Goal: Task Accomplishment & Management: Complete application form

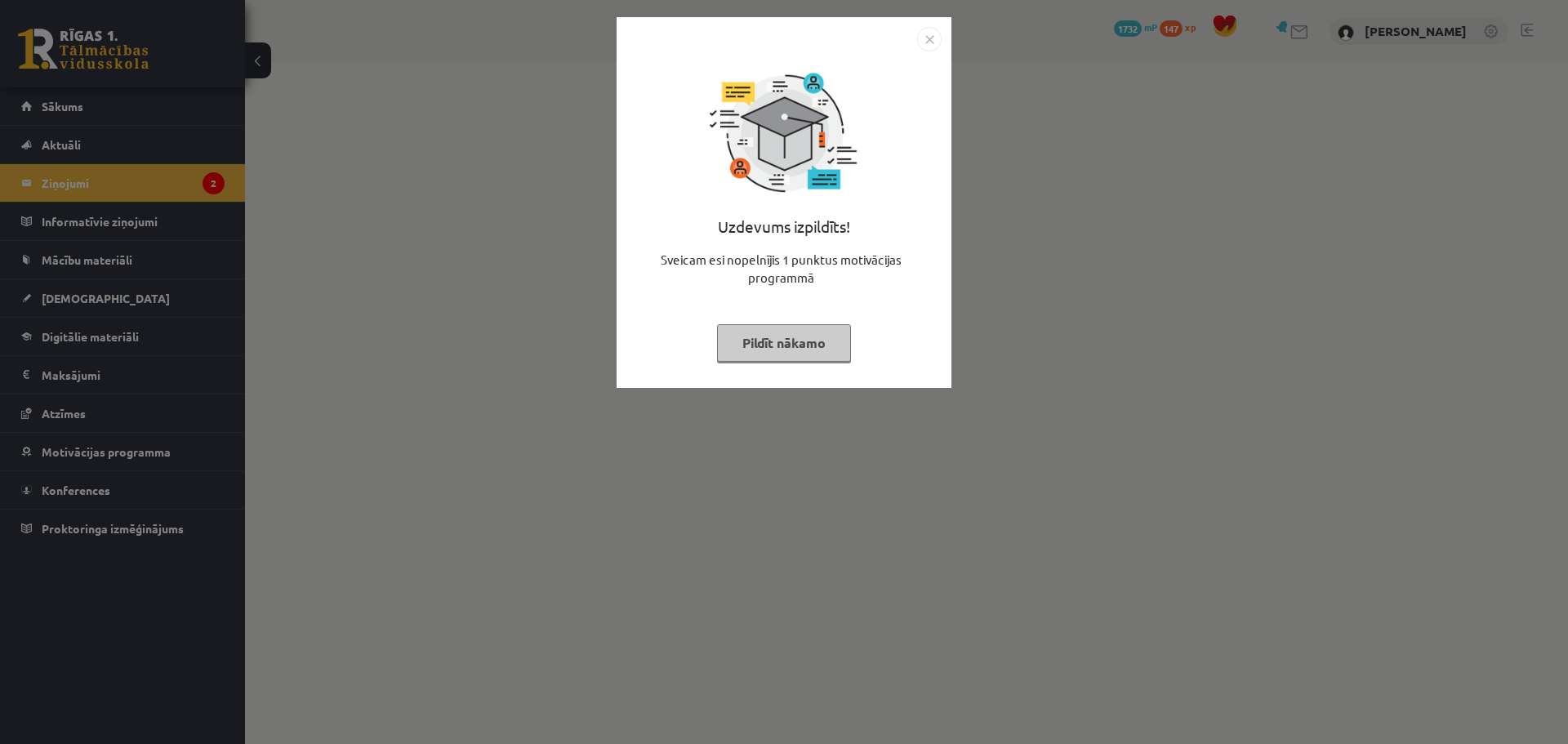
click at [823, 356] on button "Pildīt nākamo" at bounding box center [784, 344] width 134 height 38
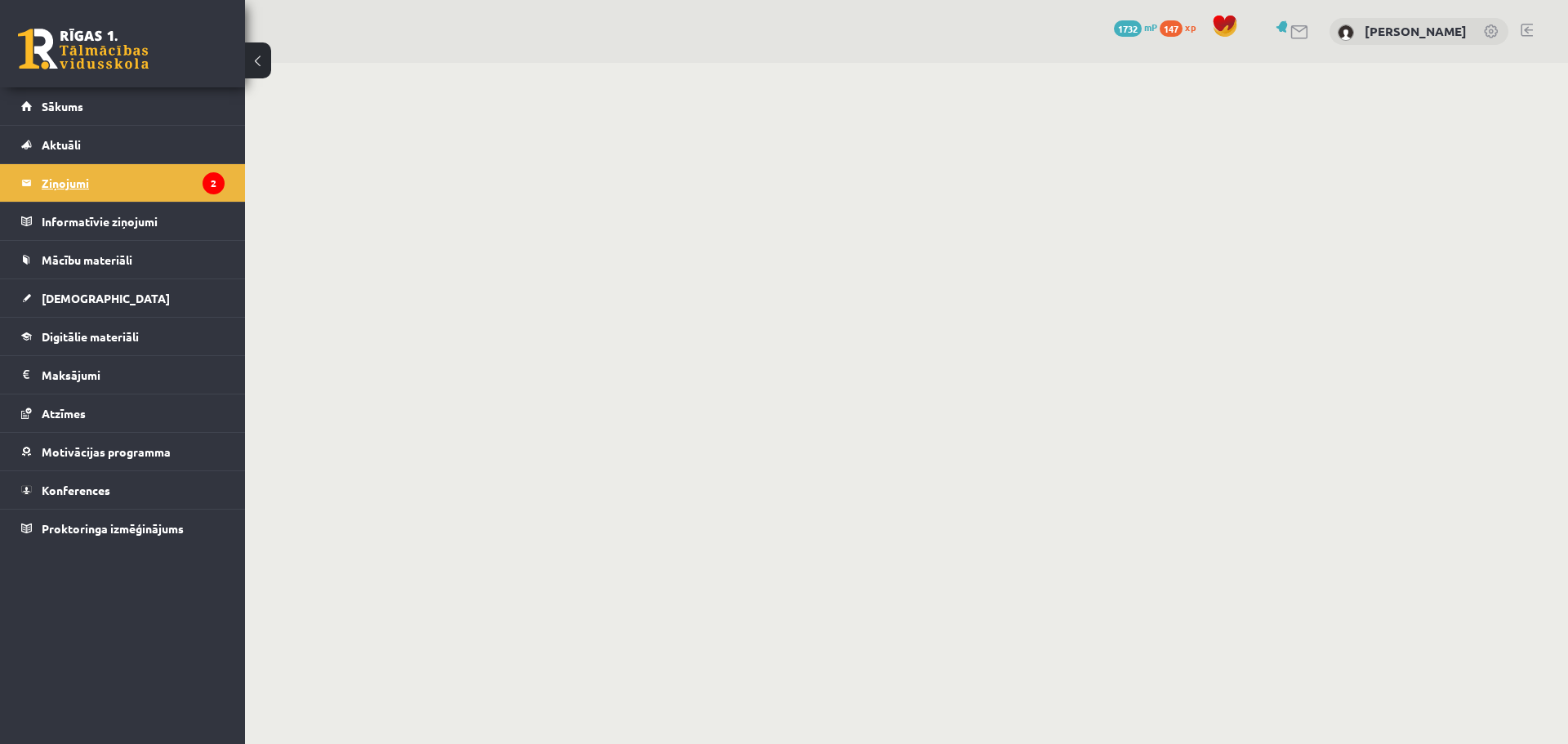
click at [95, 183] on legend "Ziņojumi 2" at bounding box center [133, 184] width 183 height 38
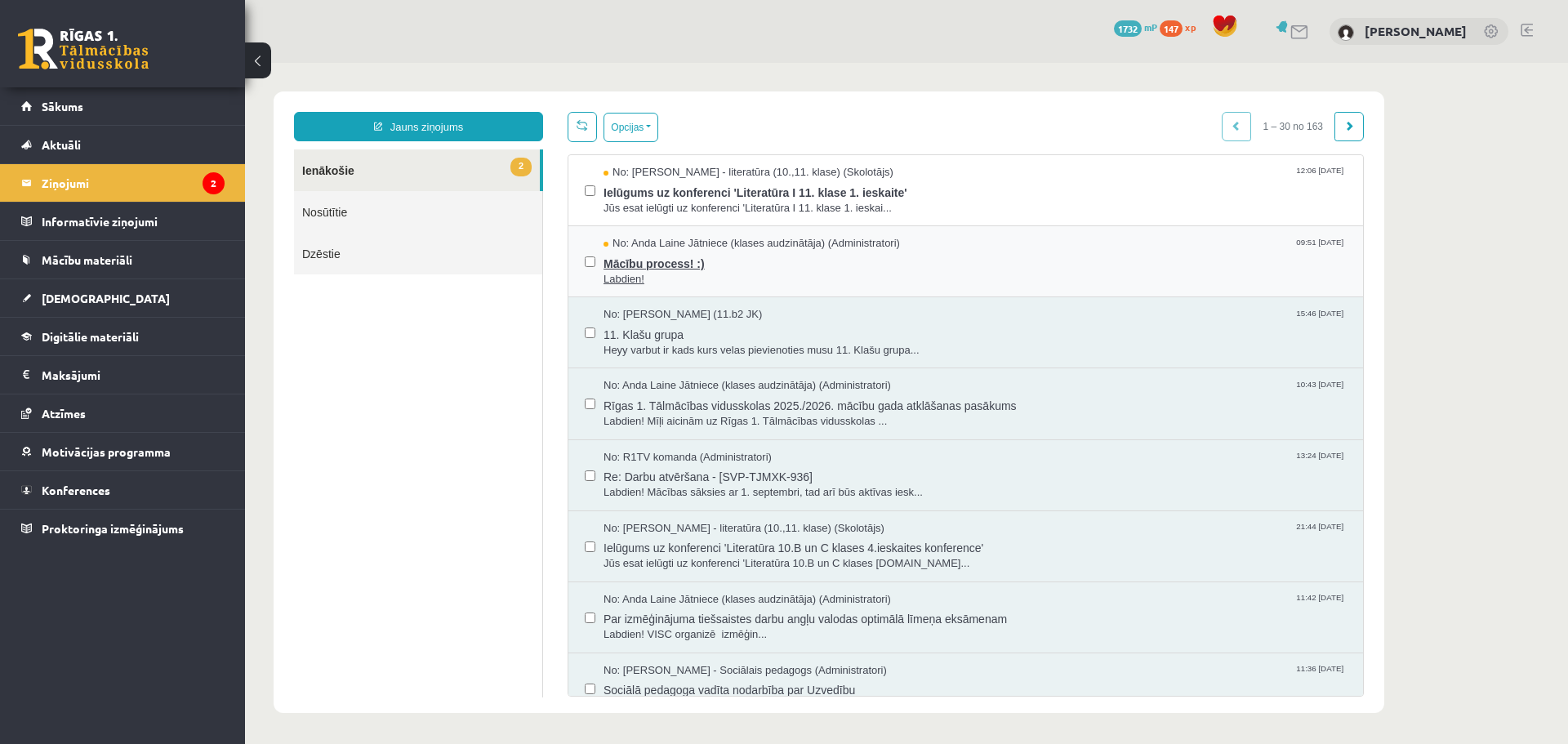
click at [716, 273] on span "Labdien!" at bounding box center [975, 279] width 743 height 15
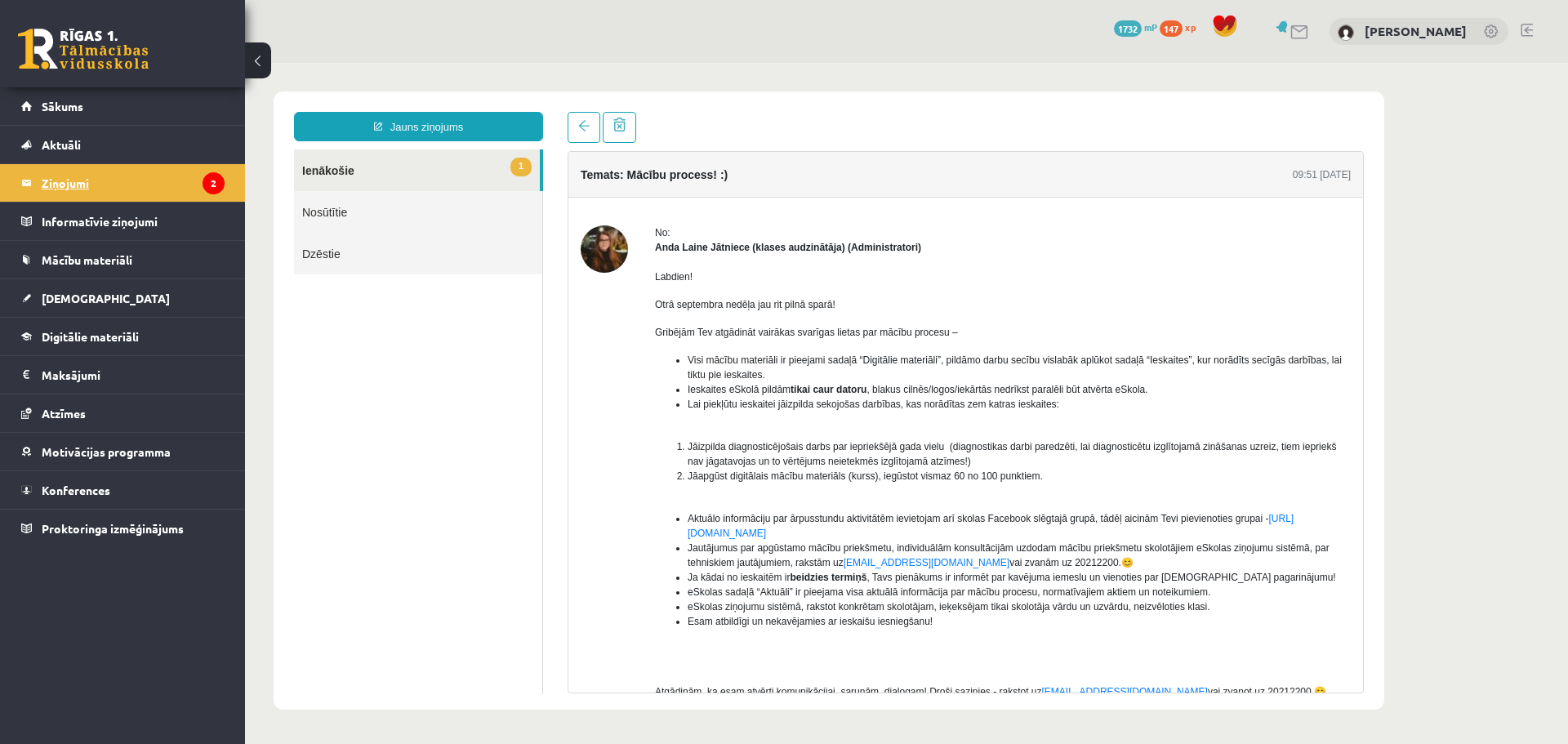
click at [109, 176] on legend "Ziņojumi 2" at bounding box center [133, 184] width 183 height 38
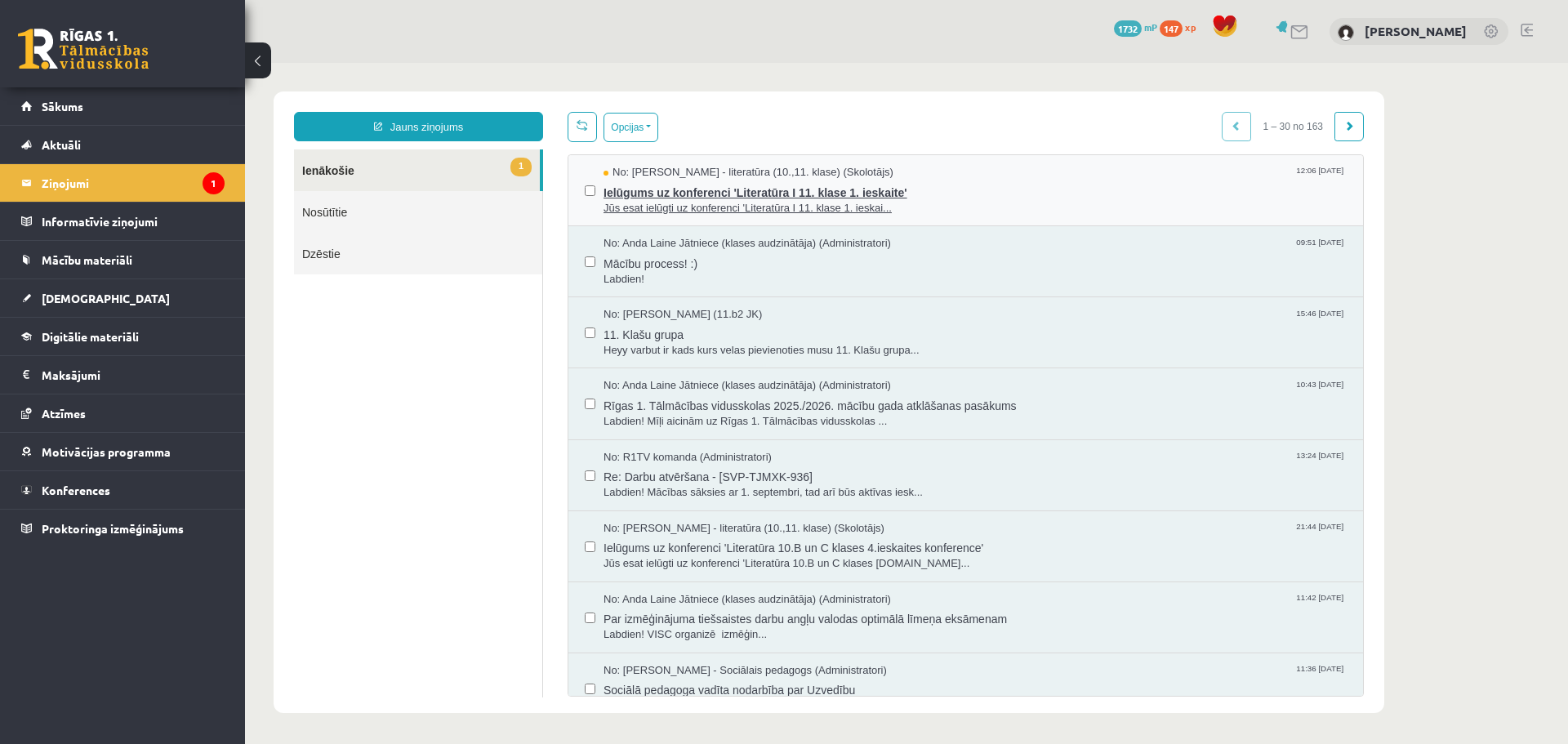
click at [692, 203] on span "Jūs esat ielūgti uz konferenci 'Literatūra I 11. klase 1. ieskai..." at bounding box center [975, 208] width 743 height 15
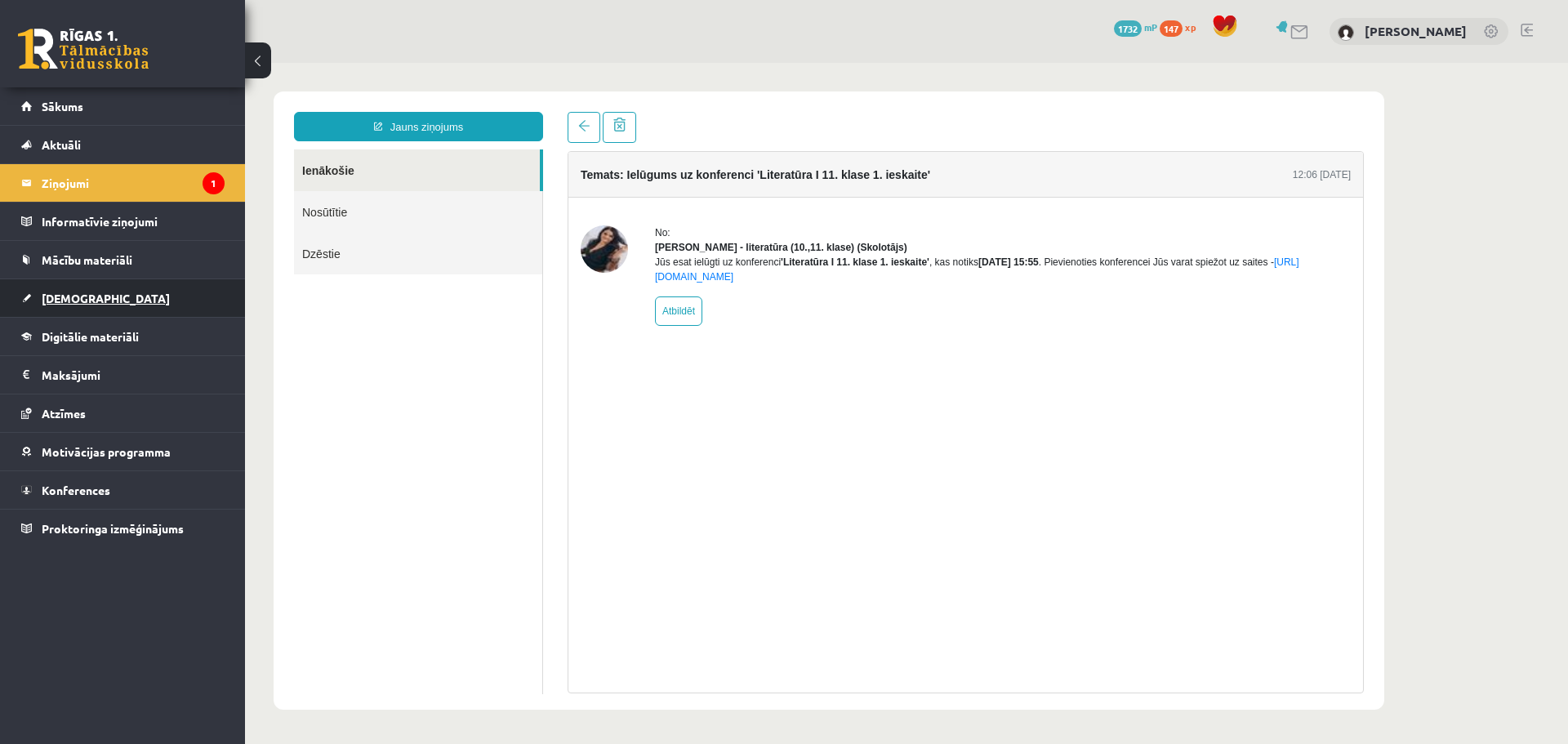
click at [62, 291] on link "[DEMOGRAPHIC_DATA]" at bounding box center [122, 298] width 203 height 38
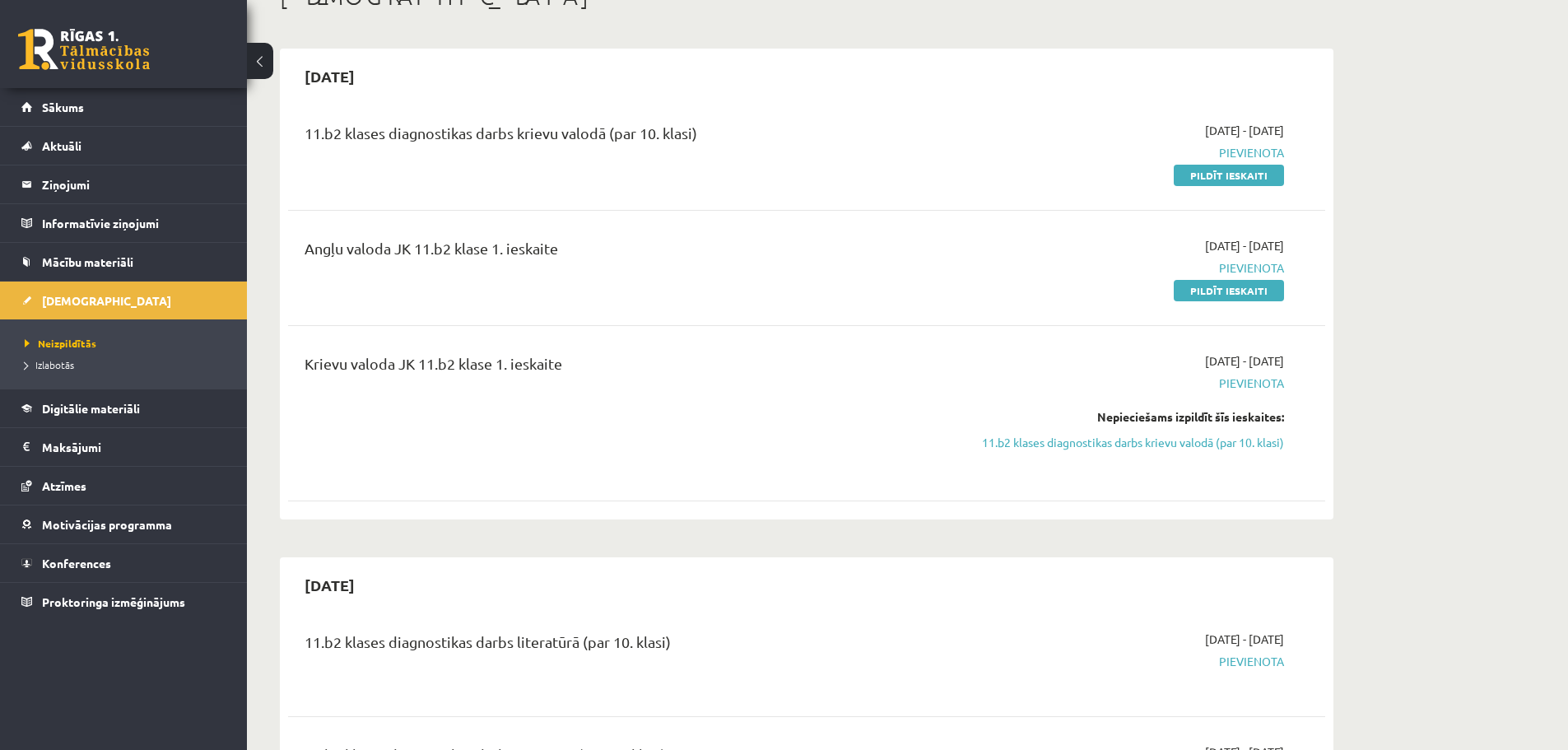
scroll to position [82, 0]
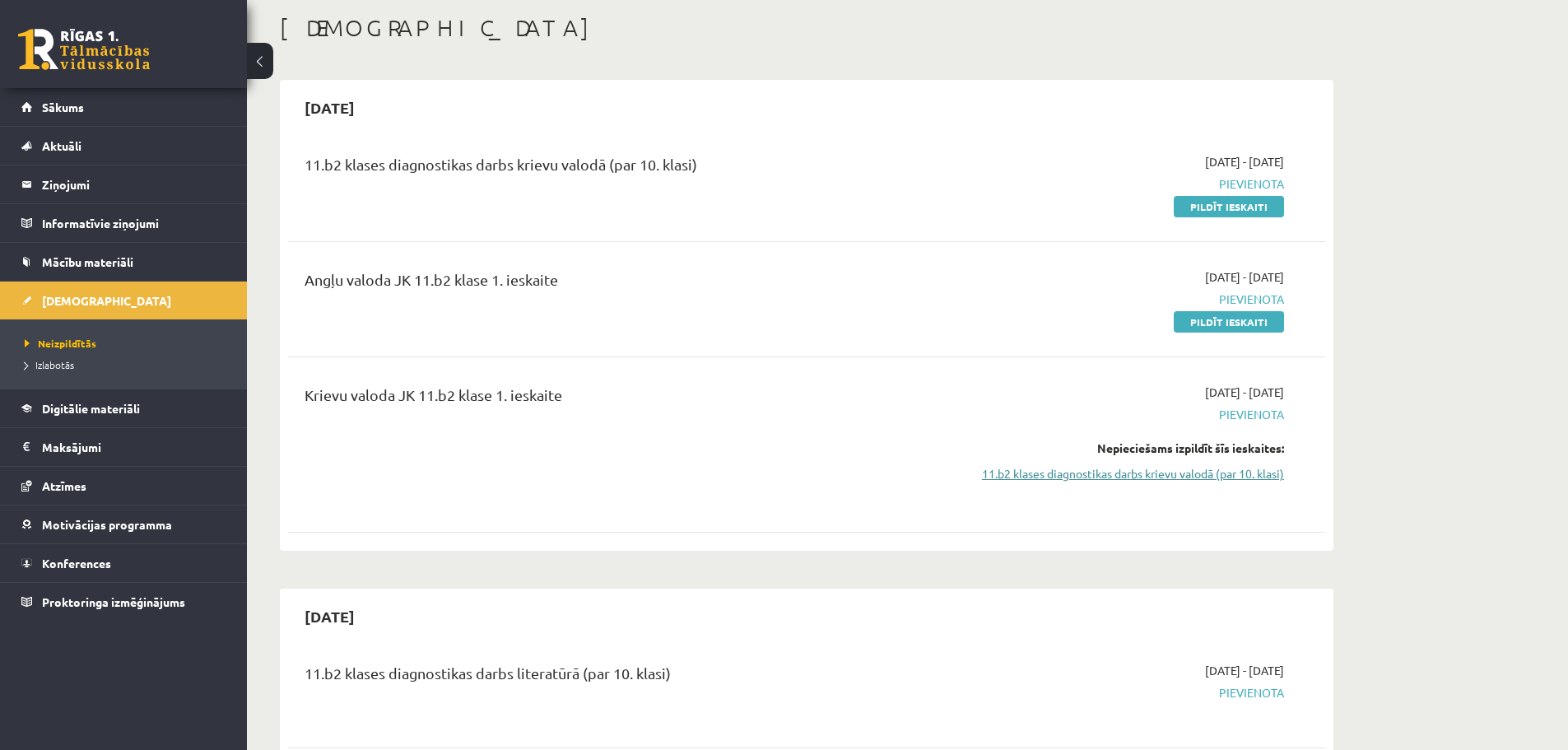
click at [1202, 477] on link "11.b2 klases diagnostikas darbs krievu valodā (par 10. klasi)" at bounding box center [1129, 473] width 310 height 17
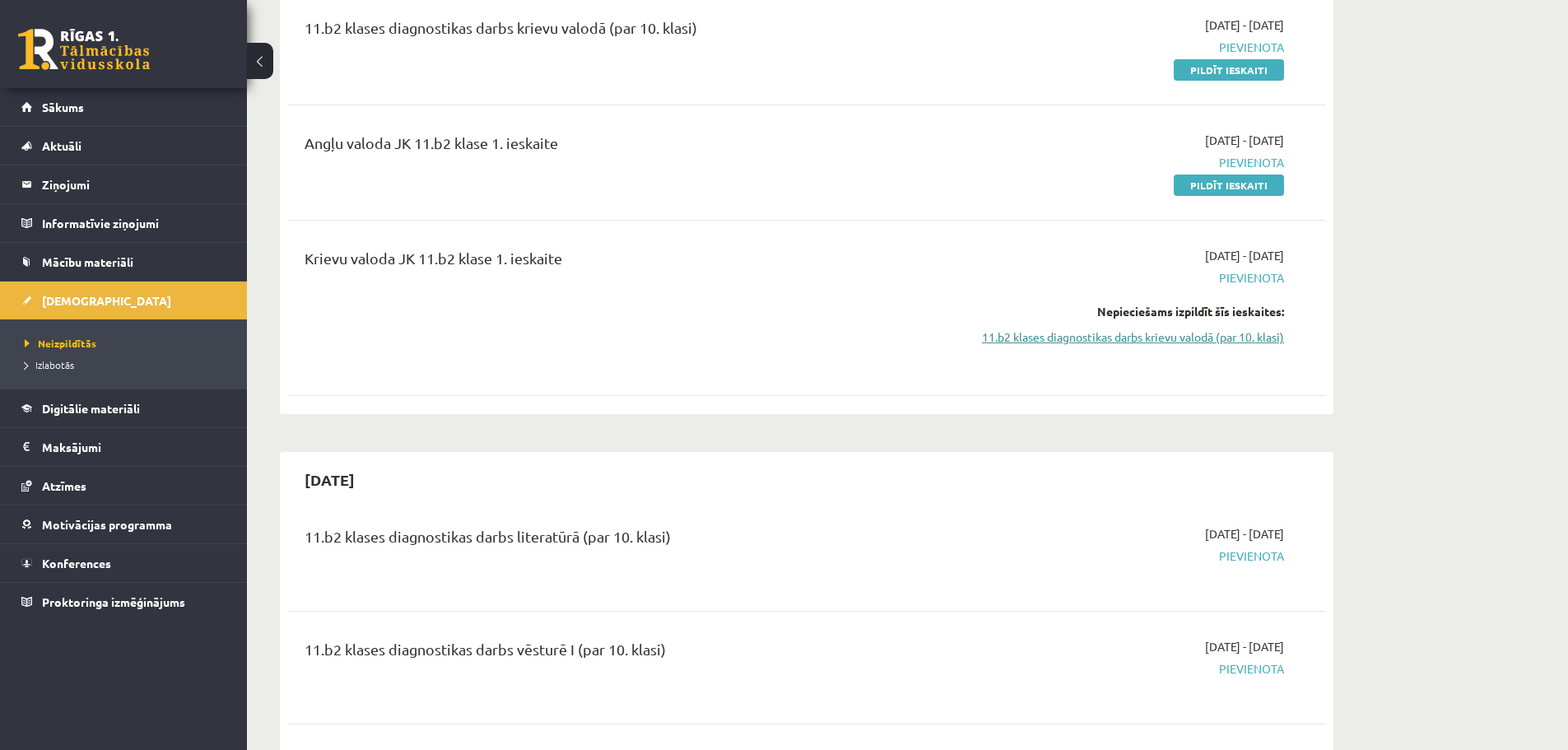
click at [1164, 336] on link "11.b2 klases diagnostikas darbs krievu valodā (par 10. klasi)" at bounding box center [1129, 336] width 310 height 17
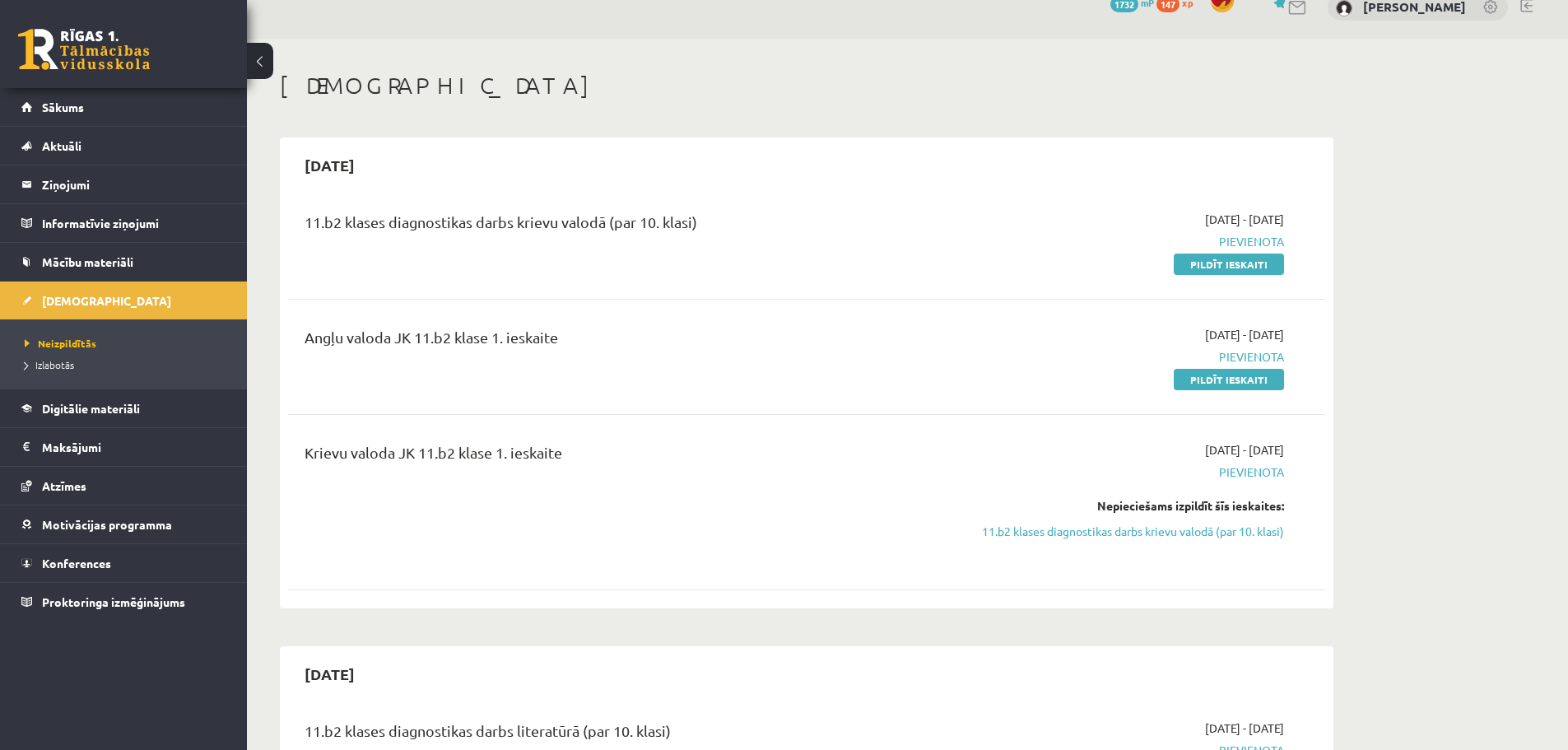
scroll to position [0, 0]
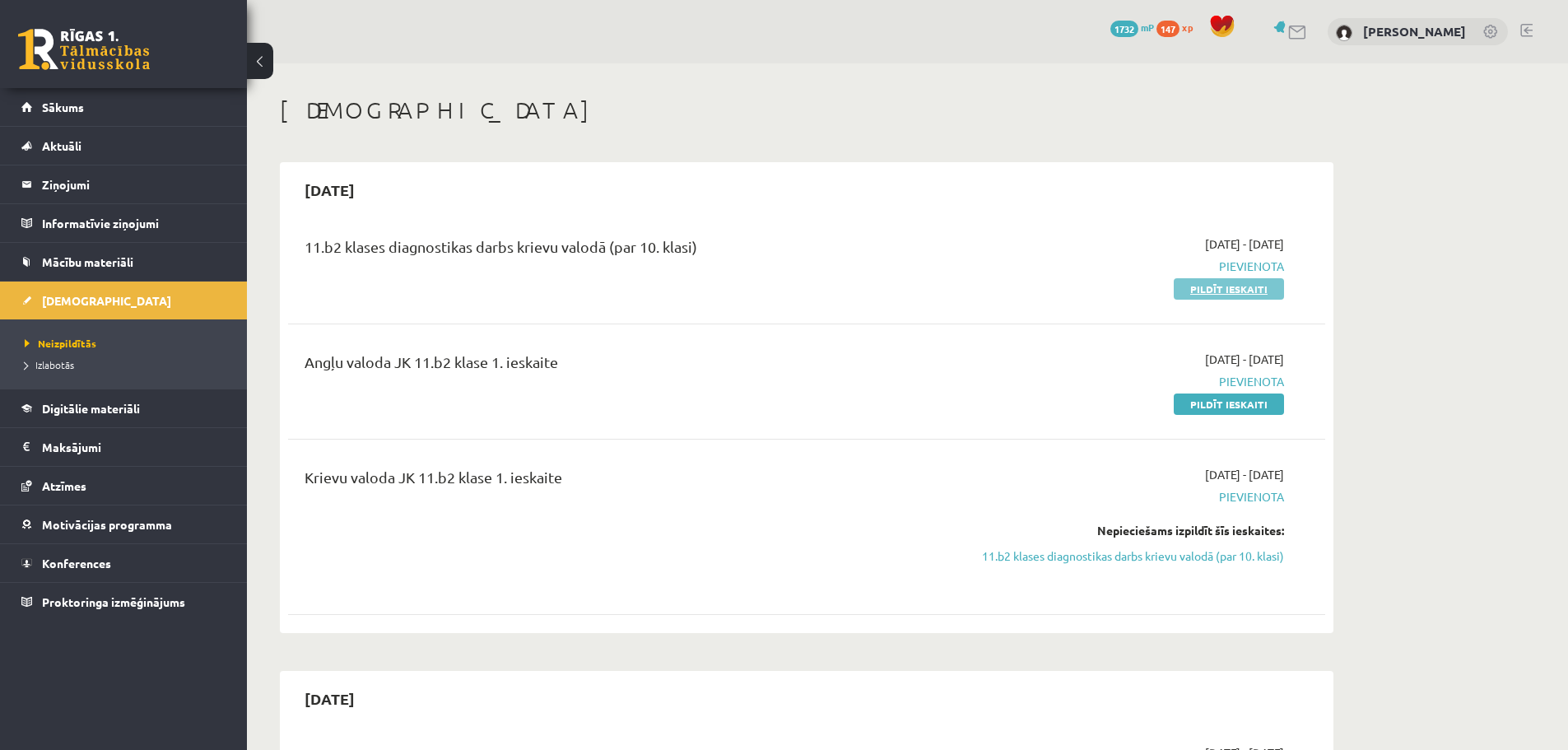
click at [1264, 295] on link "Pildīt ieskaiti" at bounding box center [1229, 288] width 110 height 21
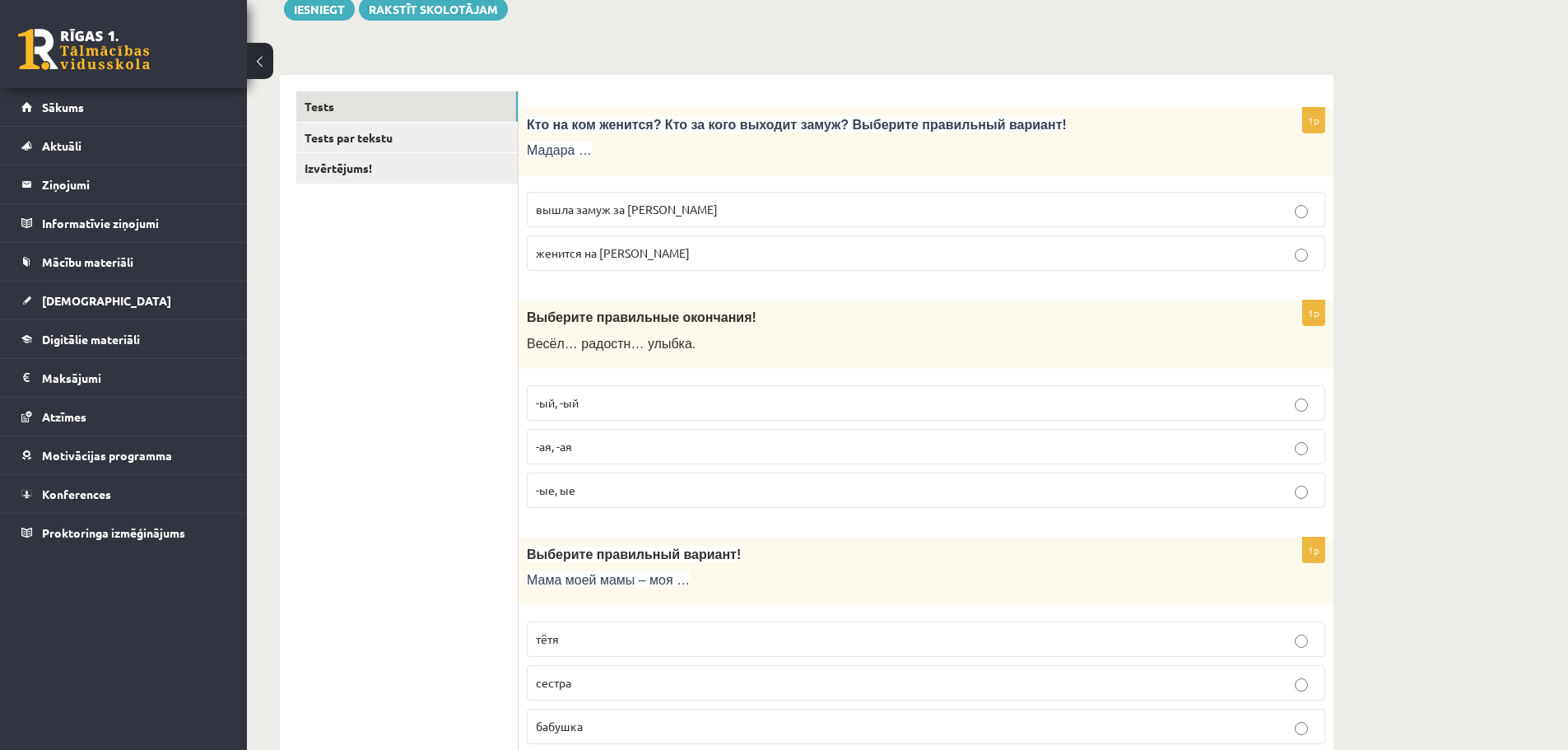
scroll to position [247, 0]
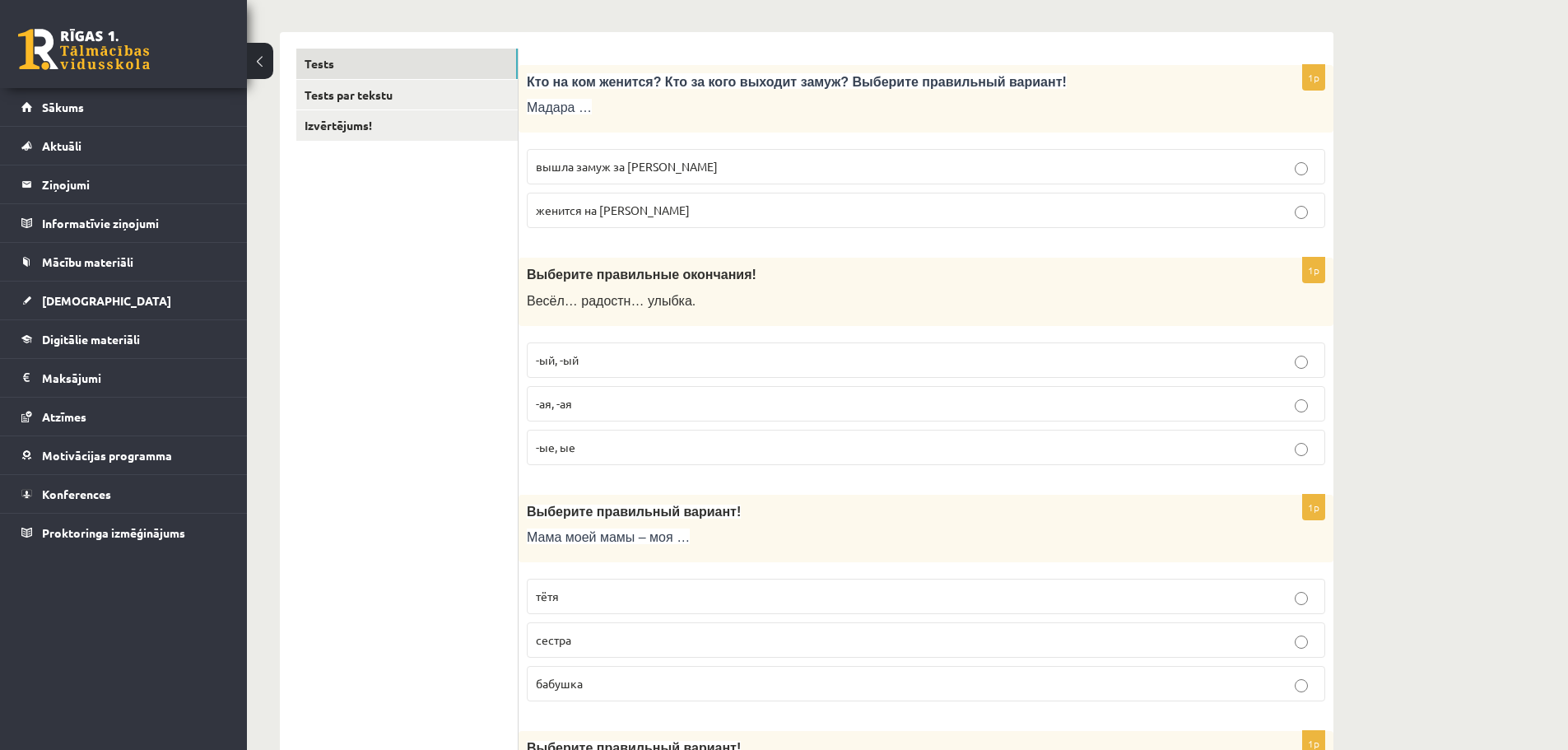
click at [839, 150] on label "вышла замуж за Марка" at bounding box center [926, 166] width 799 height 36
click at [739, 398] on p "-ая, -ая" at bounding box center [926, 403] width 780 height 17
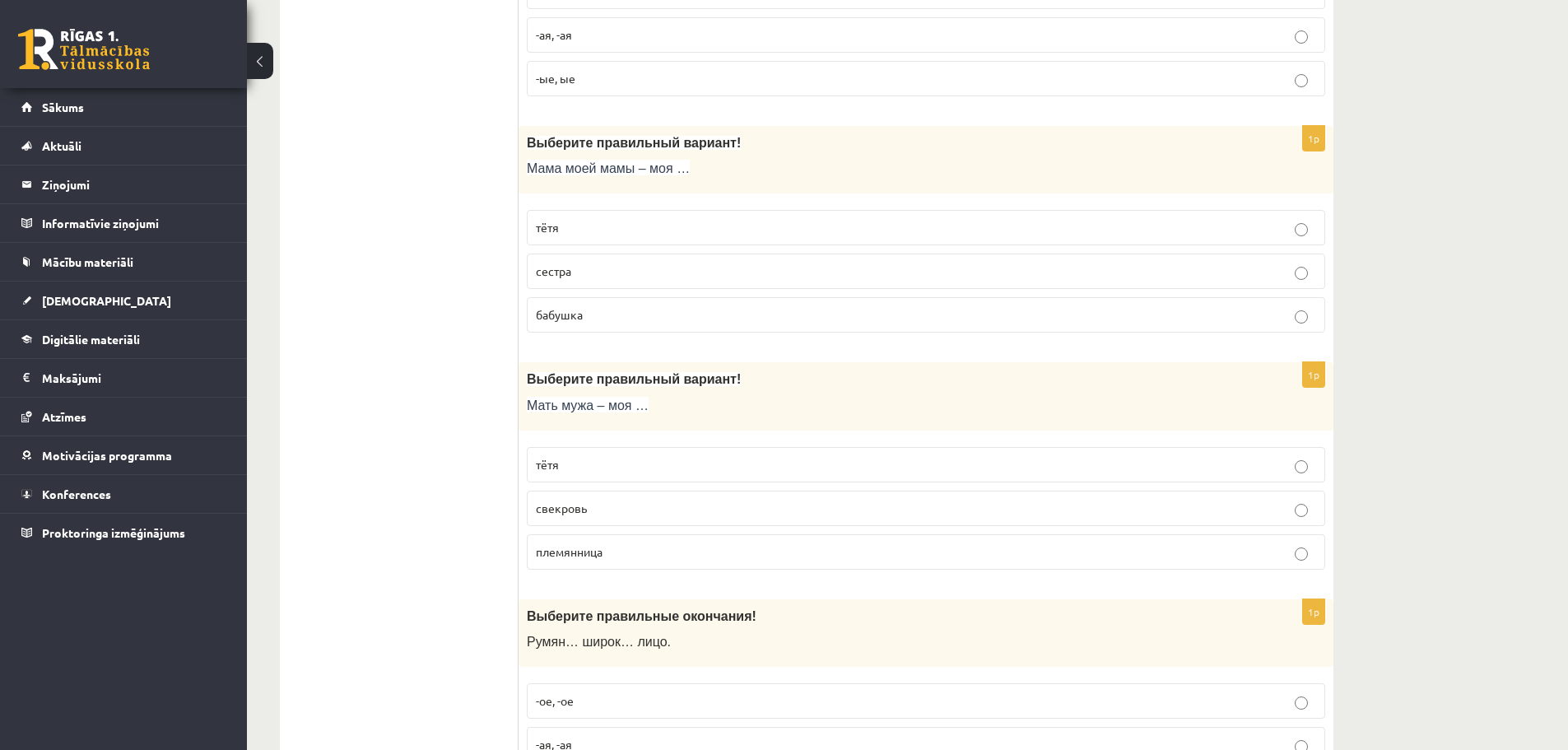
scroll to position [658, 0]
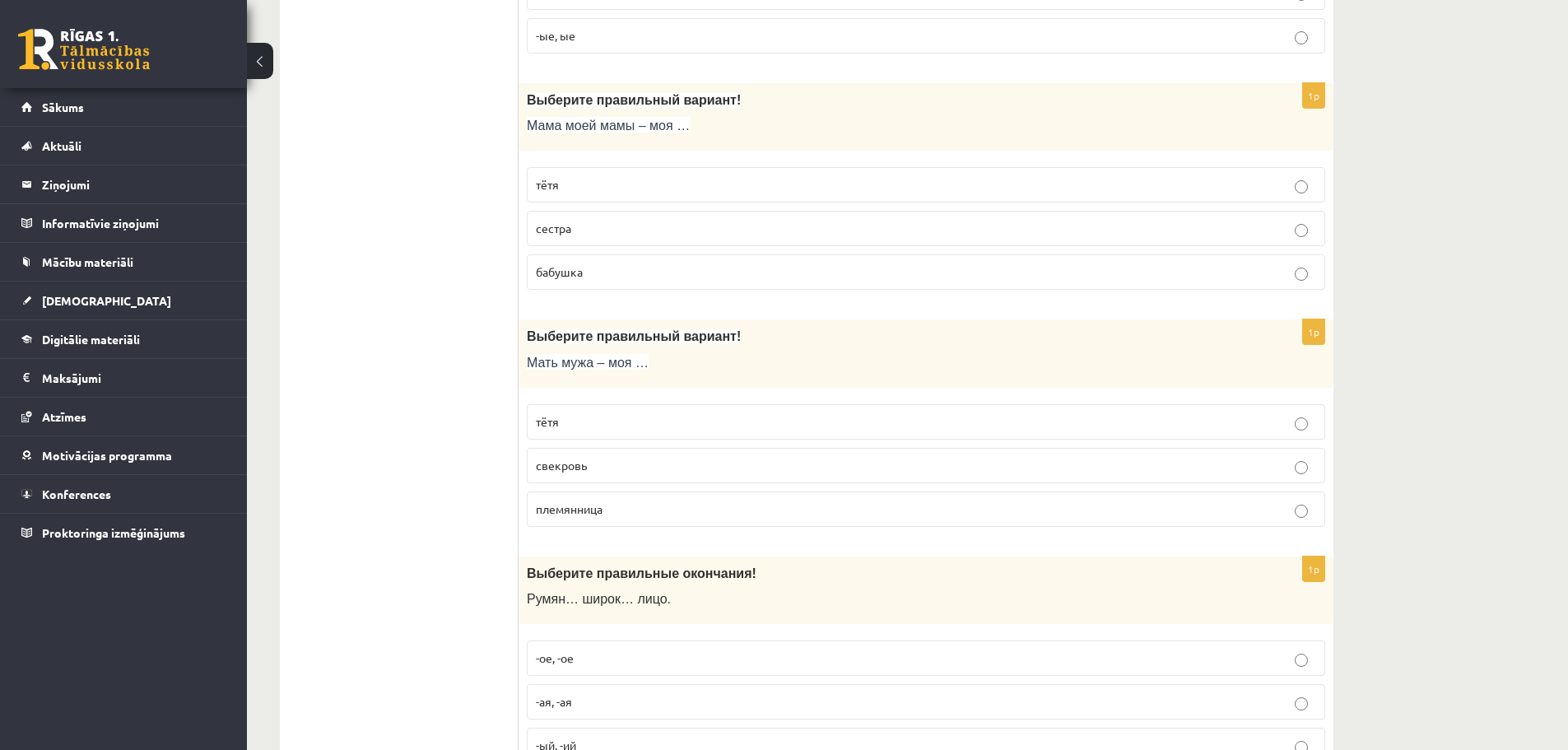
click at [644, 276] on p "бабушка" at bounding box center [926, 272] width 780 height 17
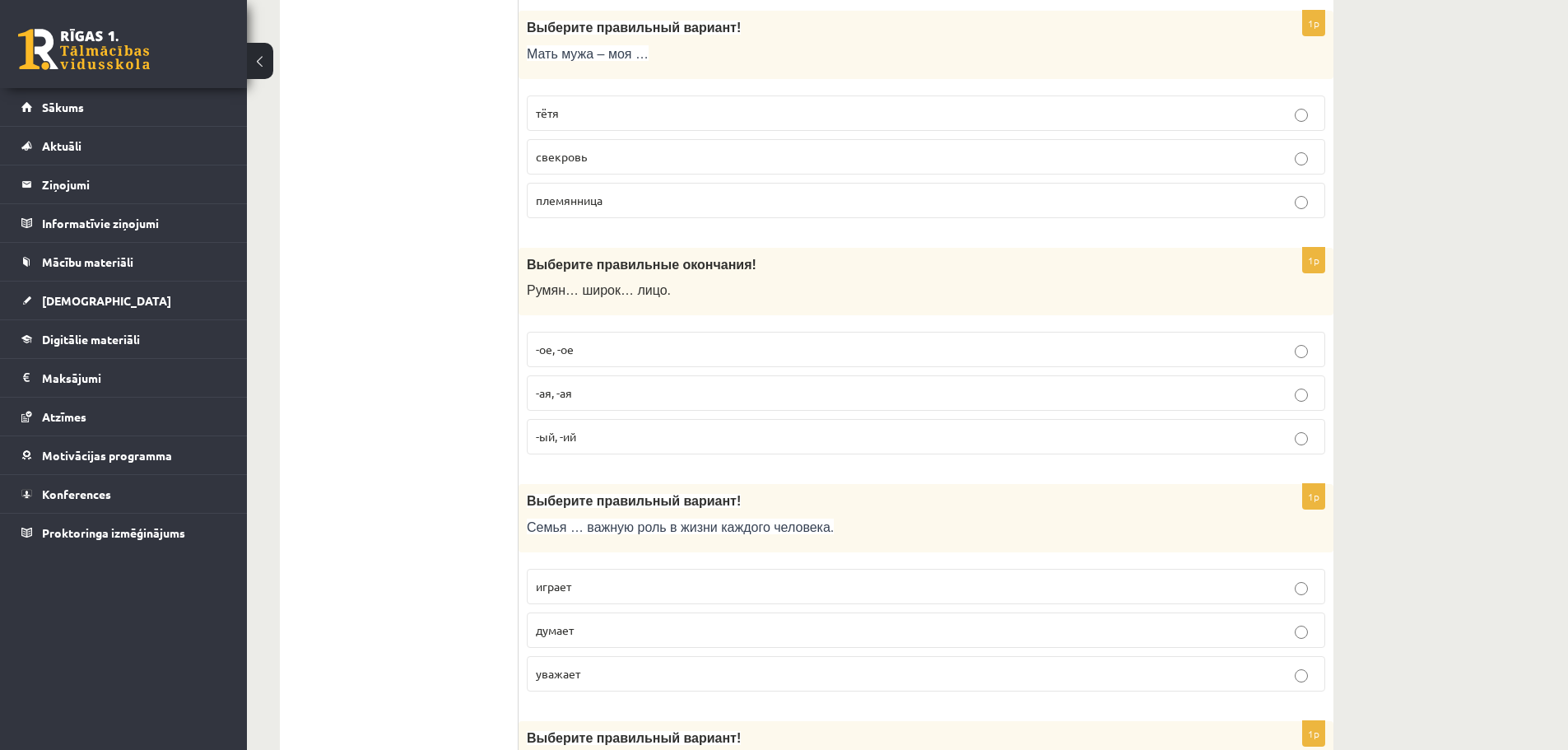
scroll to position [961, 0]
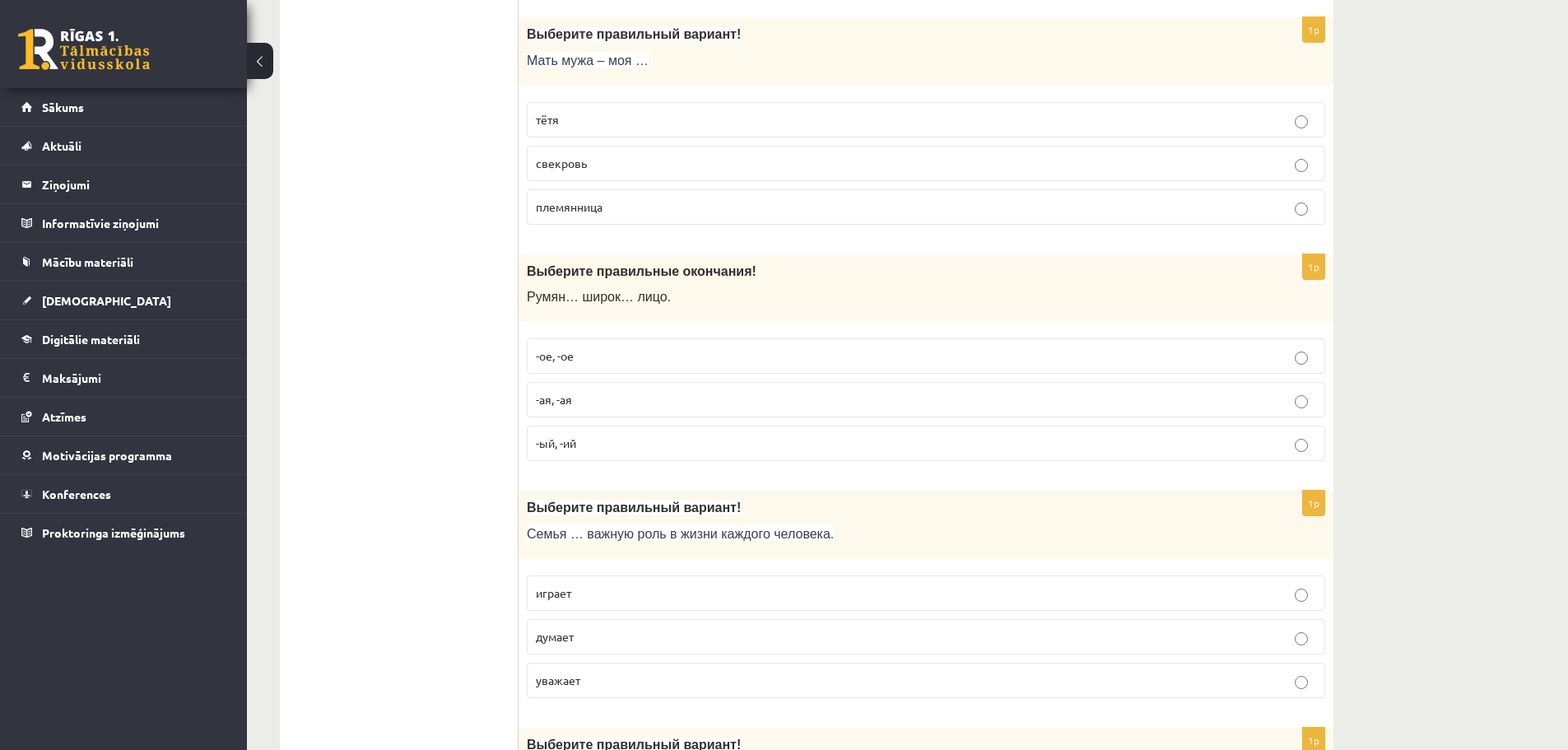
click at [770, 165] on p "свекровь" at bounding box center [926, 163] width 780 height 17
click at [697, 408] on p "-ая, -ая" at bounding box center [926, 399] width 780 height 17
click at [680, 369] on label "-ое, -ое" at bounding box center [926, 355] width 799 height 36
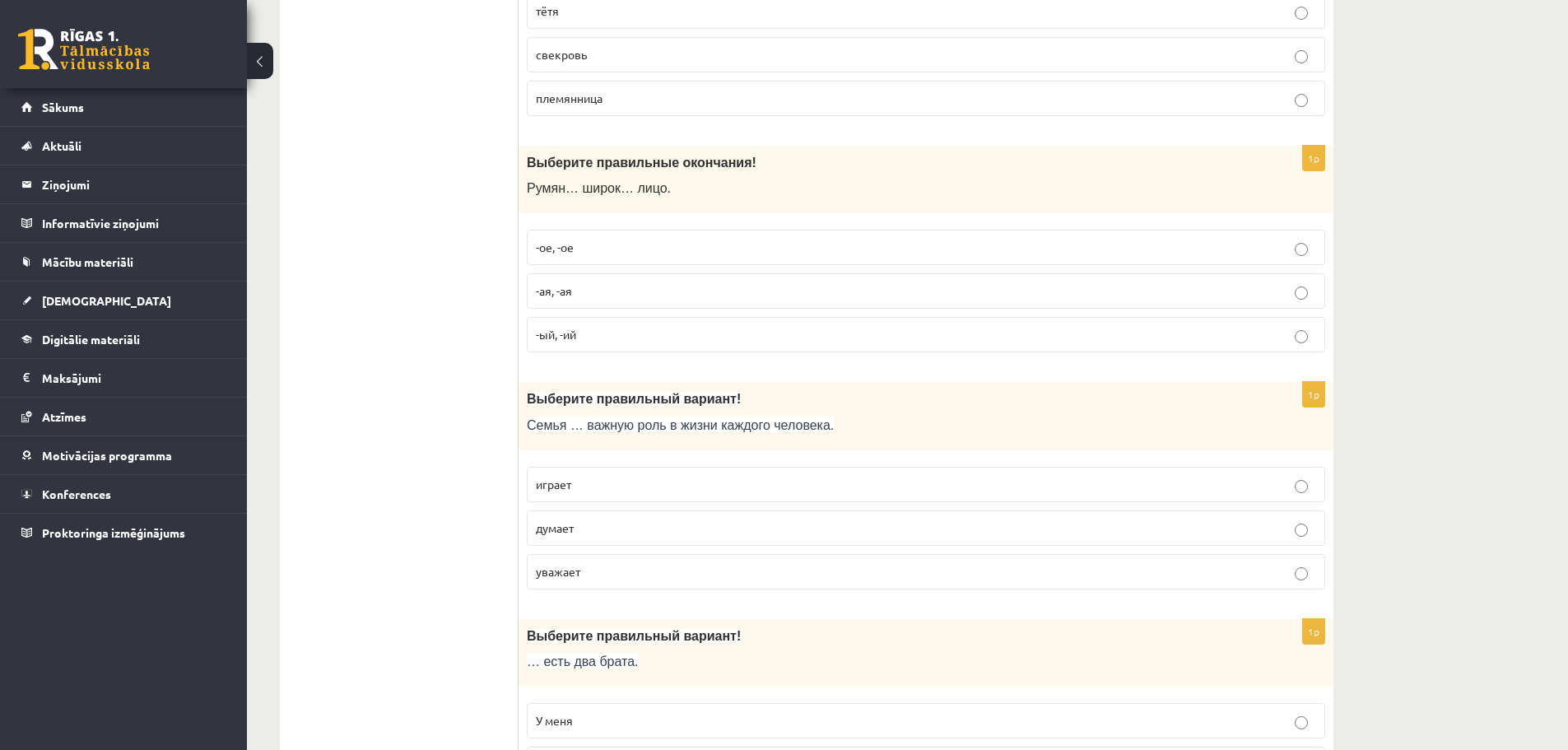
scroll to position [1125, 0]
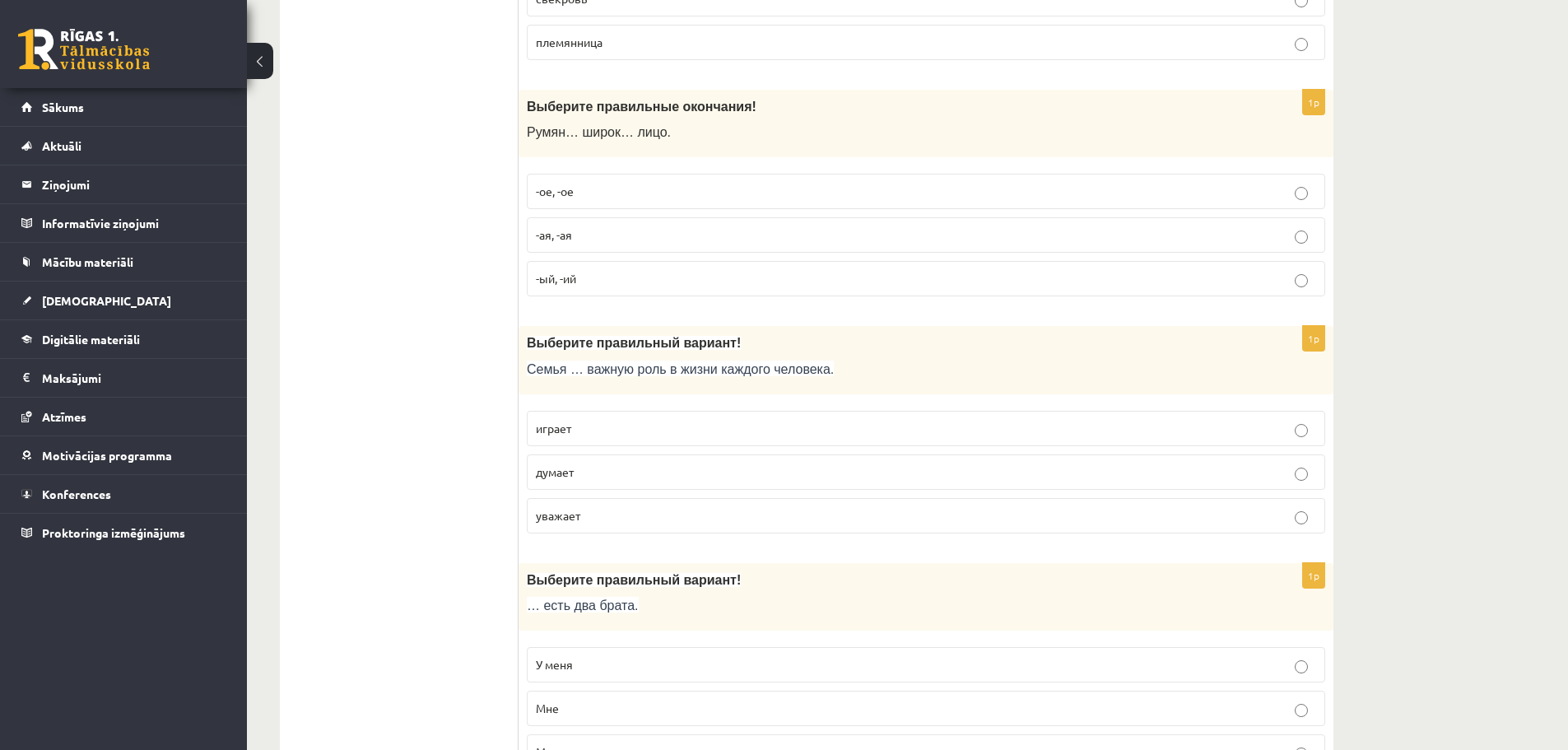
click at [669, 438] on label "играет" at bounding box center [926, 428] width 799 height 36
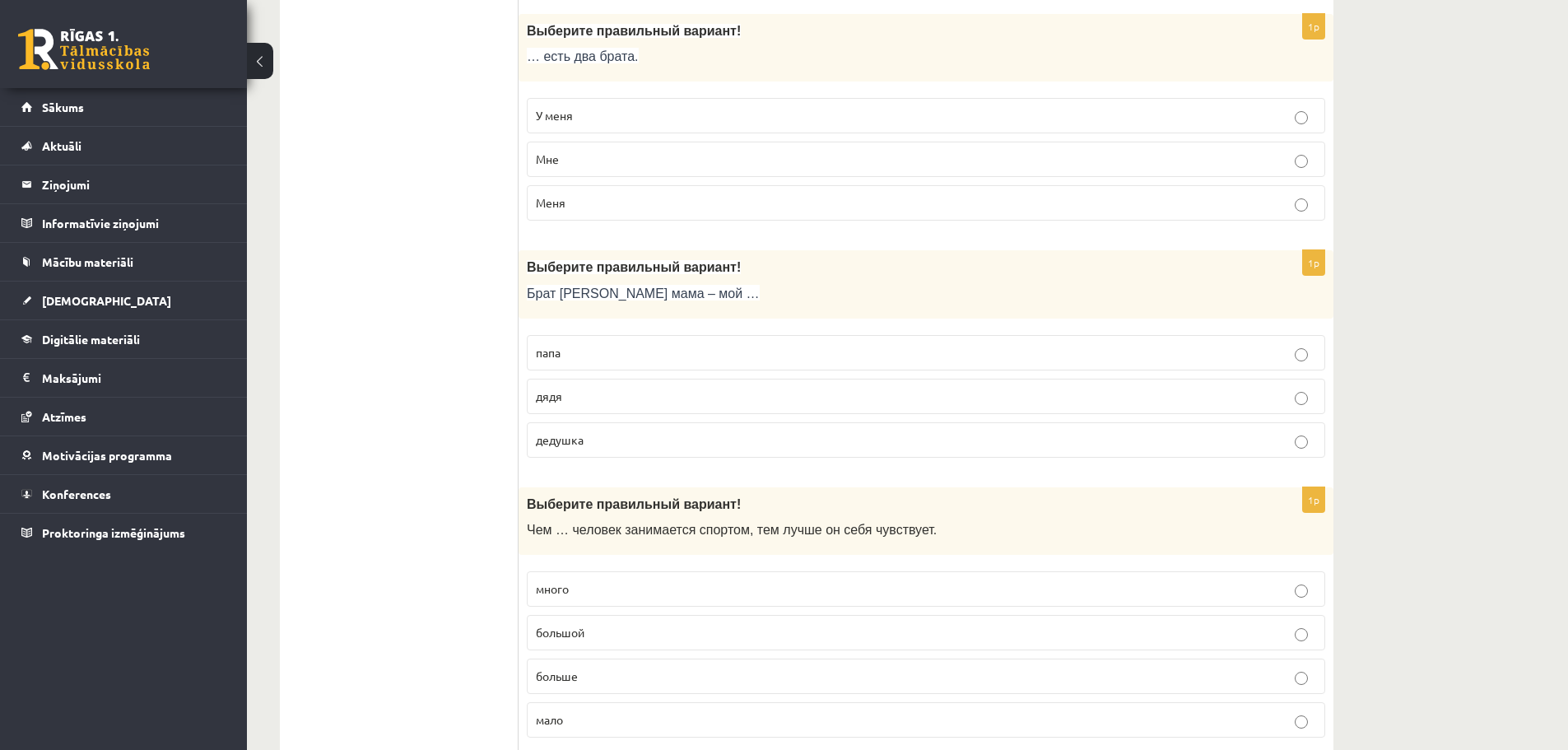
scroll to position [1680, 0]
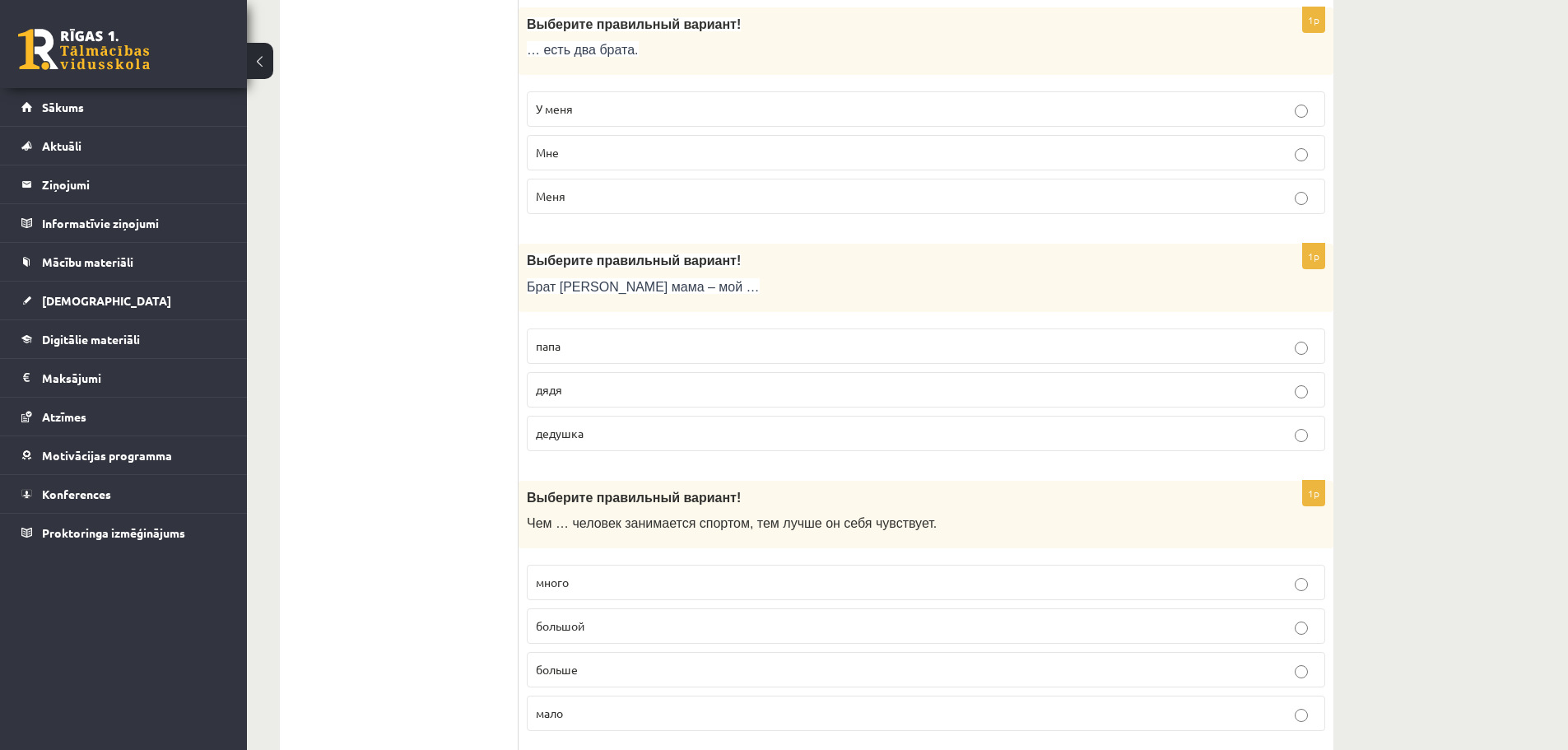
click at [851, 118] on p "У меня" at bounding box center [926, 108] width 780 height 17
click at [653, 396] on p "дядя" at bounding box center [926, 389] width 780 height 17
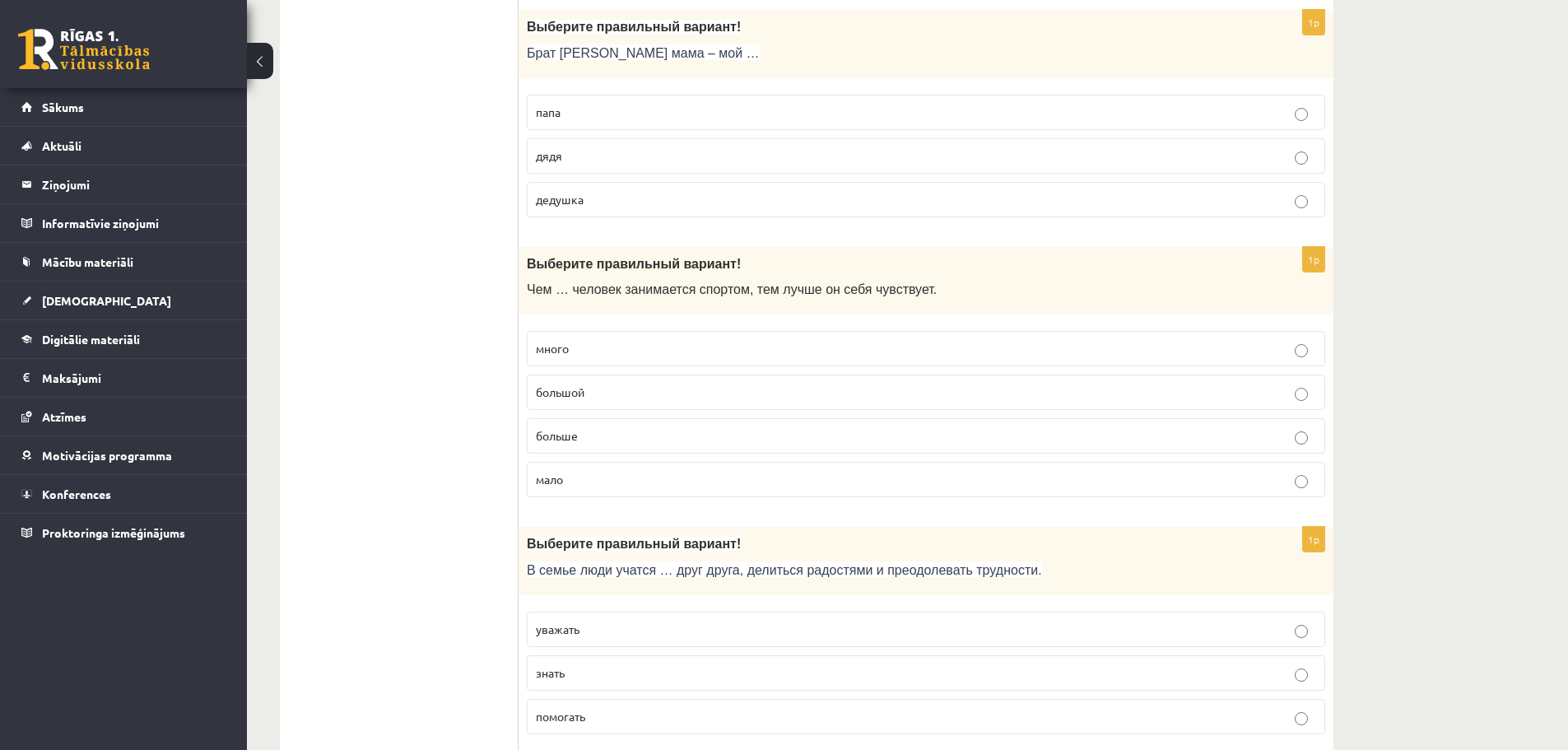
scroll to position [1927, 0]
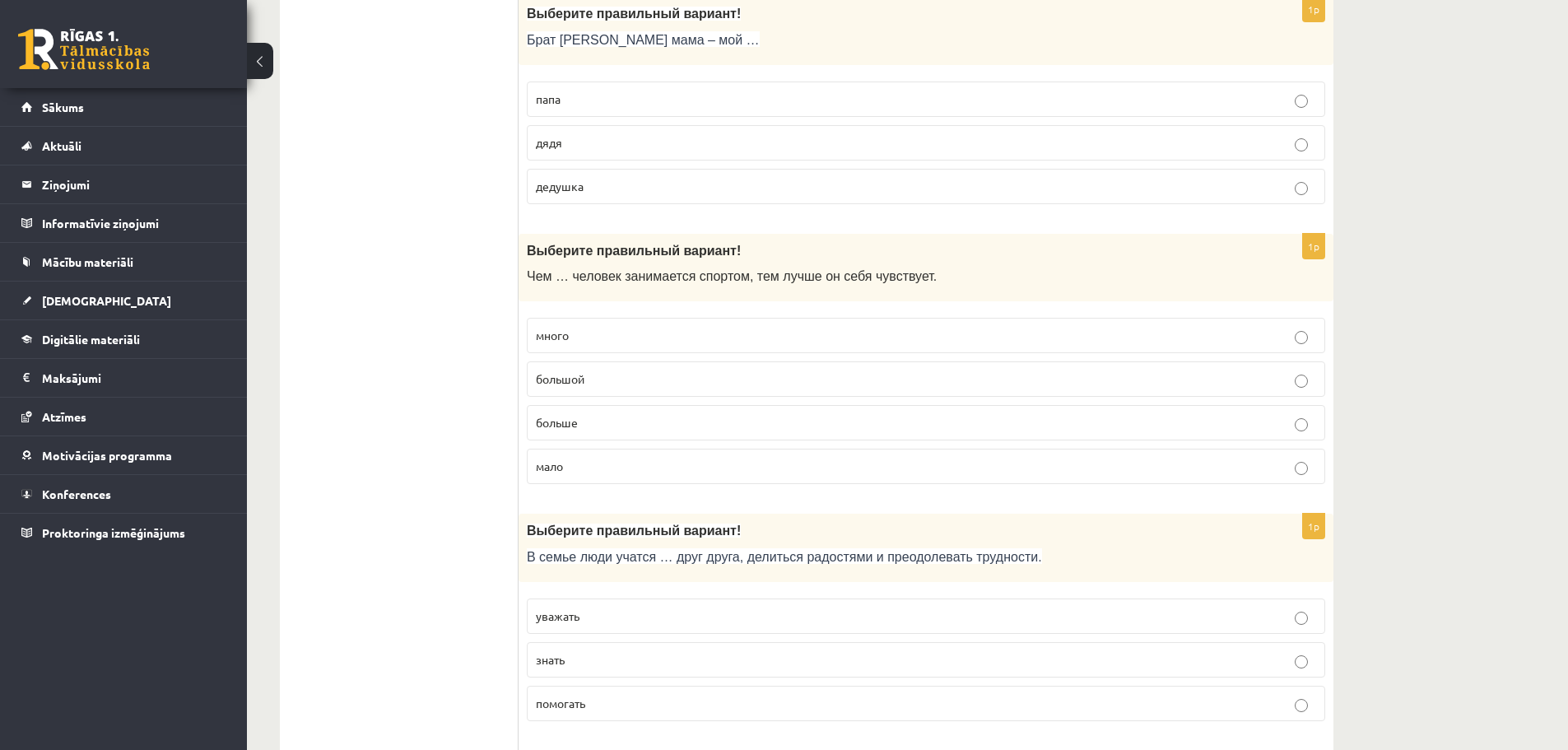
click at [601, 419] on p "больше" at bounding box center [926, 422] width 780 height 17
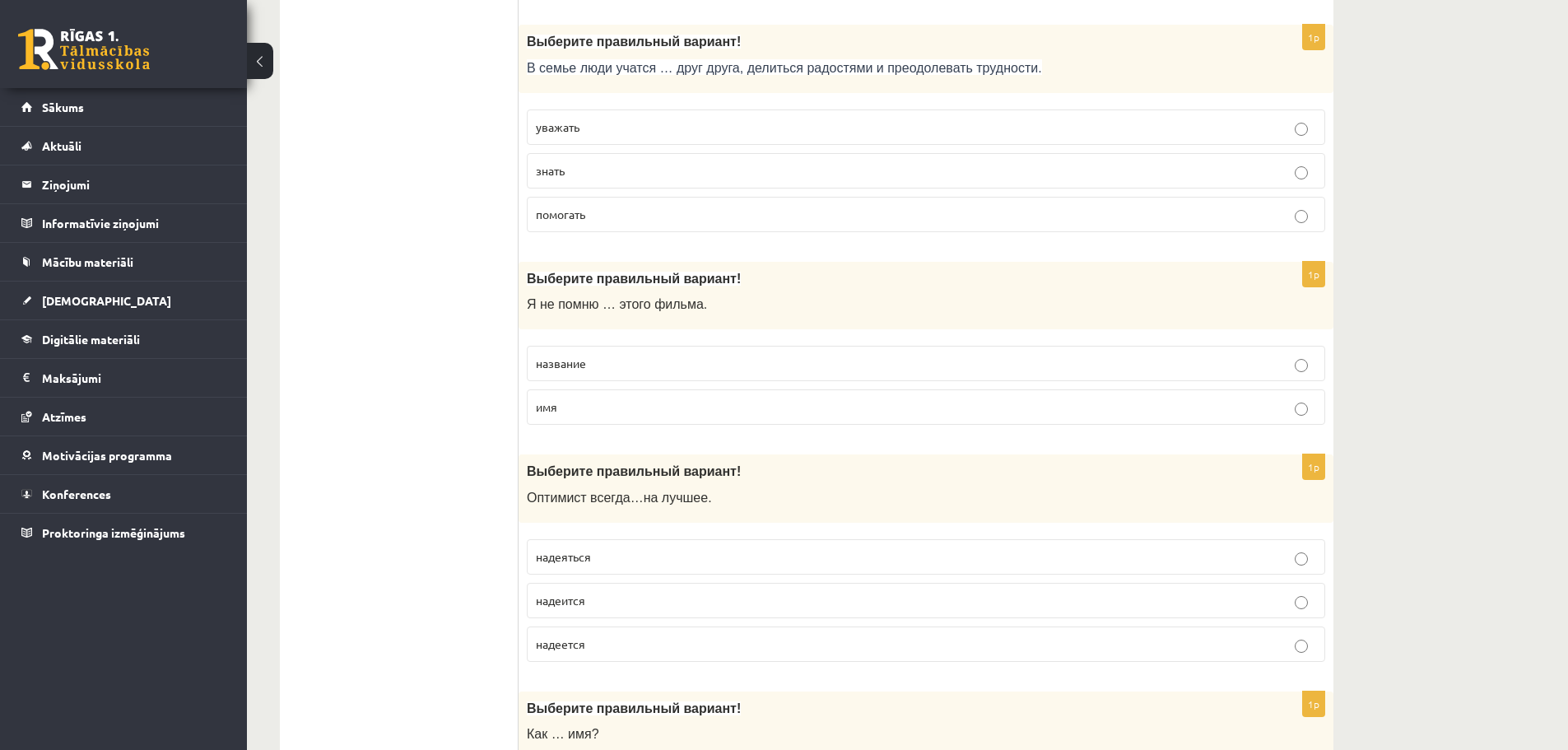
scroll to position [2421, 0]
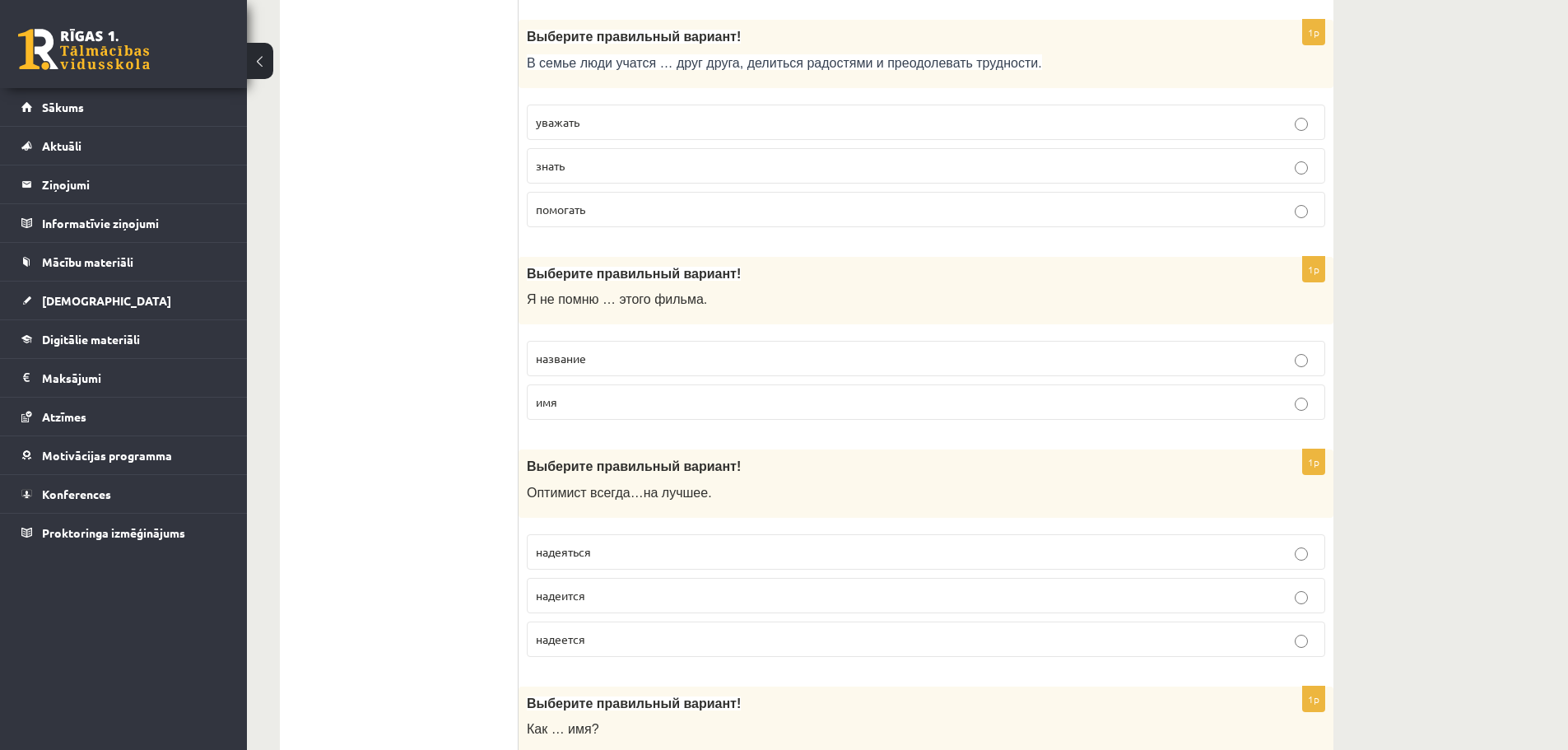
click at [626, 123] on p "уважать" at bounding box center [926, 122] width 780 height 17
click at [646, 353] on p "название" at bounding box center [926, 358] width 780 height 17
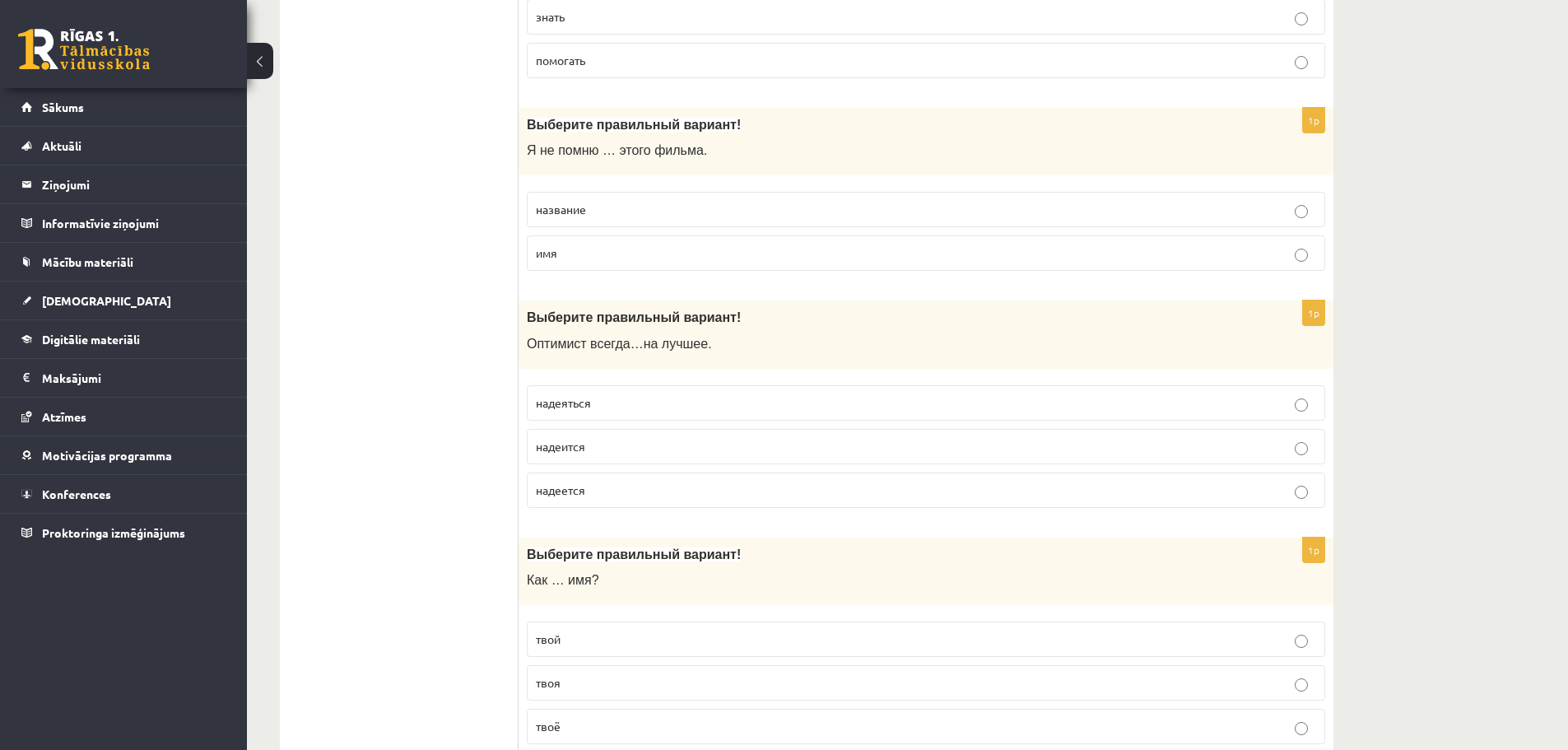
scroll to position [2668, 0]
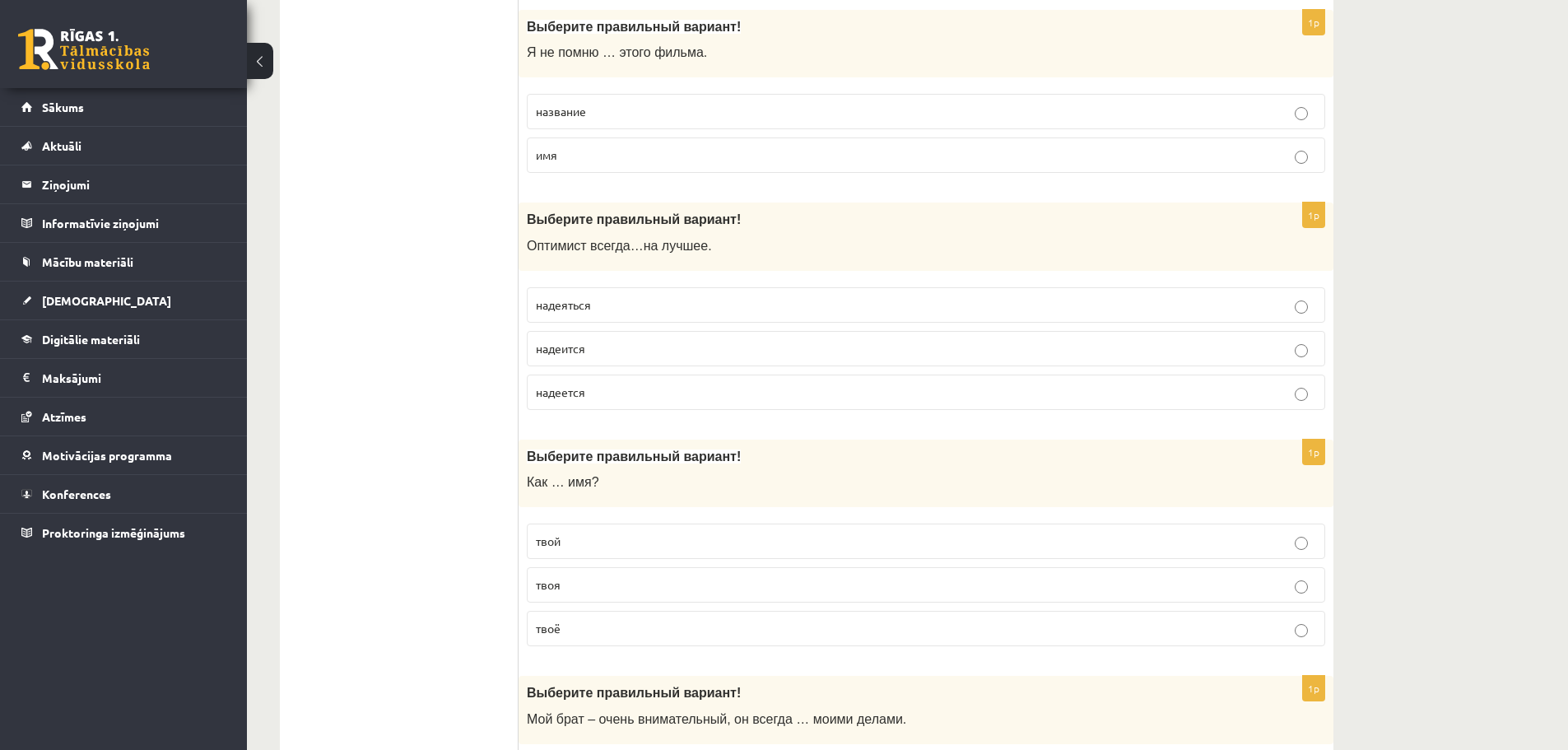
click at [607, 397] on p "надеется" at bounding box center [926, 392] width 780 height 17
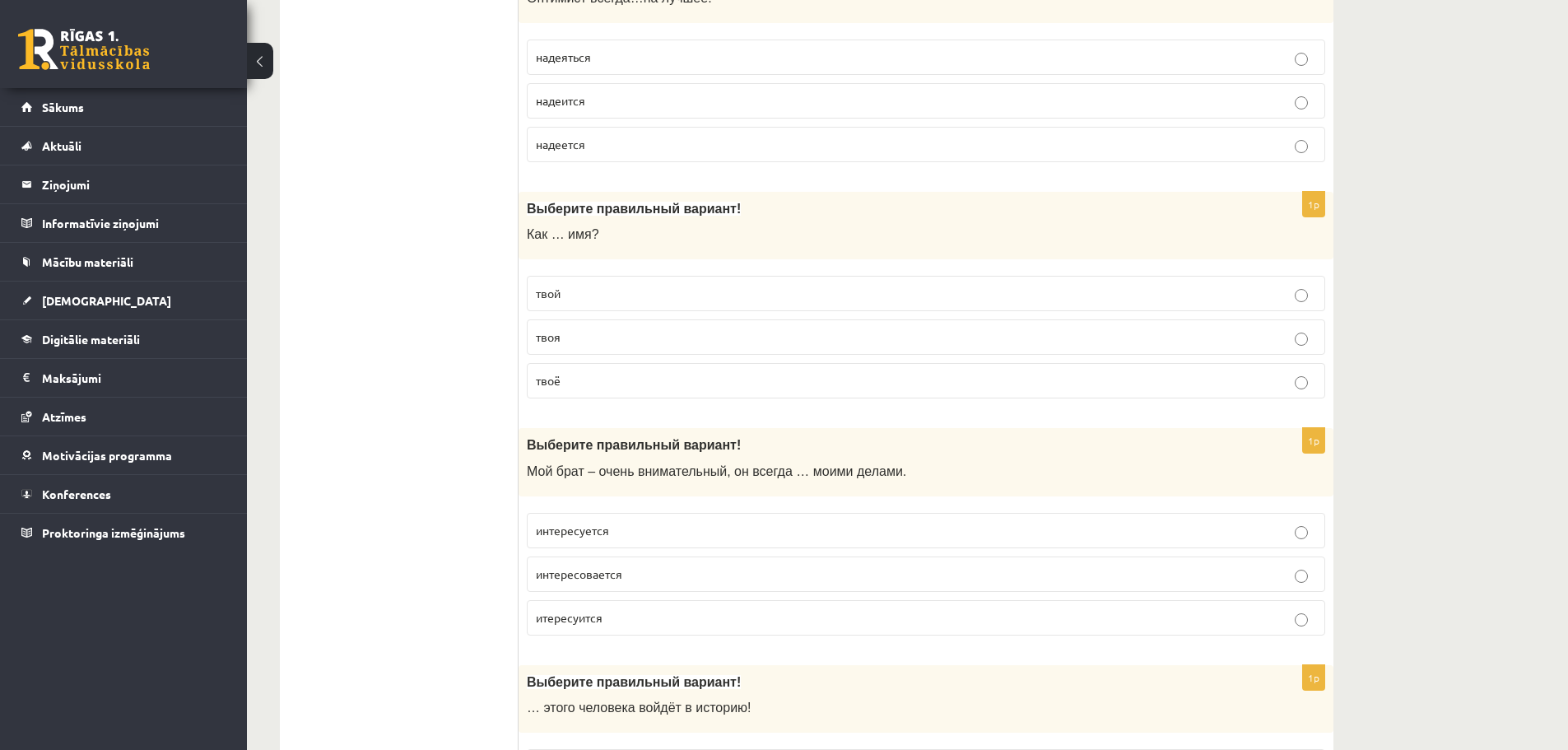
scroll to position [2997, 0]
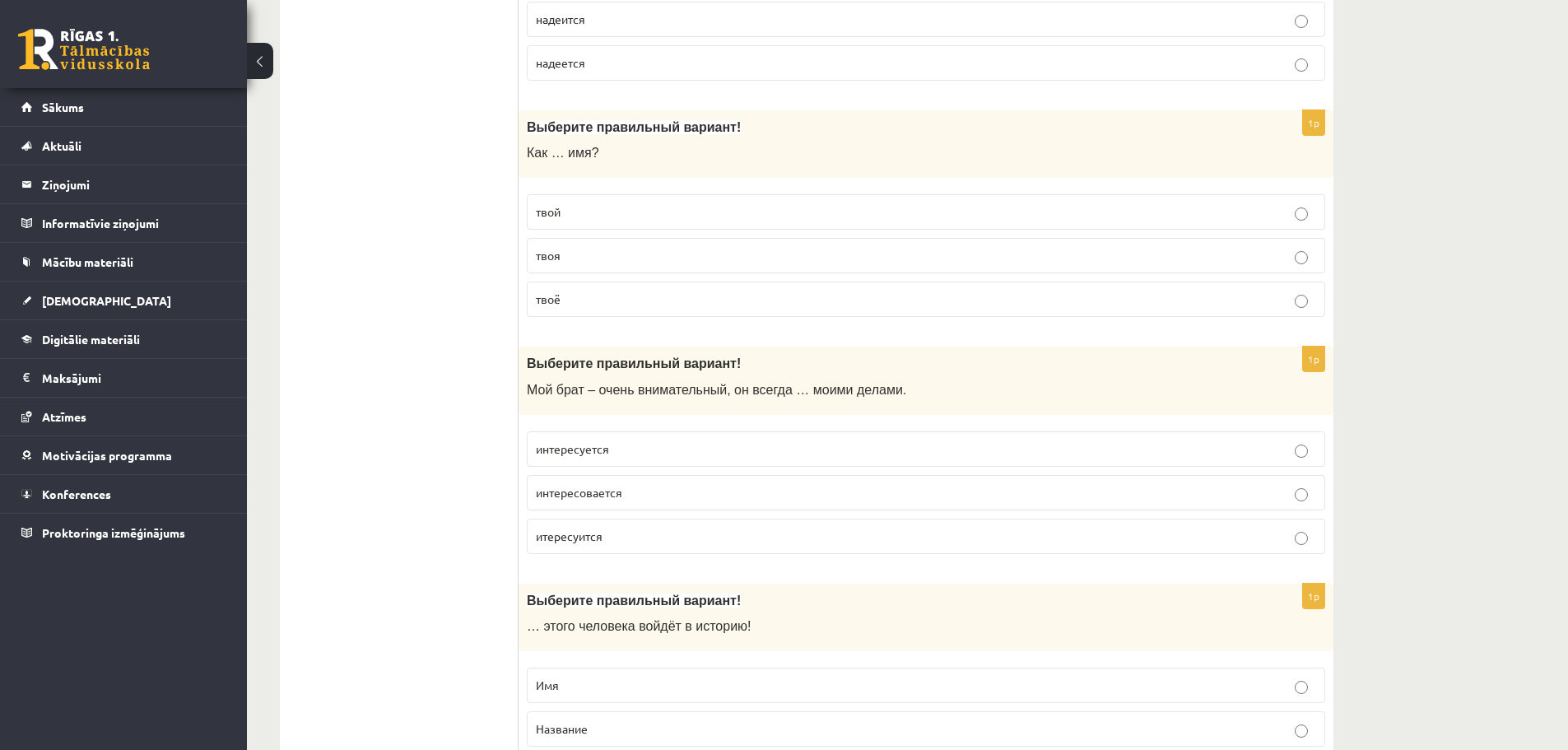
click at [612, 301] on p "твоё" at bounding box center [926, 299] width 780 height 17
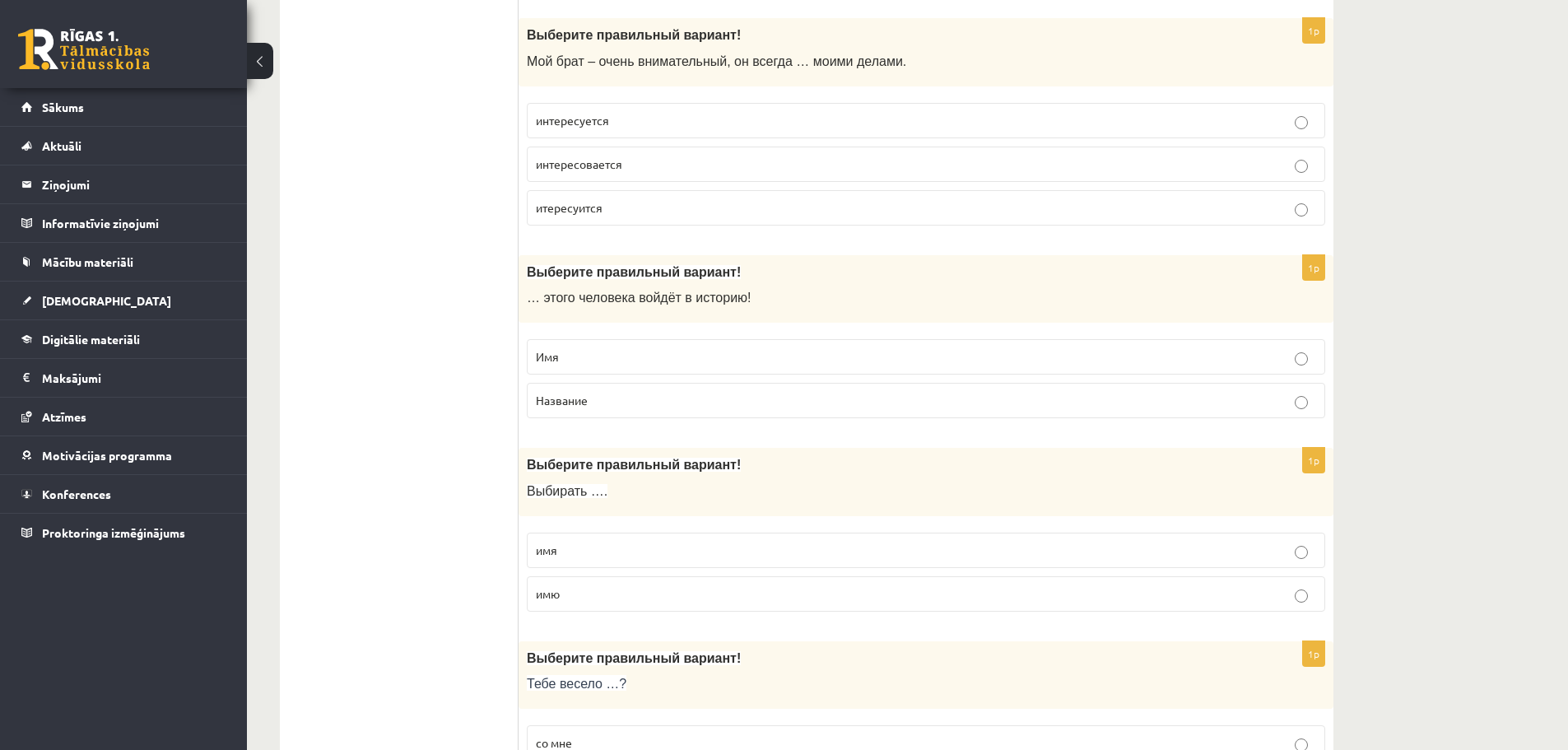
scroll to position [3333, 0]
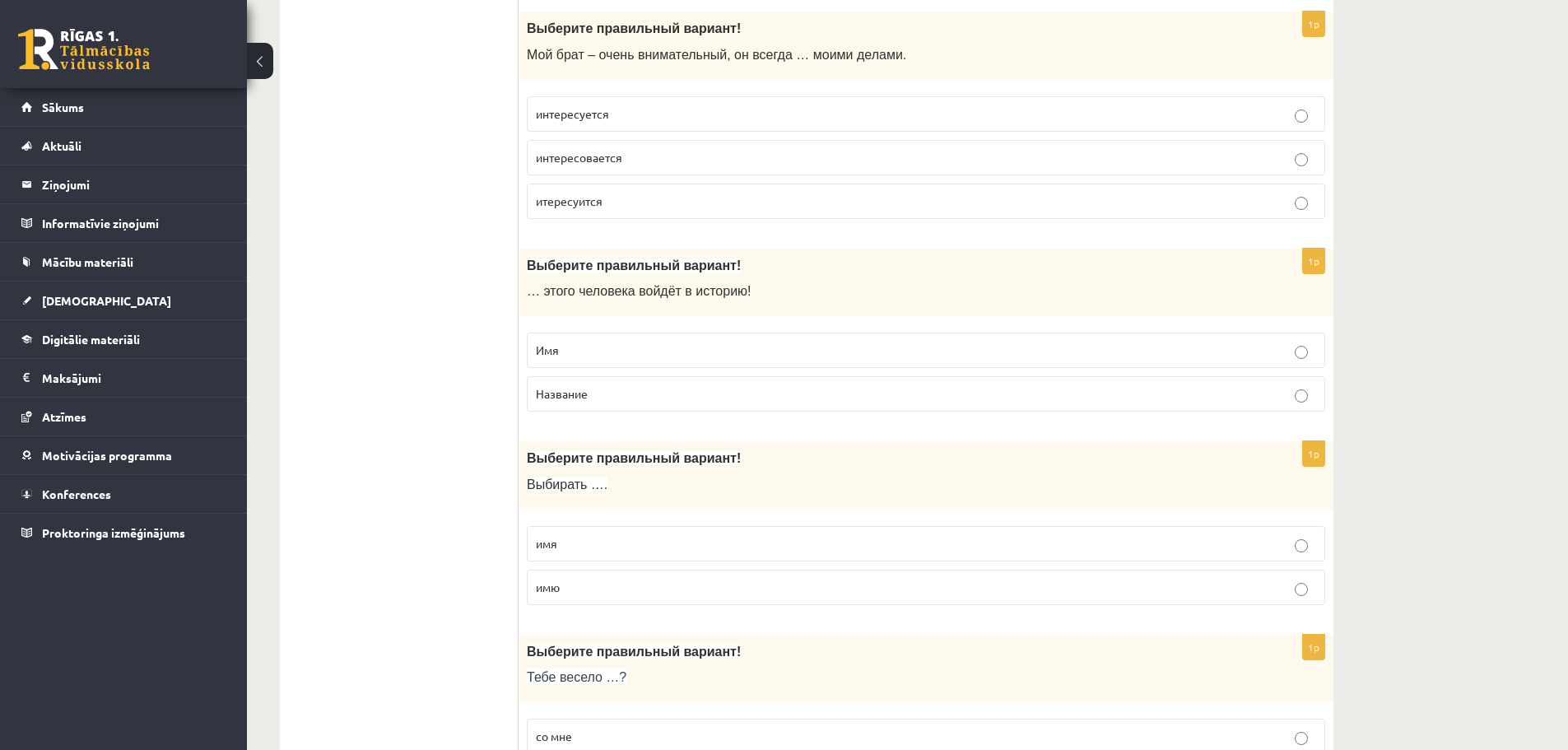
click at [685, 115] on p "интересуется" at bounding box center [926, 114] width 780 height 17
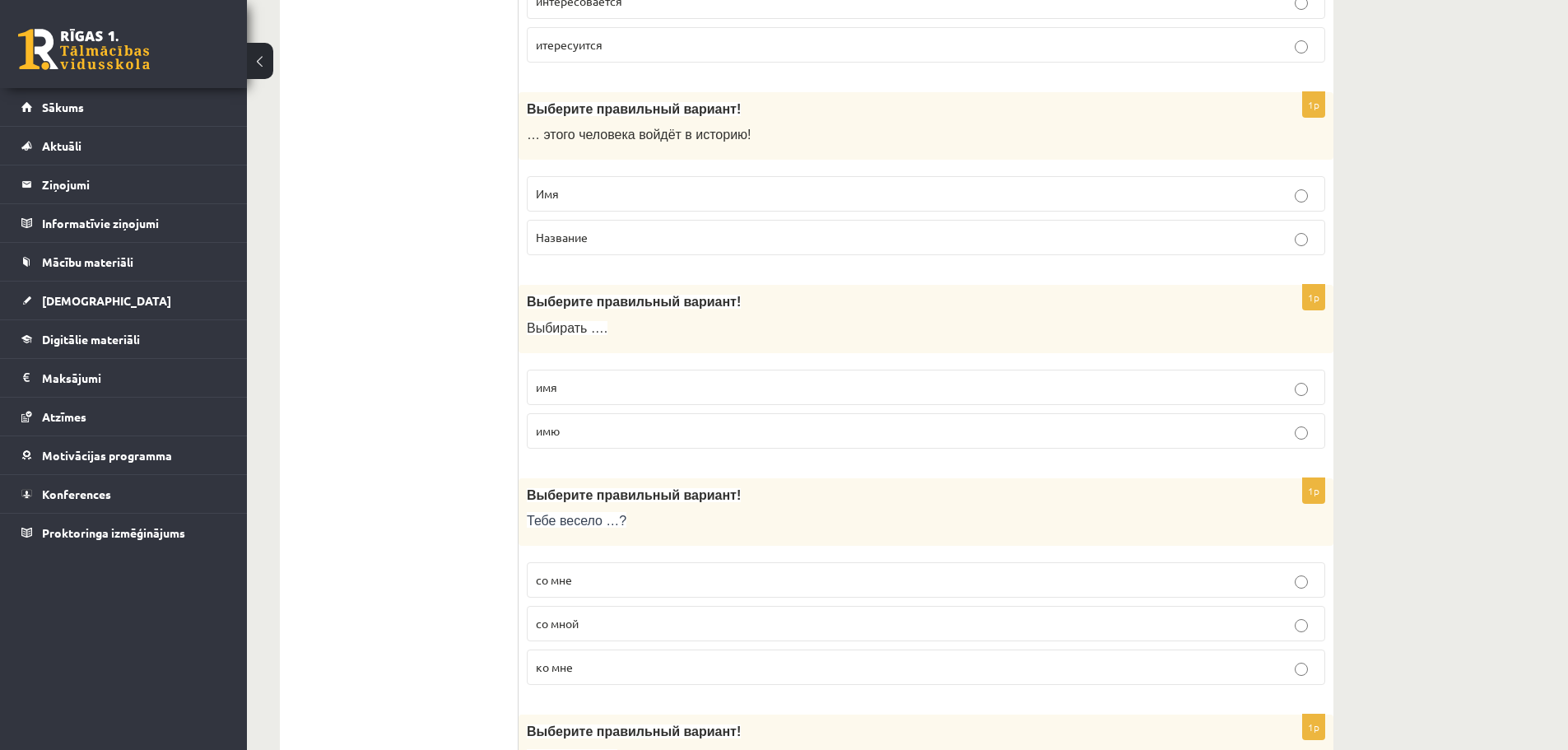
scroll to position [3497, 0]
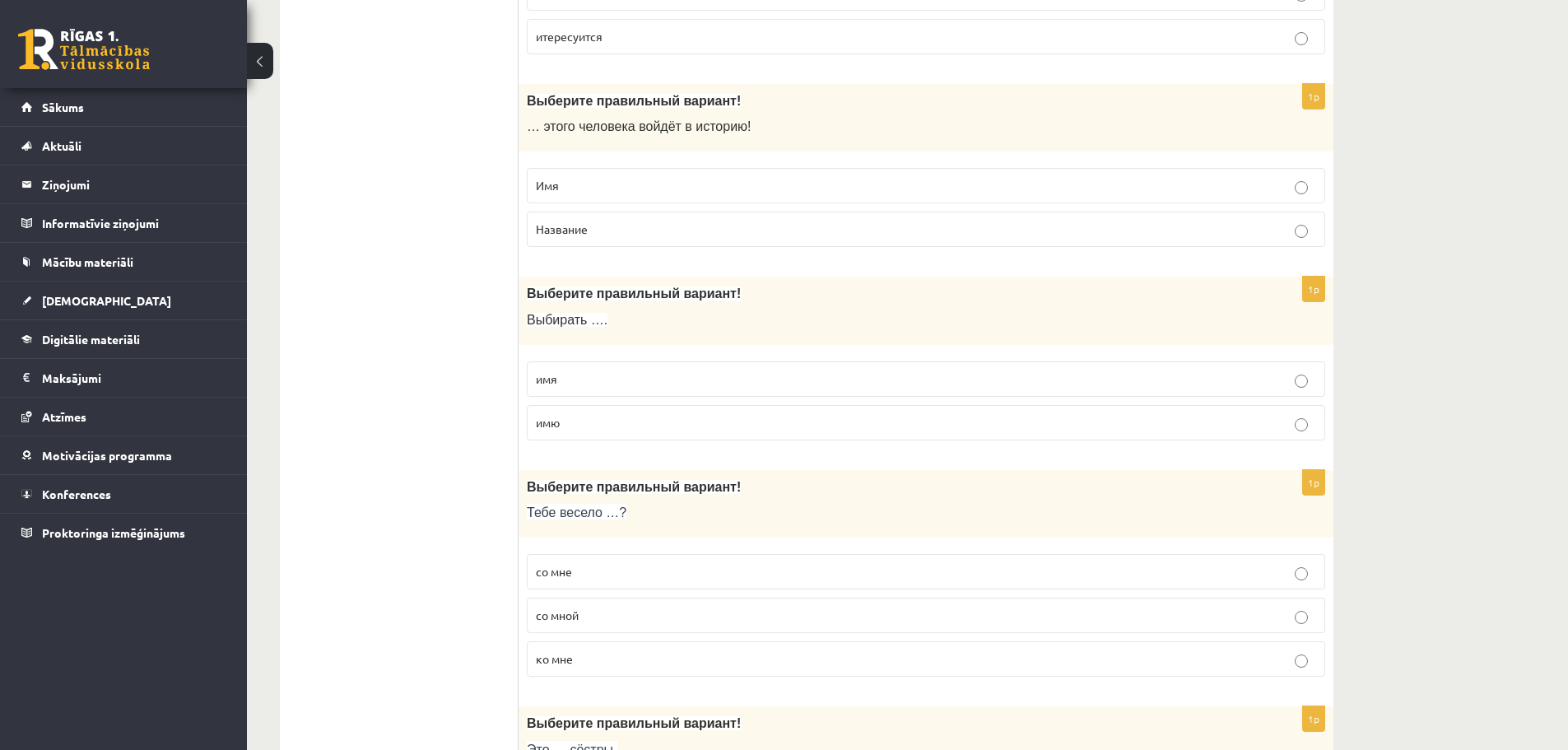
click at [720, 174] on label "Имя" at bounding box center [926, 185] width 799 height 36
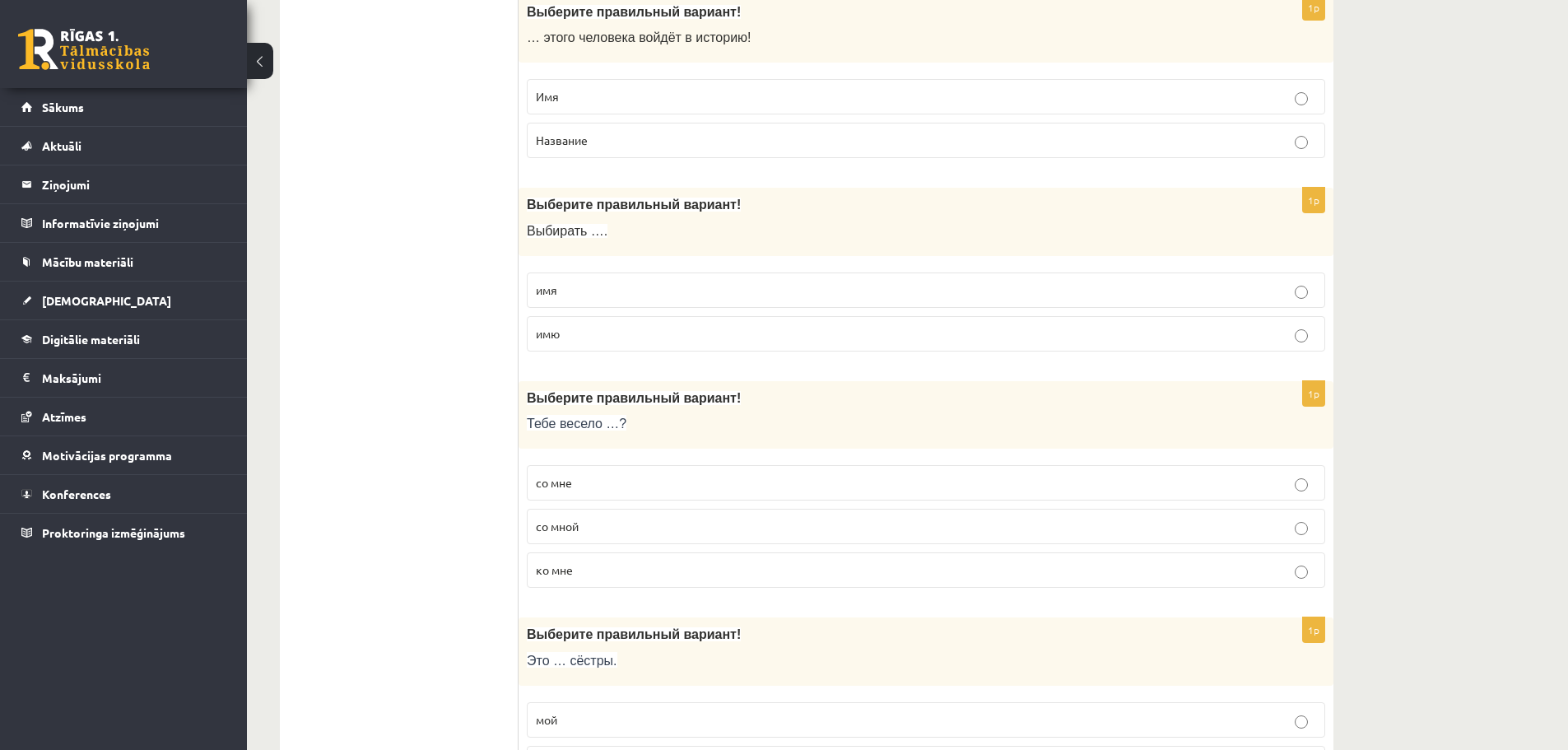
scroll to position [3580, 0]
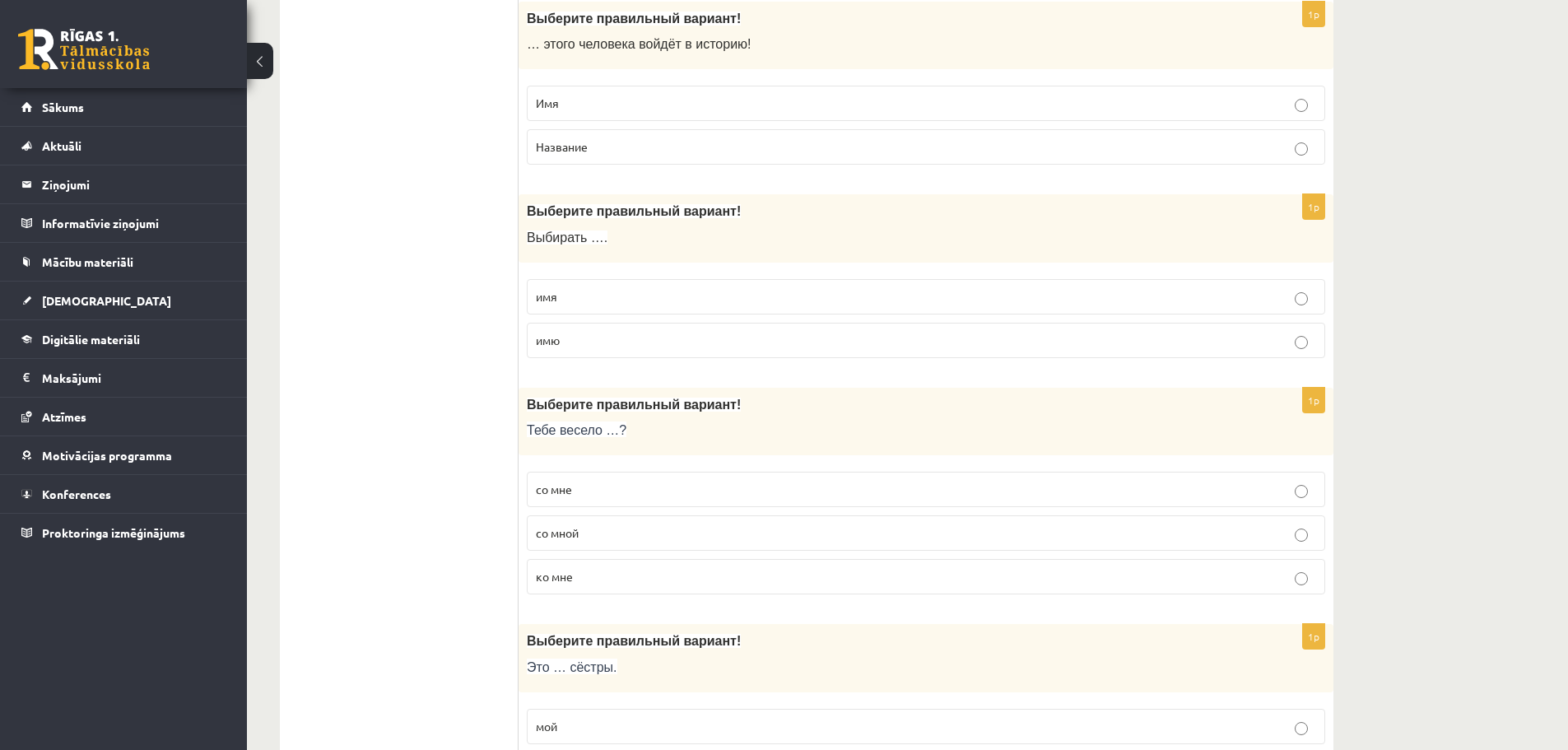
click at [801, 297] on p "имя" at bounding box center [926, 296] width 780 height 17
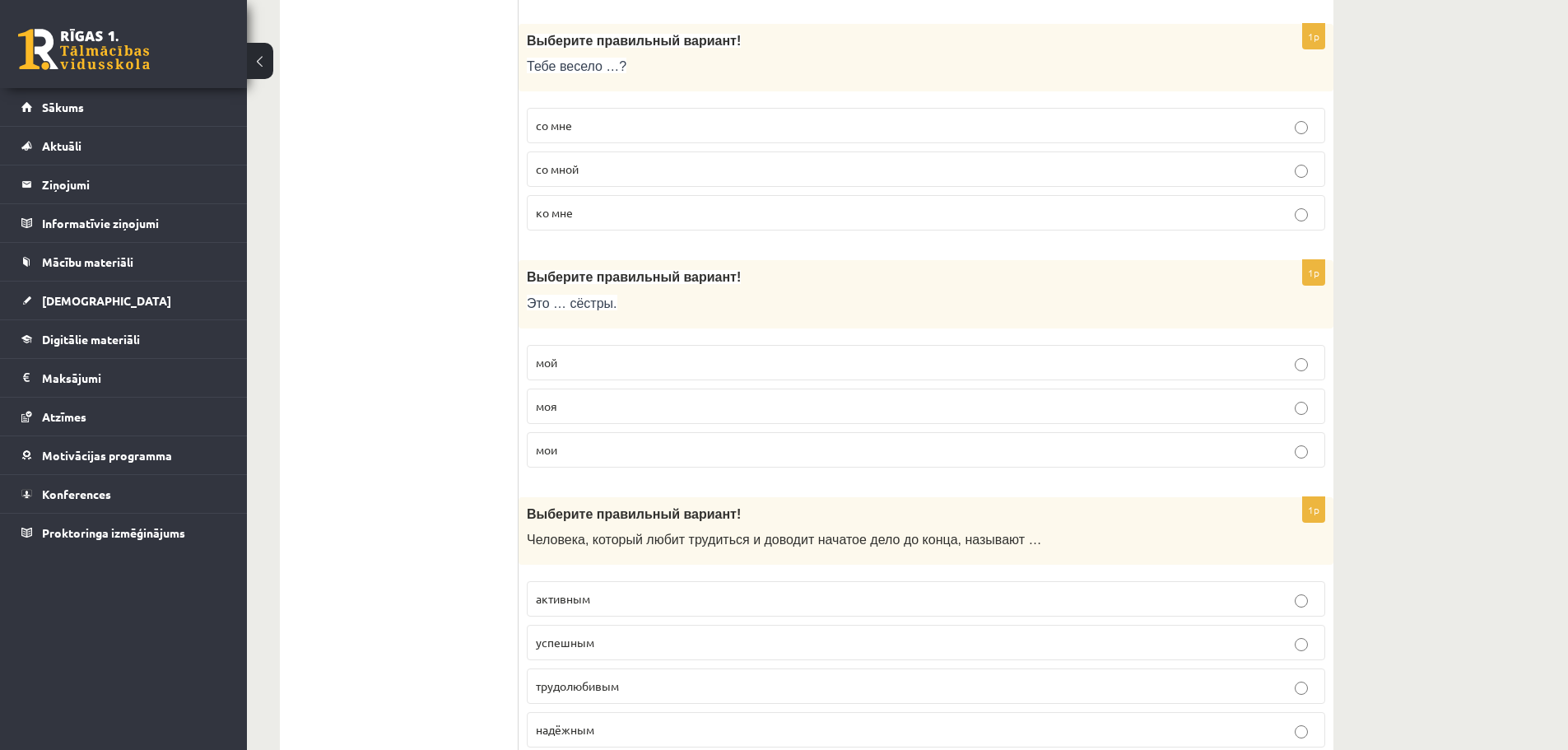
scroll to position [3956, 0]
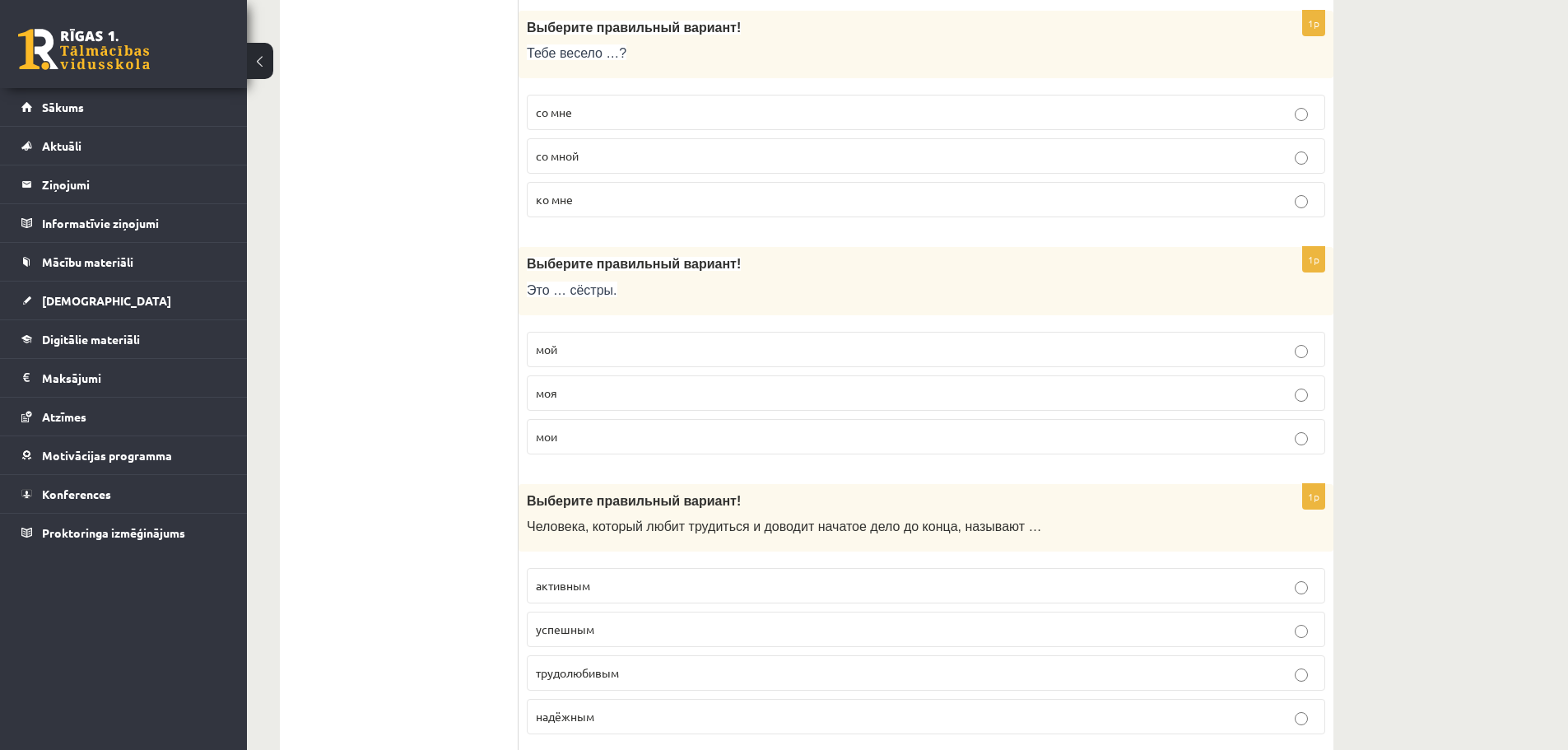
click at [785, 167] on label "со мной" at bounding box center [926, 156] width 799 height 36
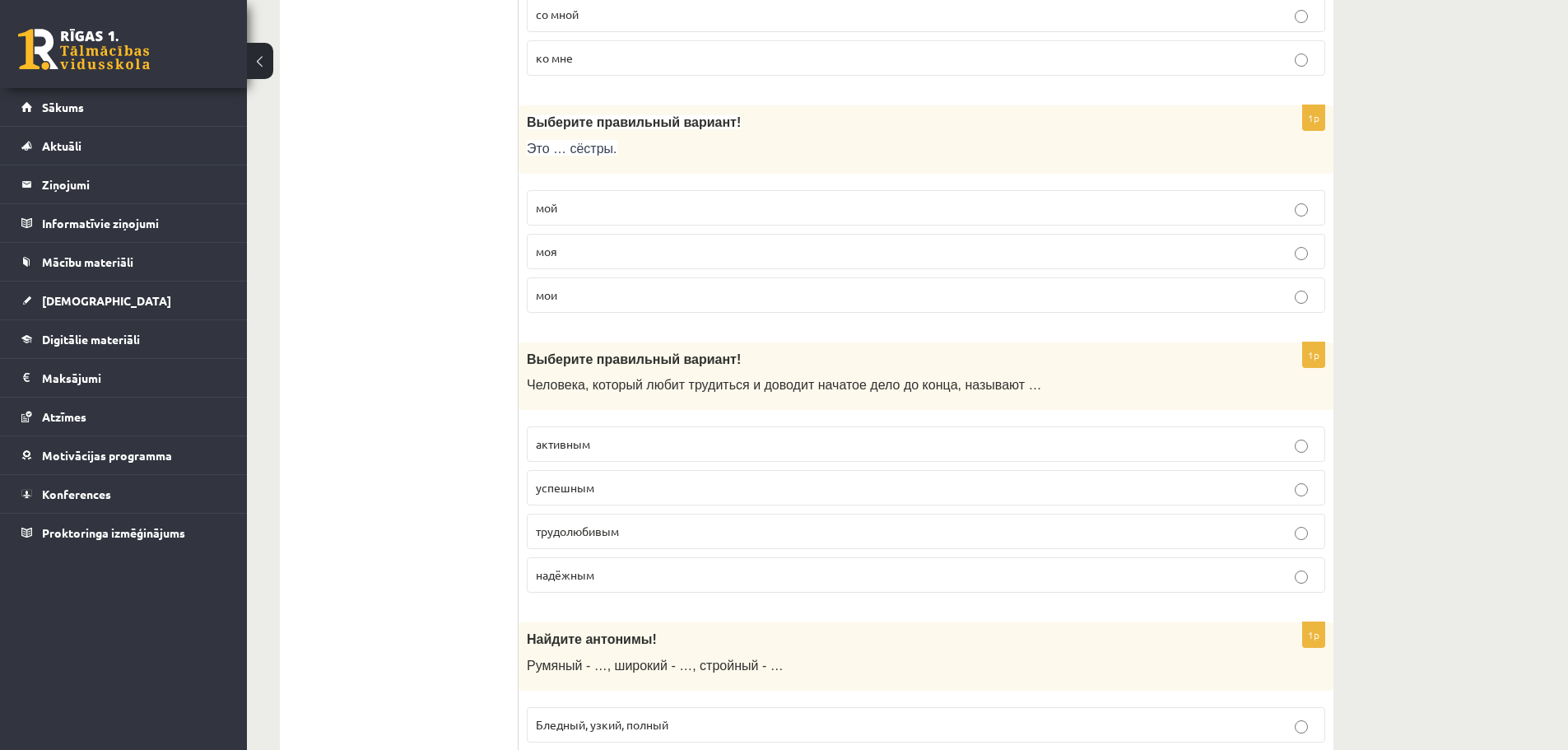
scroll to position [4121, 0]
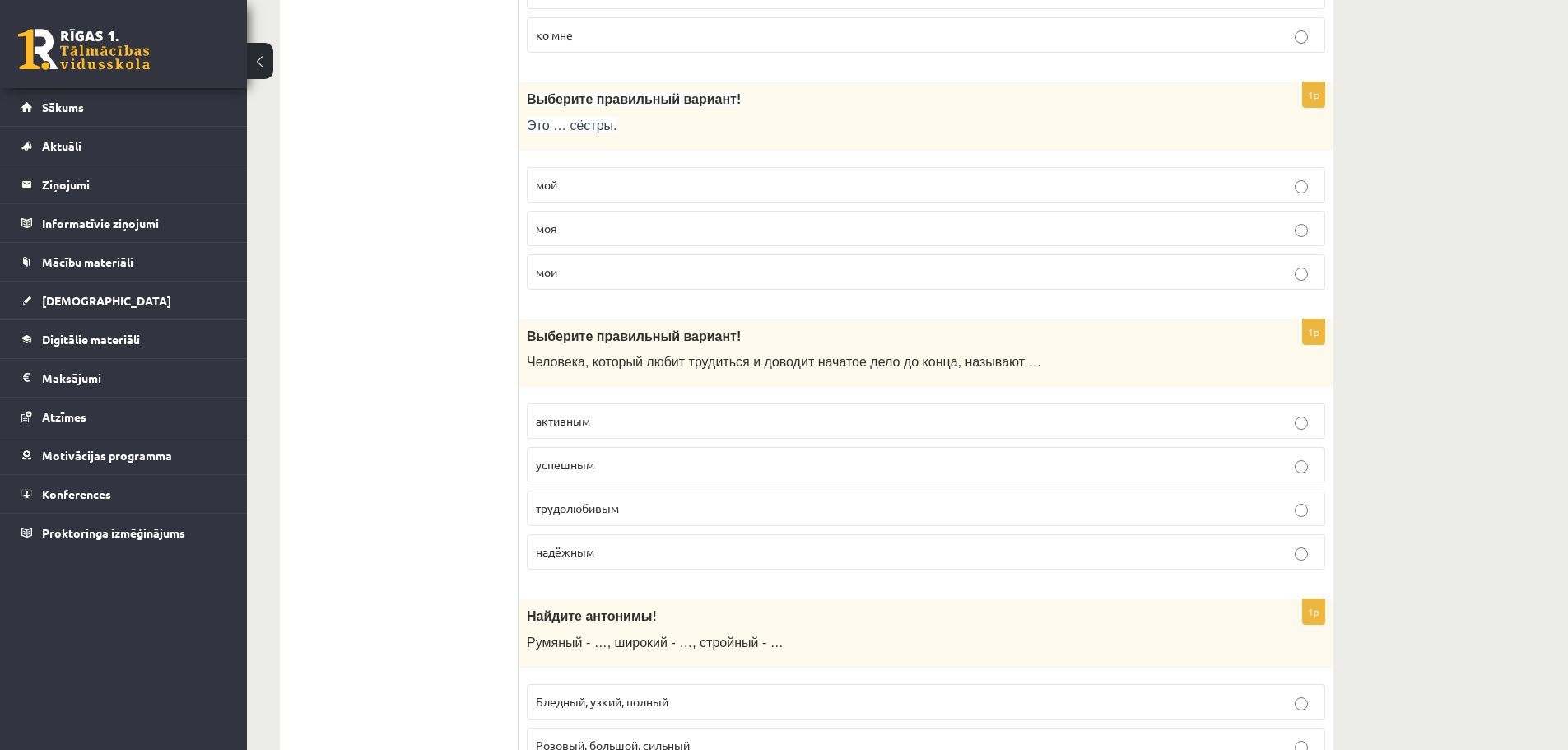
click at [655, 267] on p "мои" at bounding box center [926, 272] width 780 height 17
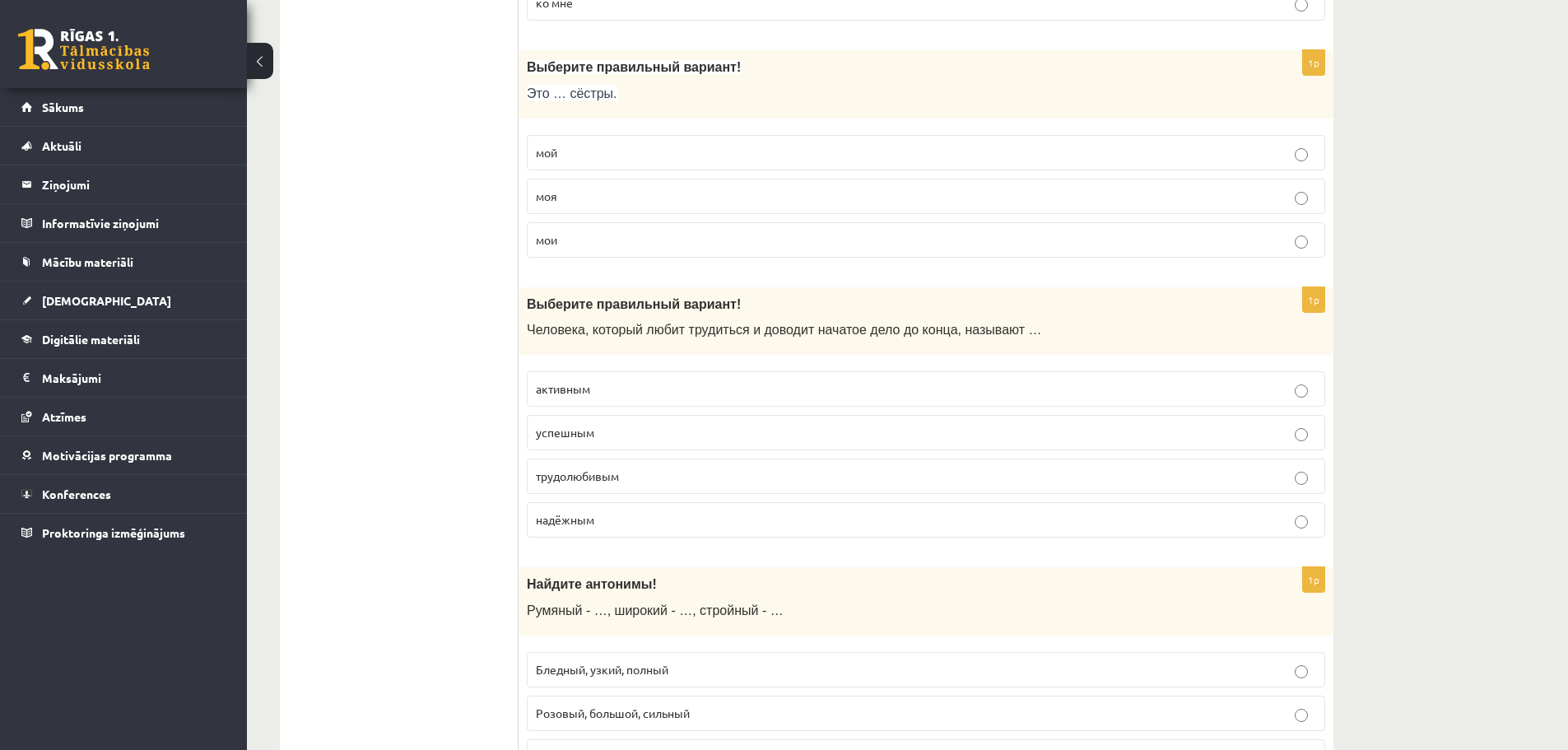
scroll to position [4285, 0]
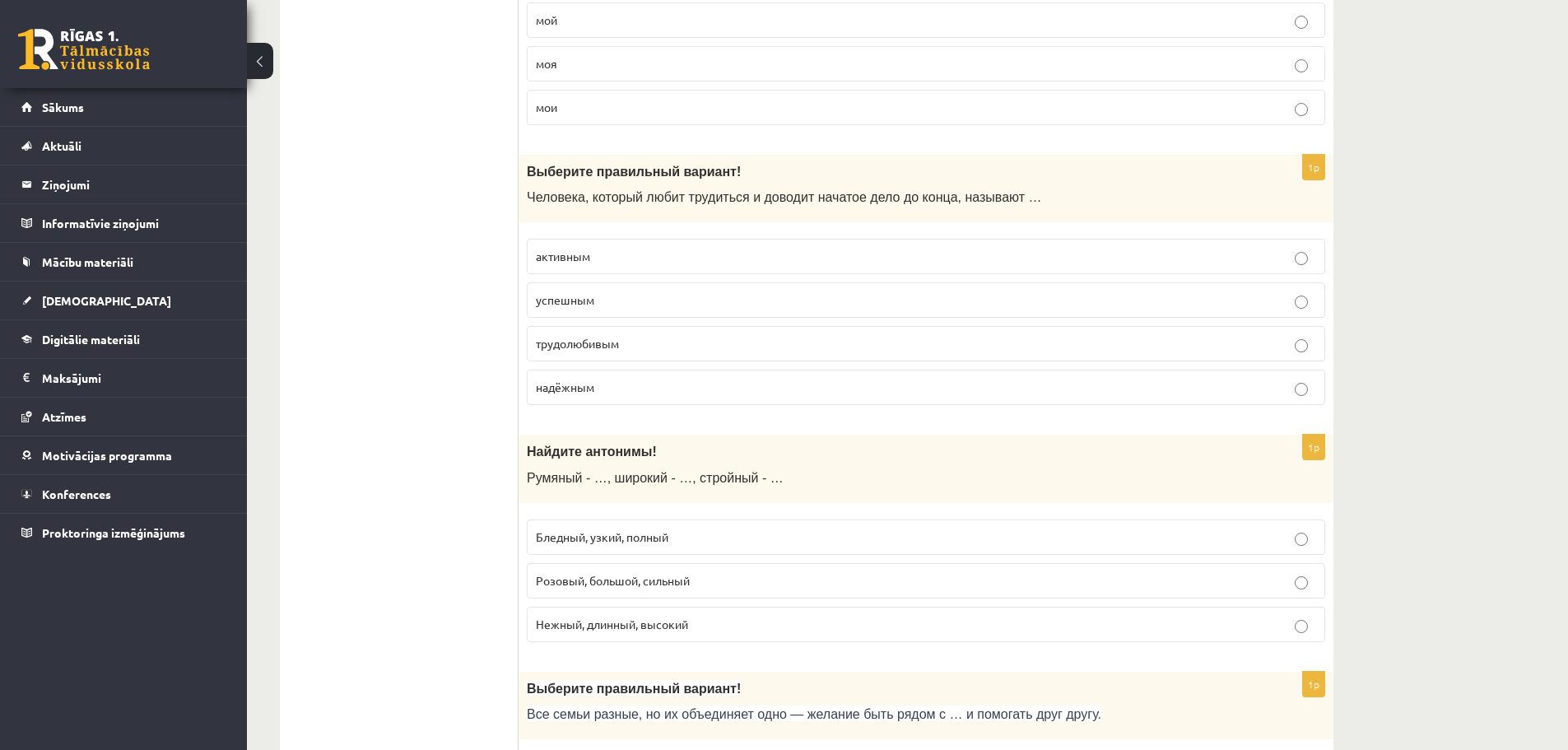
click at [682, 349] on p "трудолюбивым" at bounding box center [926, 344] width 780 height 17
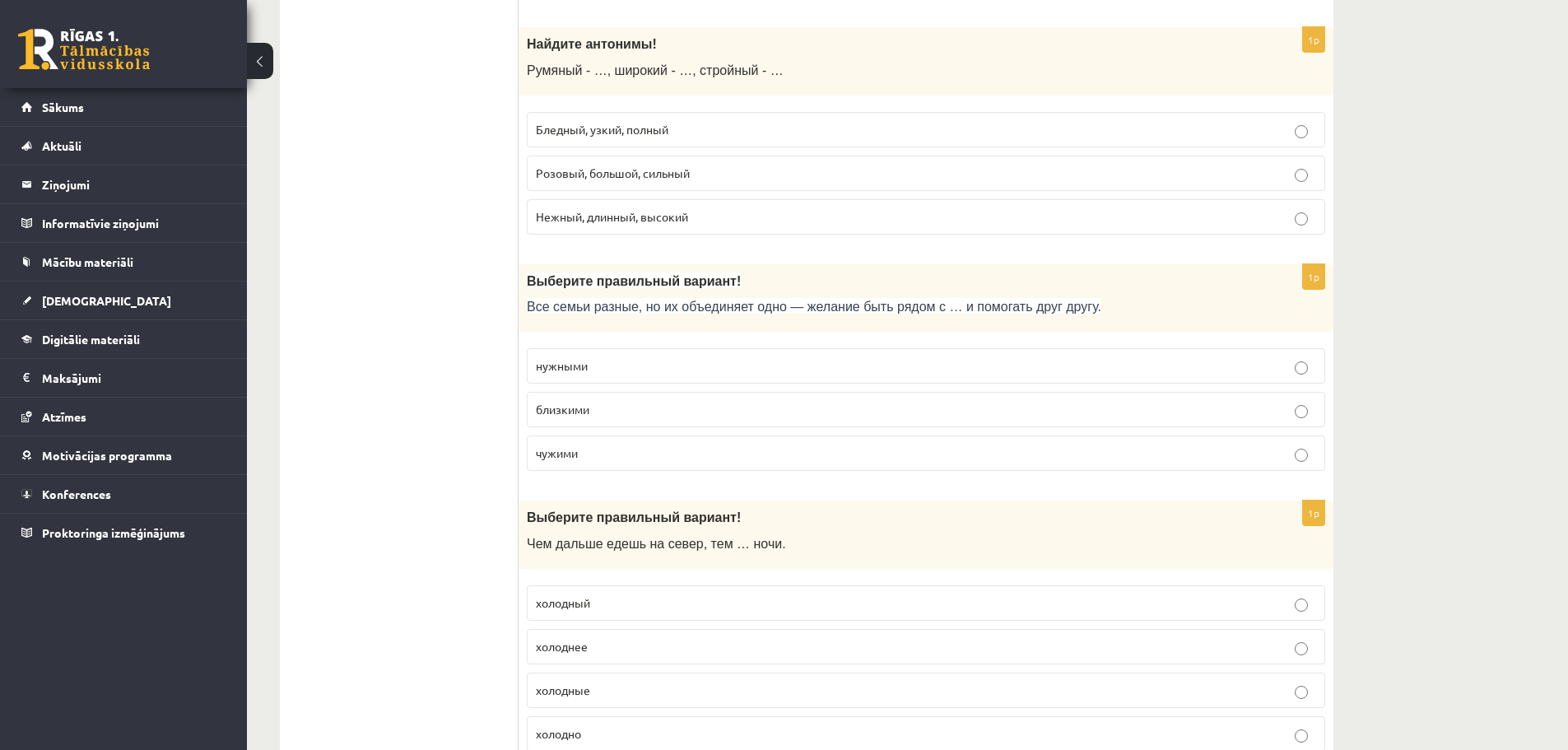
scroll to position [4706, 0]
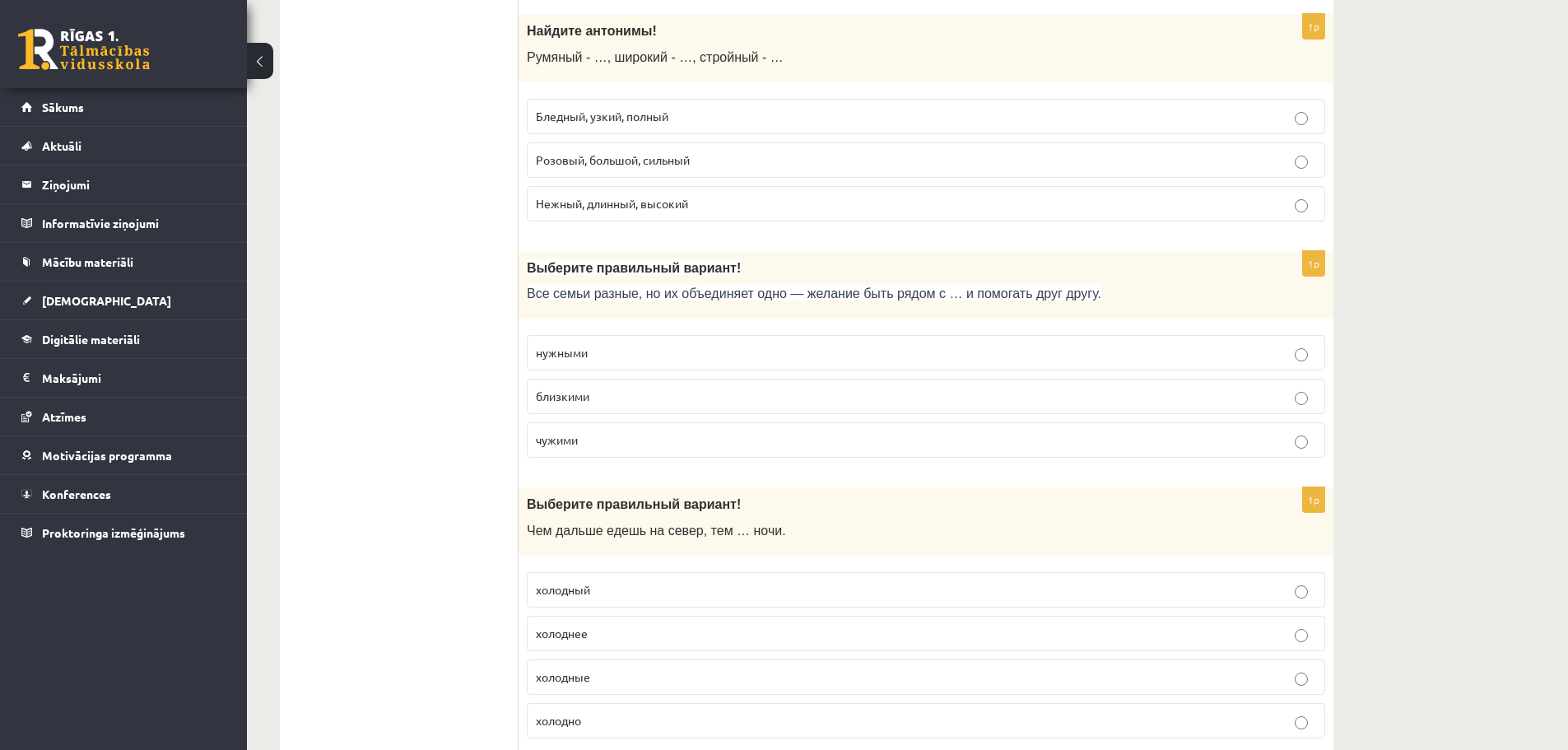
click at [757, 110] on p "Бледный, узкий, полный" at bounding box center [926, 116] width 780 height 17
click at [673, 386] on label "близкими" at bounding box center [926, 396] width 799 height 36
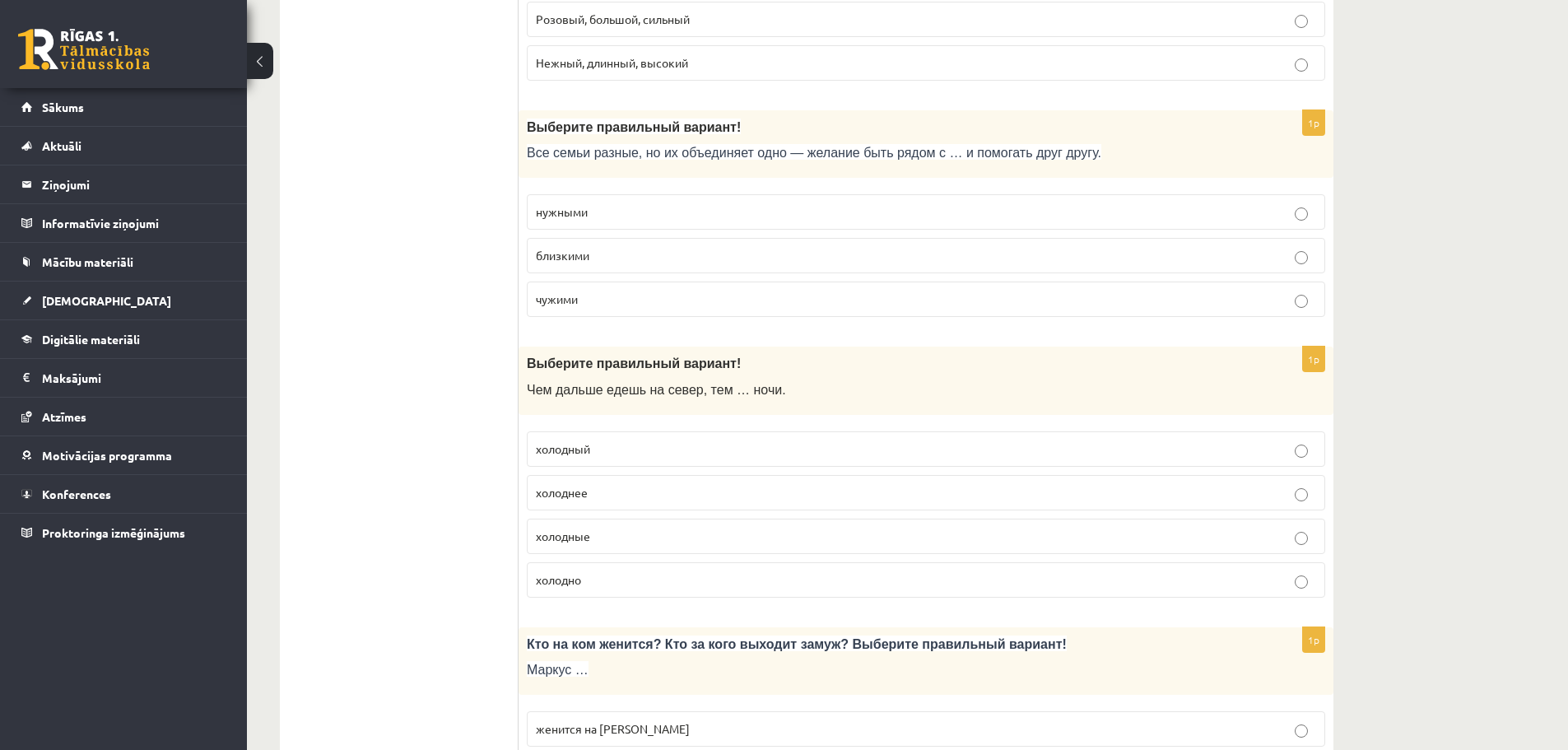
scroll to position [4871, 0]
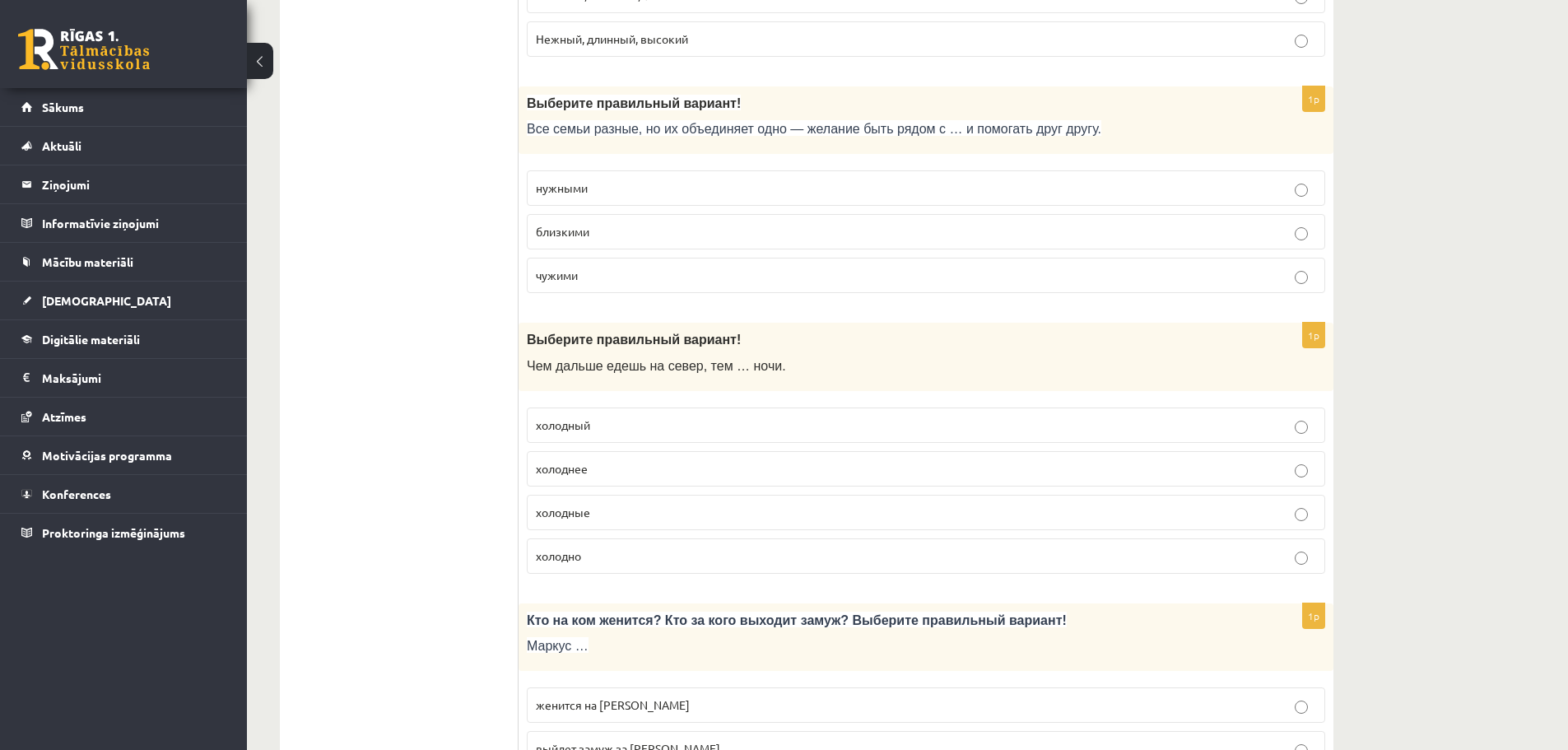
click at [635, 479] on label "холоднее" at bounding box center [926, 468] width 799 height 36
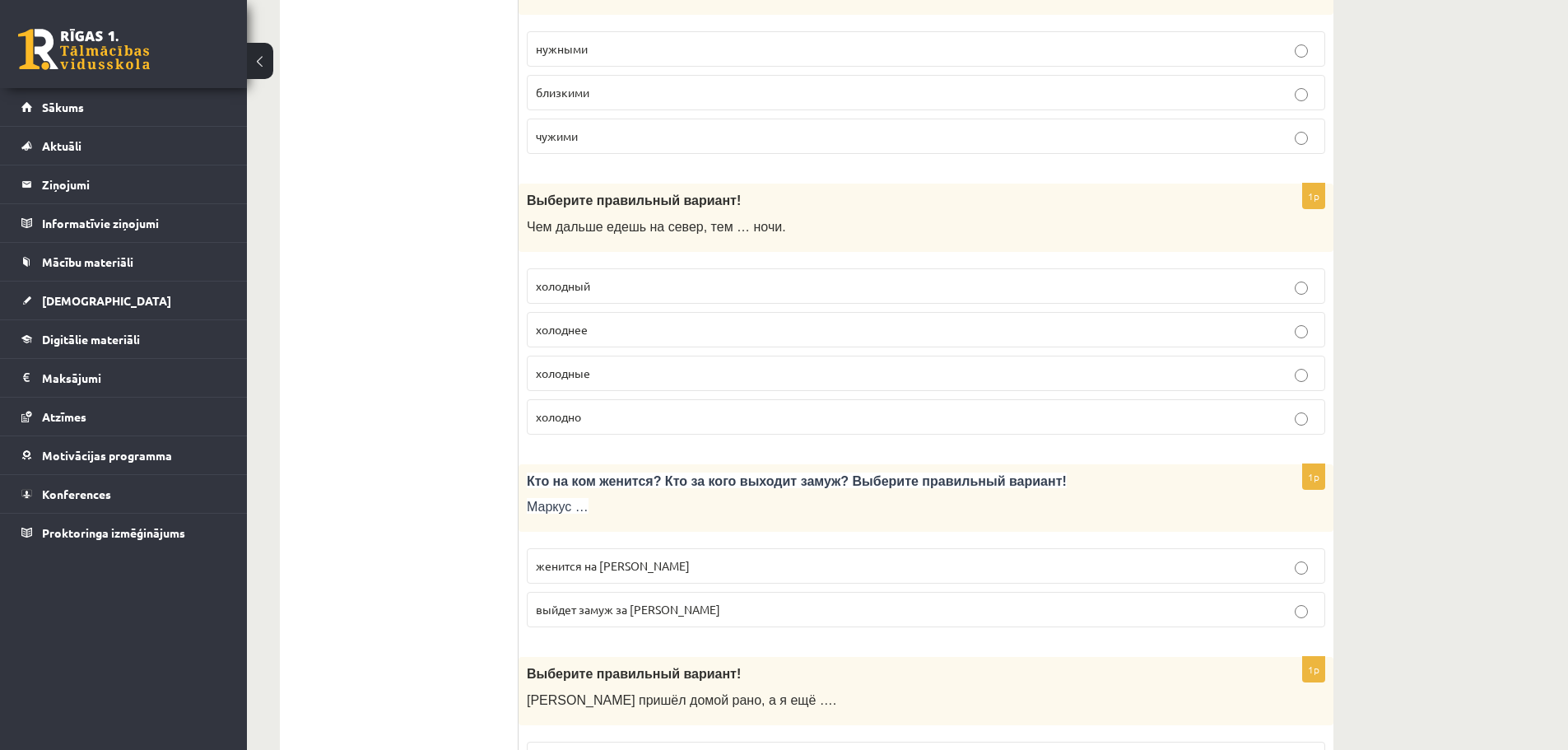
scroll to position [5187, 0]
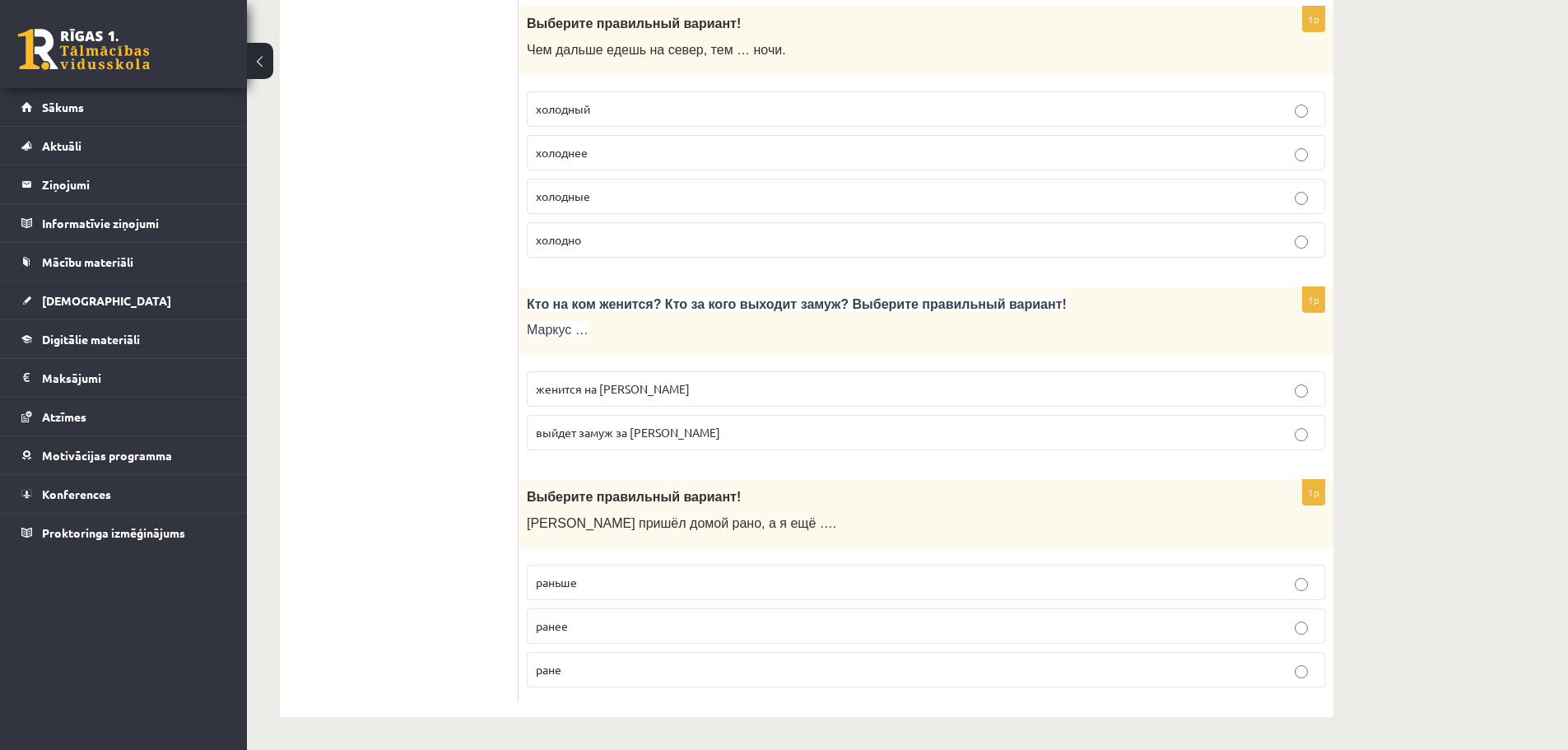
click at [751, 396] on p "женится на Агнии" at bounding box center [926, 388] width 780 height 17
click at [610, 584] on p "раньше" at bounding box center [926, 581] width 780 height 17
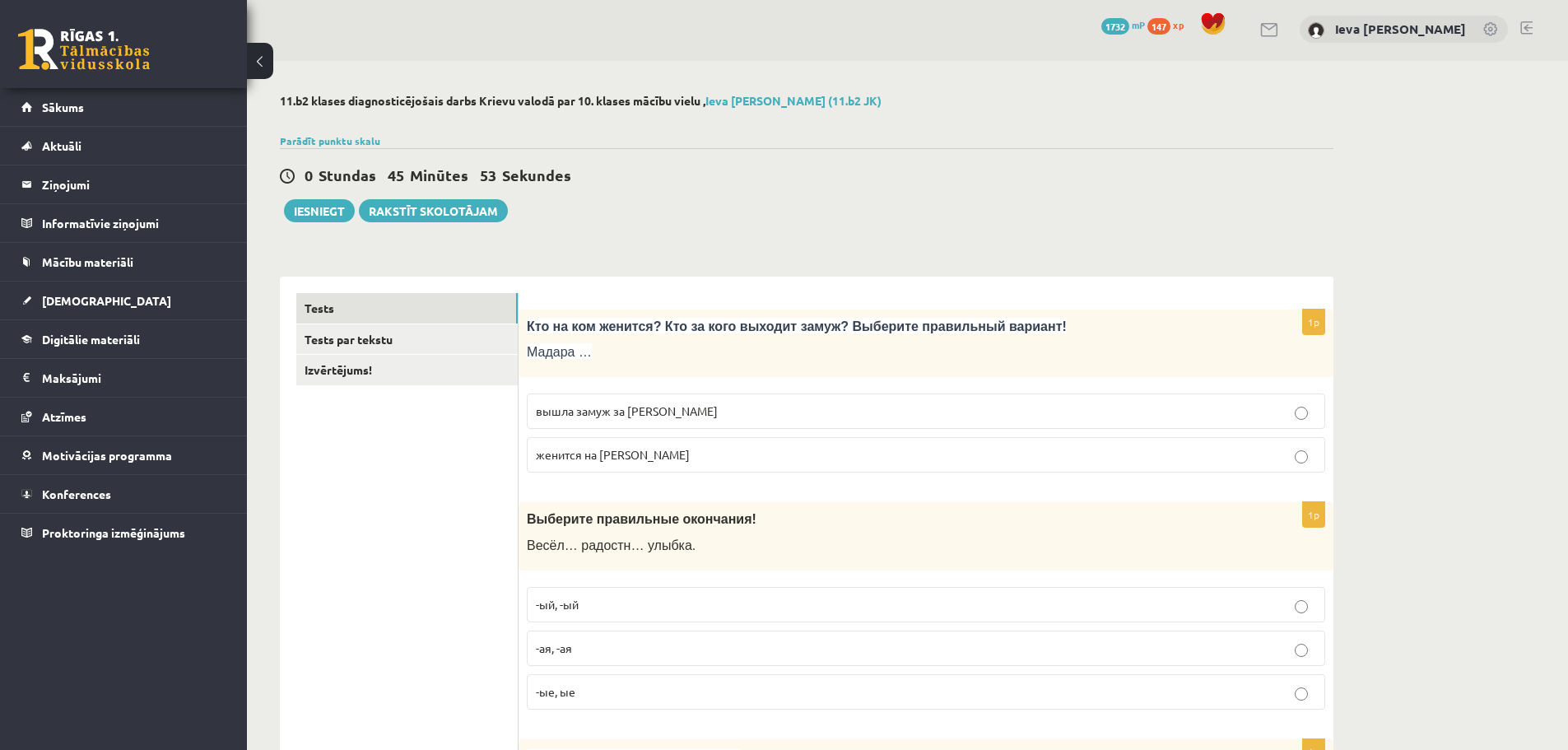
scroll to position [0, 0]
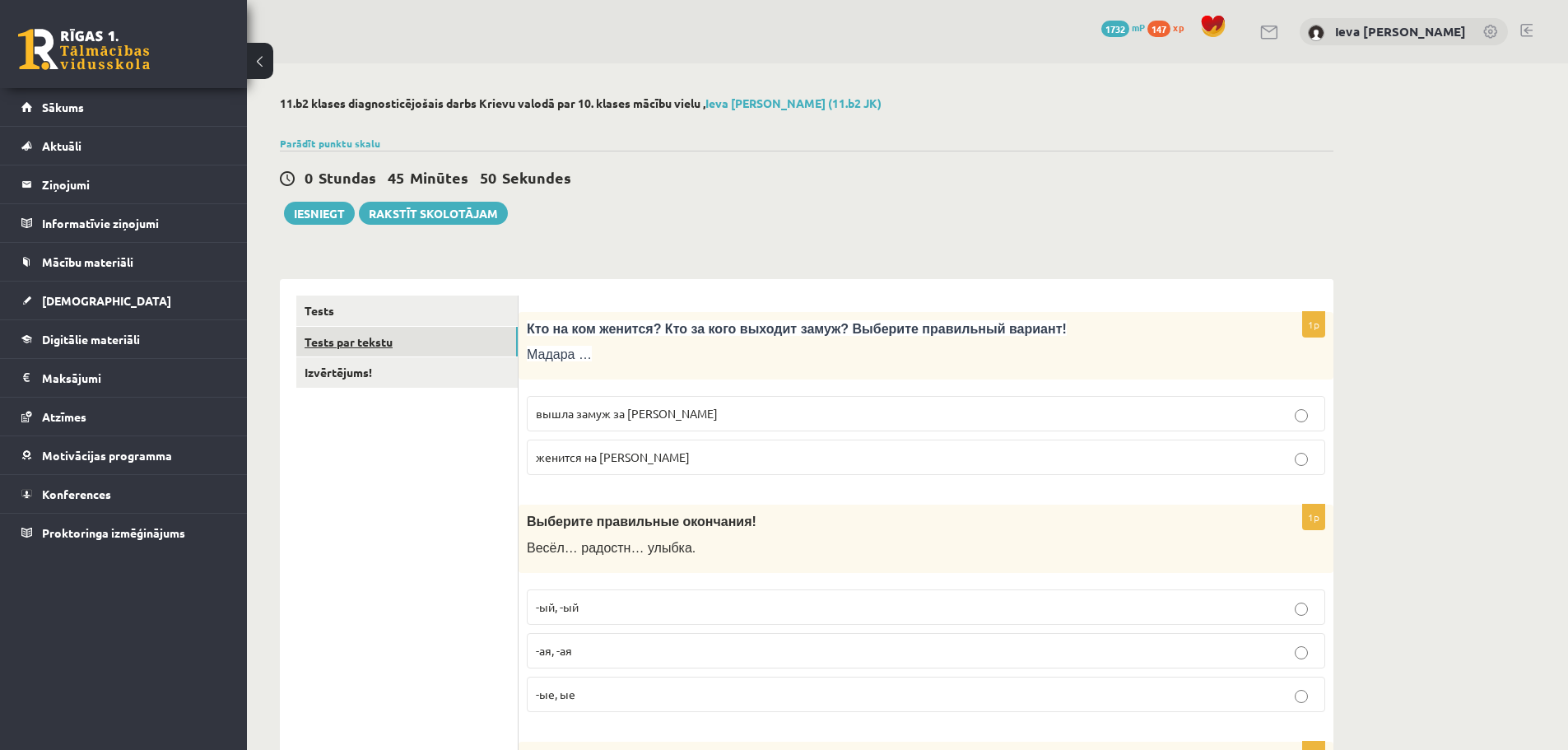
click at [345, 348] on link "Tests par tekstu" at bounding box center [407, 342] width 222 height 30
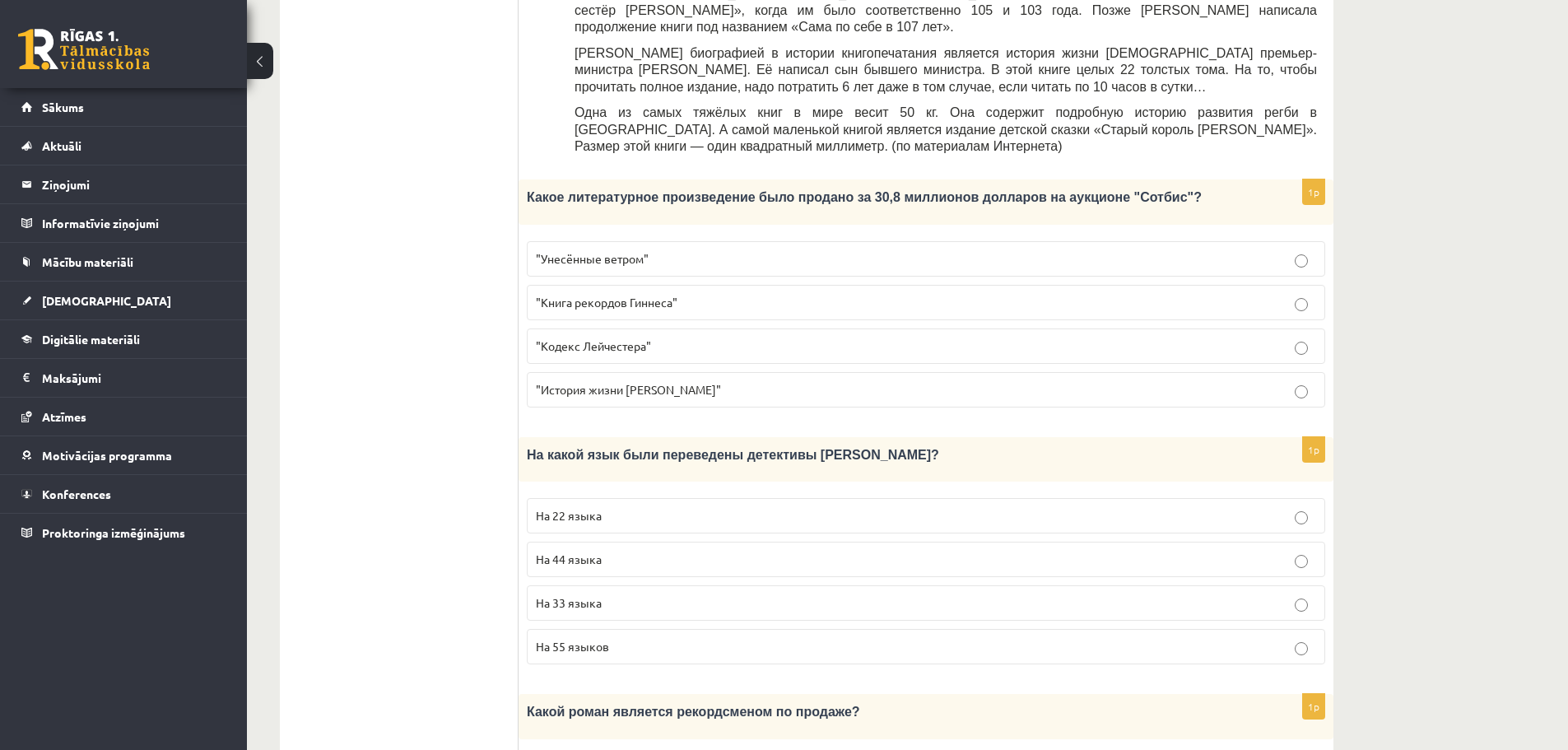
scroll to position [786, 0]
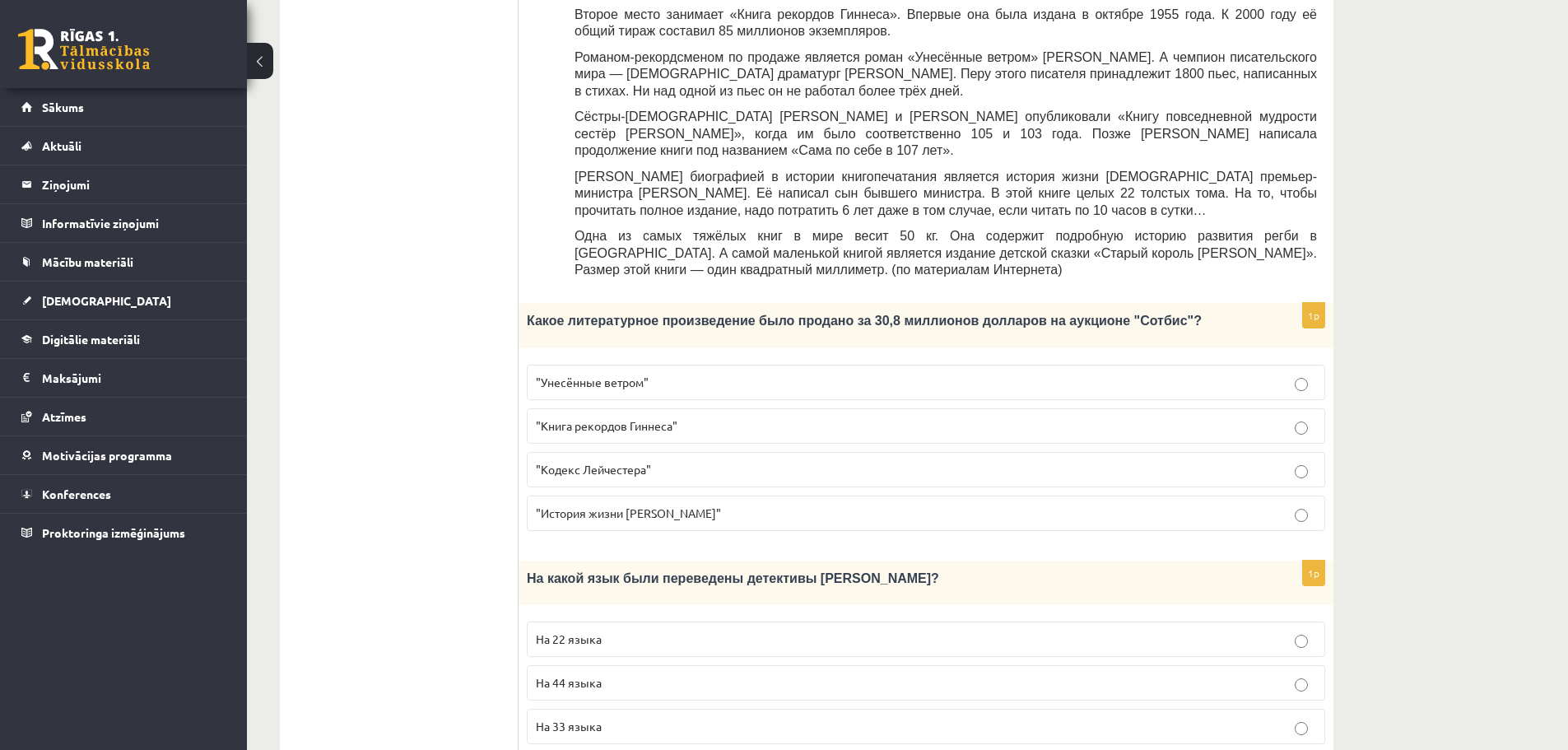
click at [1271, 374] on p ""Унесённые ветром"" at bounding box center [926, 382] width 780 height 17
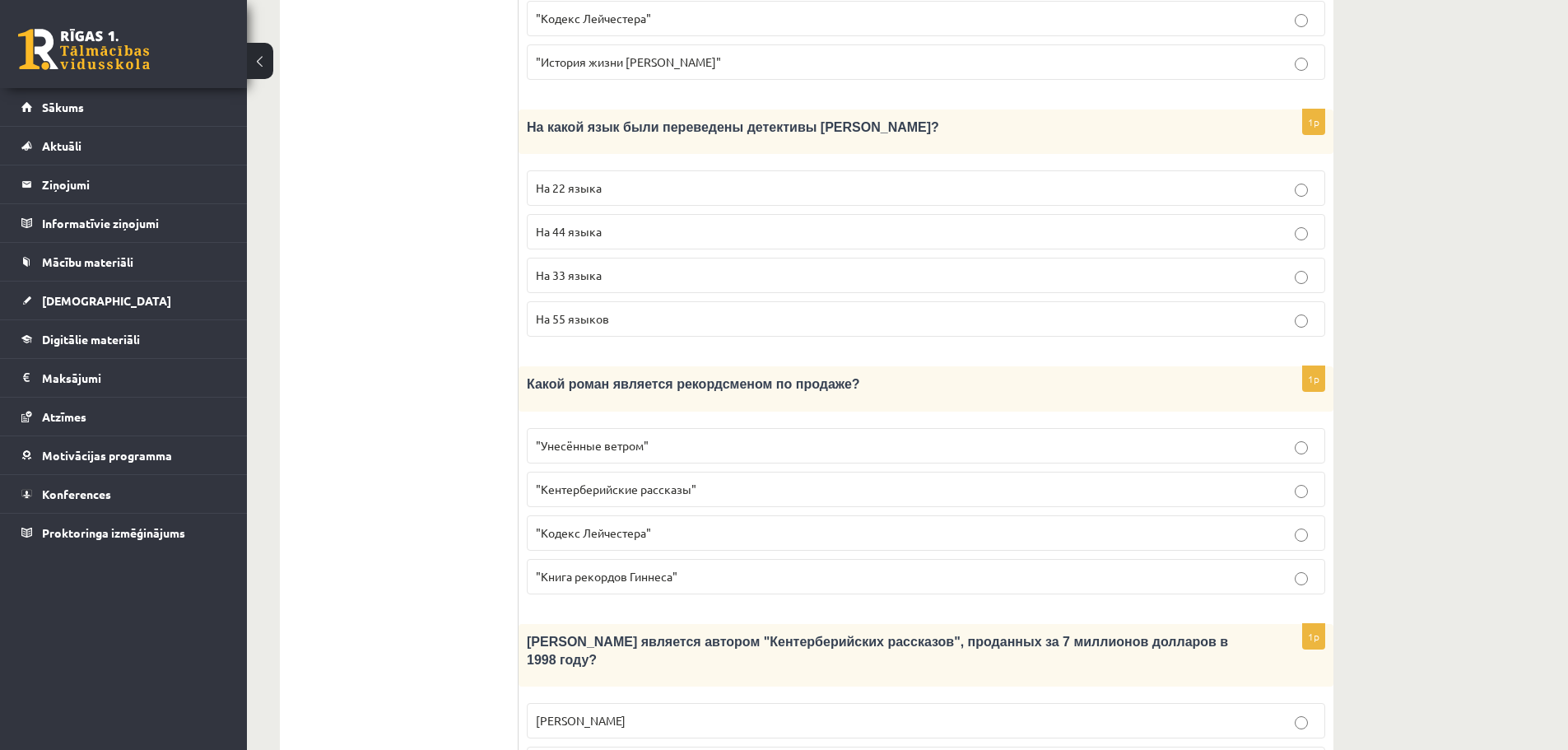
scroll to position [1115, 0]
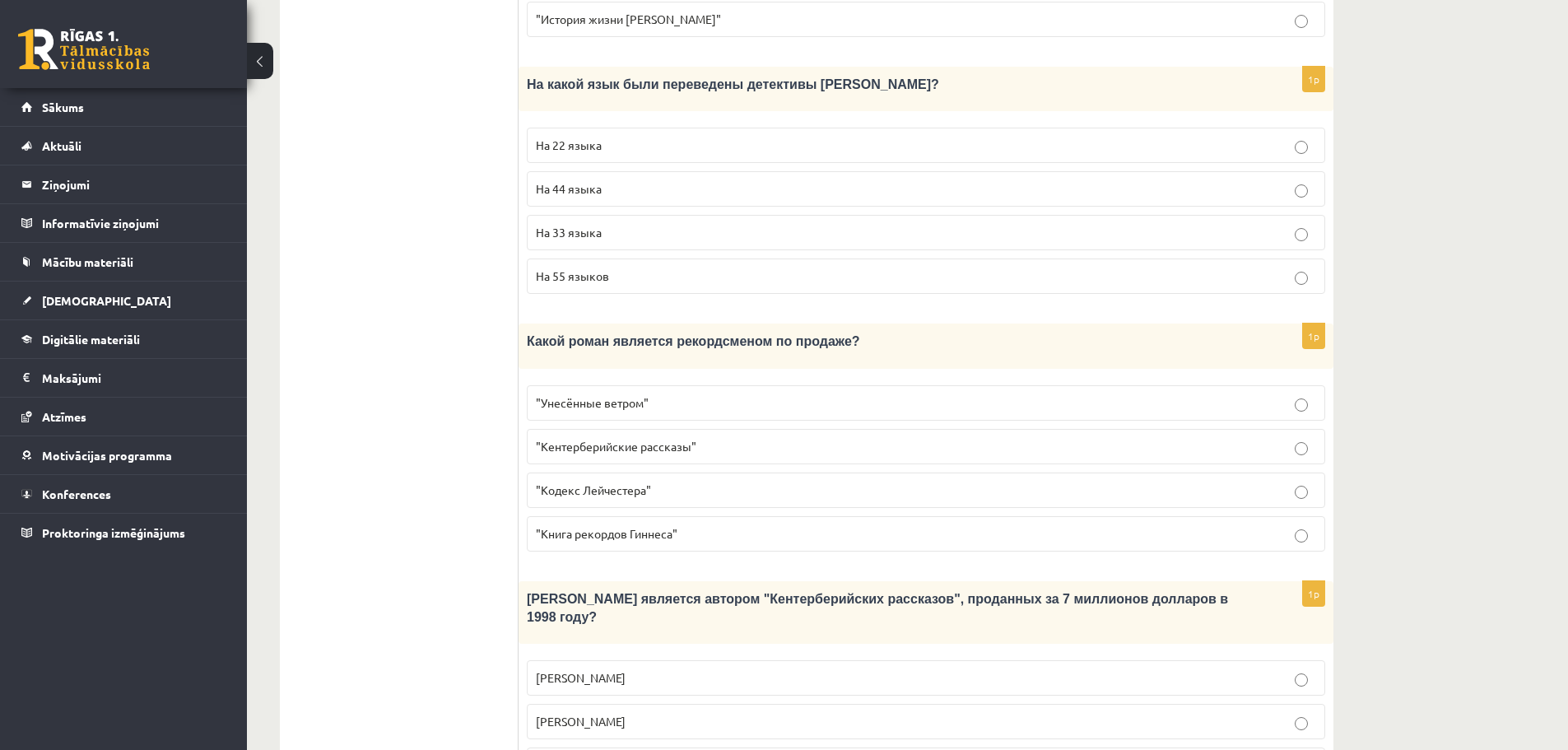
click at [922, 158] on fieldset "На 22 языка На 44 языка На 33 языка На 55 языков" at bounding box center [926, 209] width 799 height 180
click at [929, 171] on label "На 44 языка" at bounding box center [926, 189] width 799 height 36
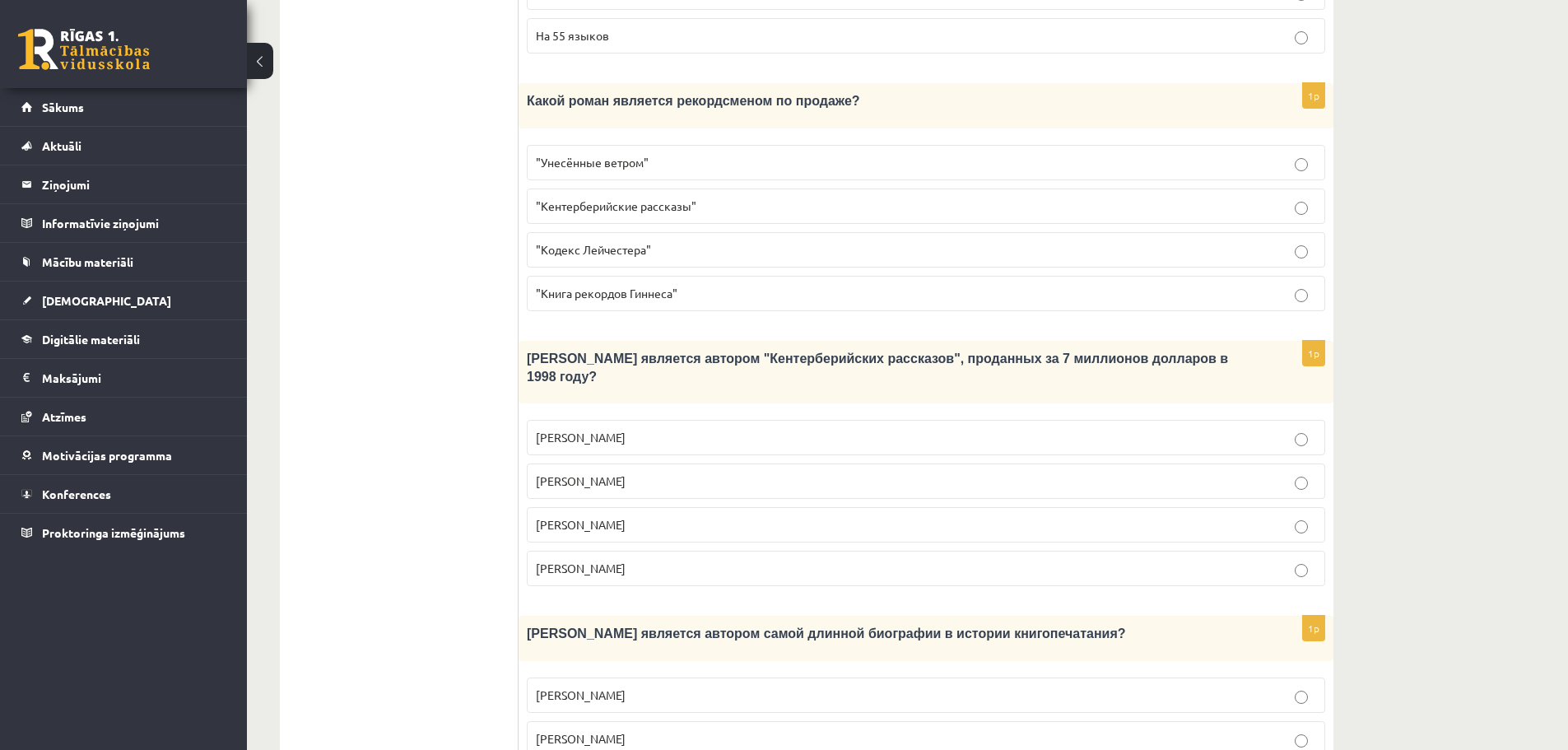
scroll to position [1444, 0]
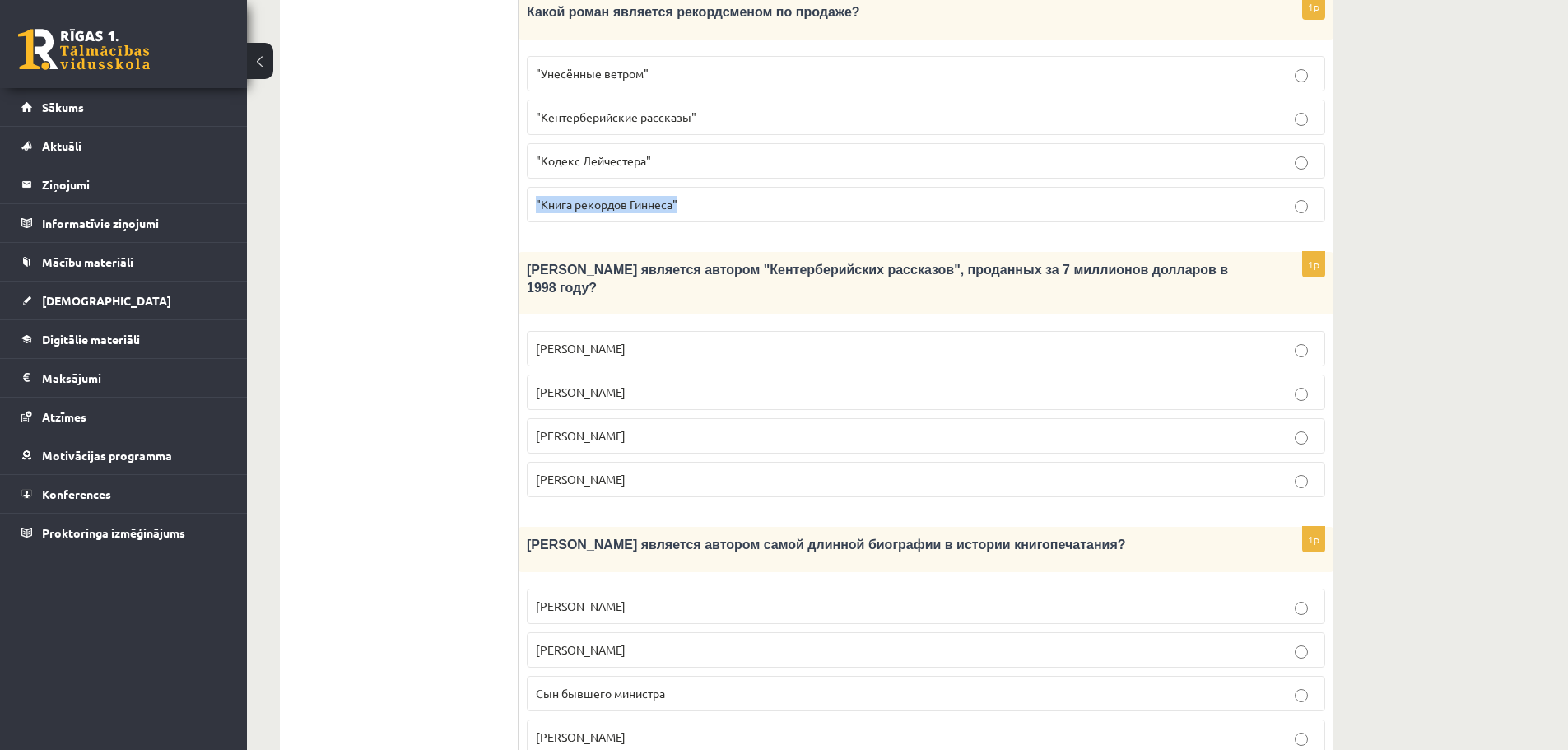
click at [981, 128] on fieldset ""Унесённые ветром" "Кентерберийские рассказы" "Кодекс Лейчестера" "Книга рекорд…" at bounding box center [926, 137] width 799 height 180
click at [987, 143] on label ""Кодекс Лейчестера"" at bounding box center [926, 160] width 799 height 36
click at [769, 340] on p "Агата Кристи" at bounding box center [926, 348] width 780 height 17
click at [760, 384] on p "Маргарет Митчелл" at bounding box center [926, 392] width 780 height 17
click at [728, 598] on p "Билл Гейтс" at bounding box center [926, 606] width 780 height 17
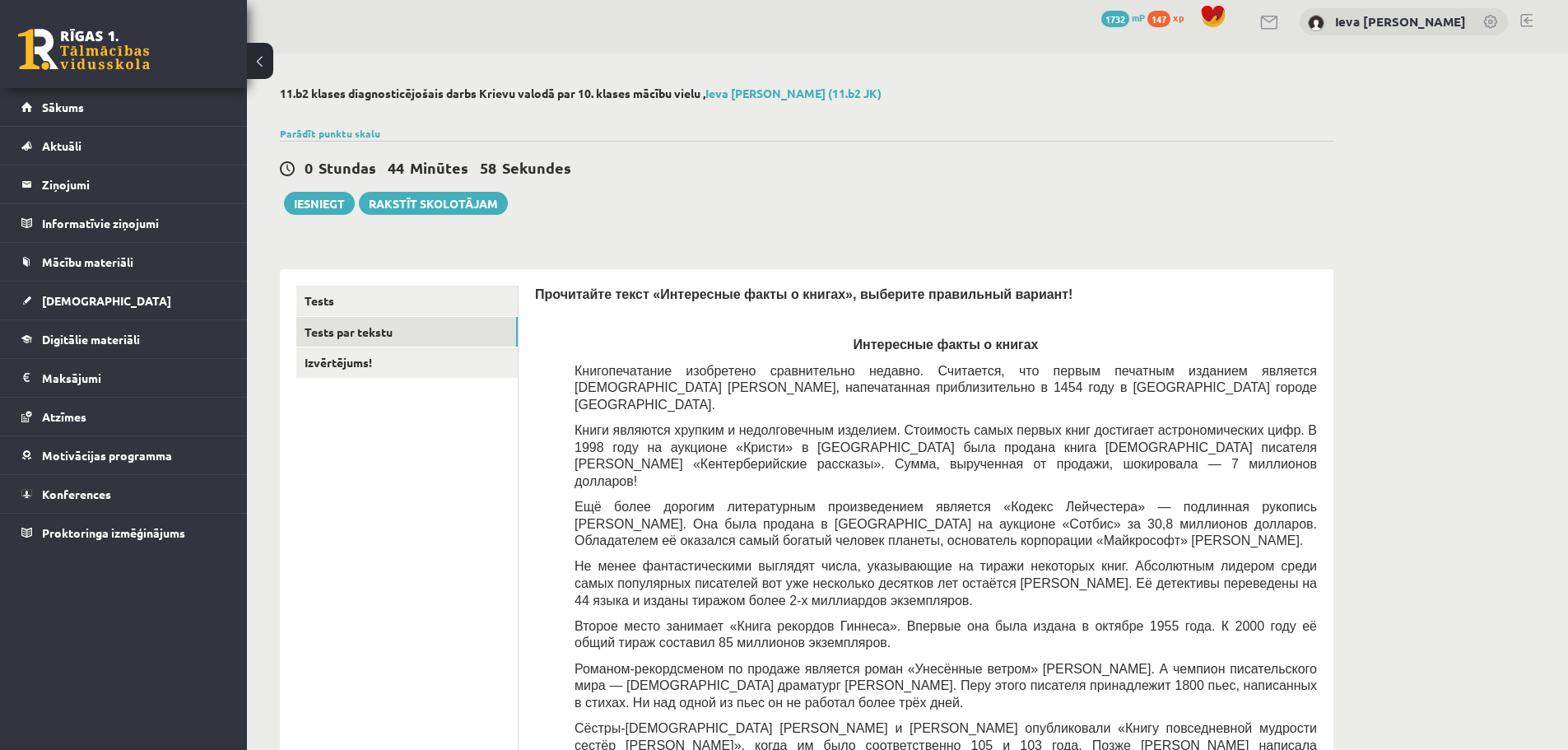
scroll to position [0, 0]
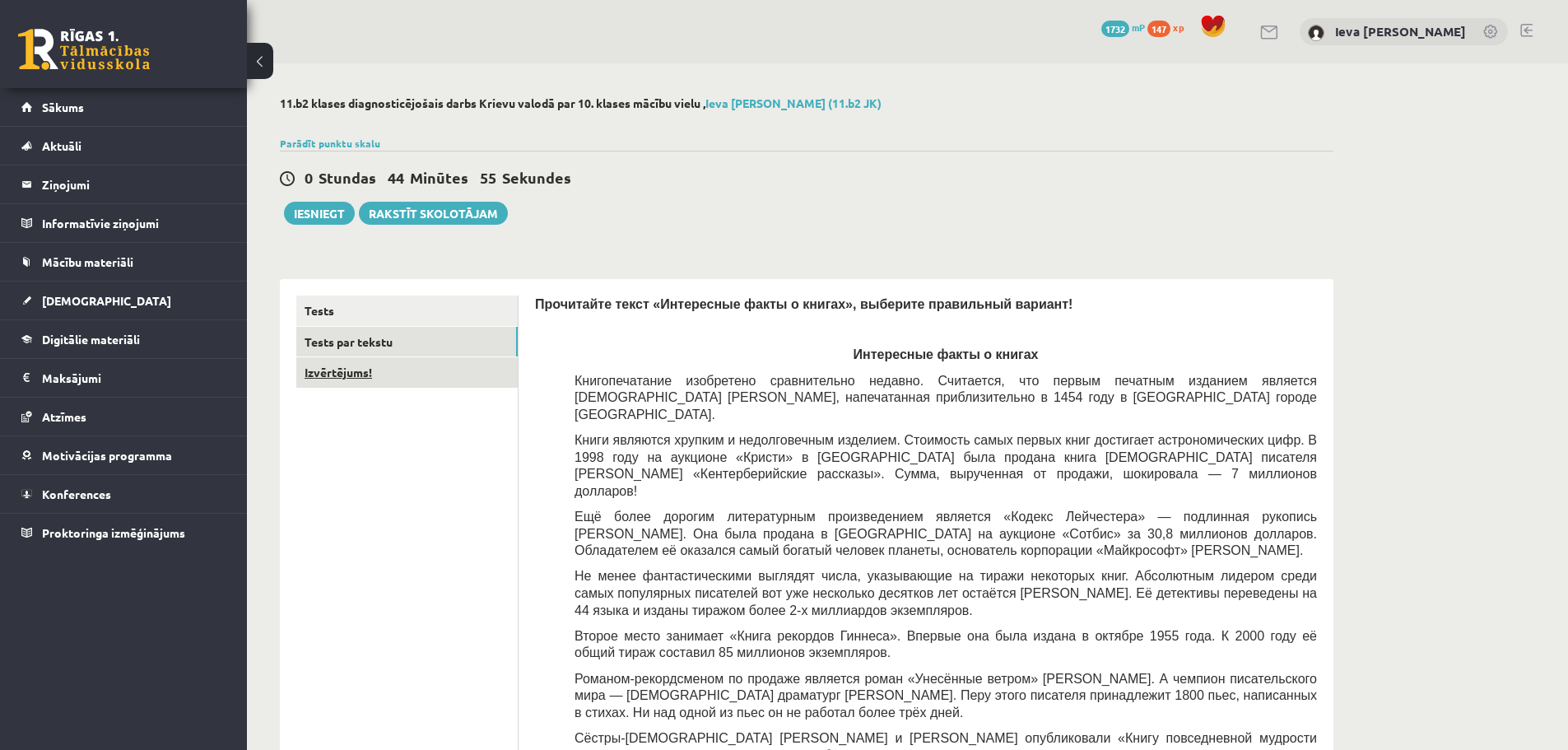
click at [396, 375] on link "Izvērtējums!" at bounding box center [407, 372] width 222 height 30
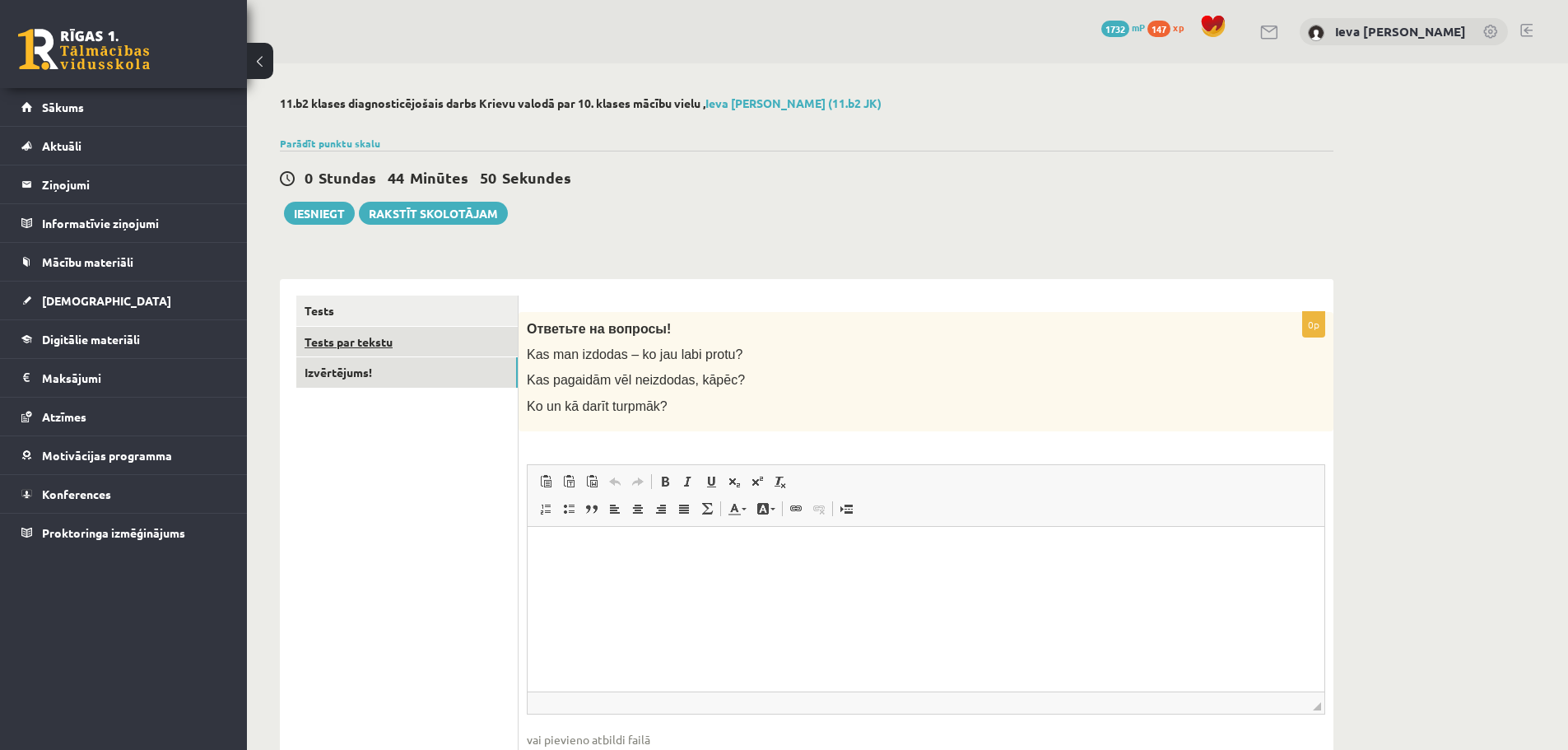
click at [341, 353] on link "Tests par tekstu" at bounding box center [407, 342] width 222 height 30
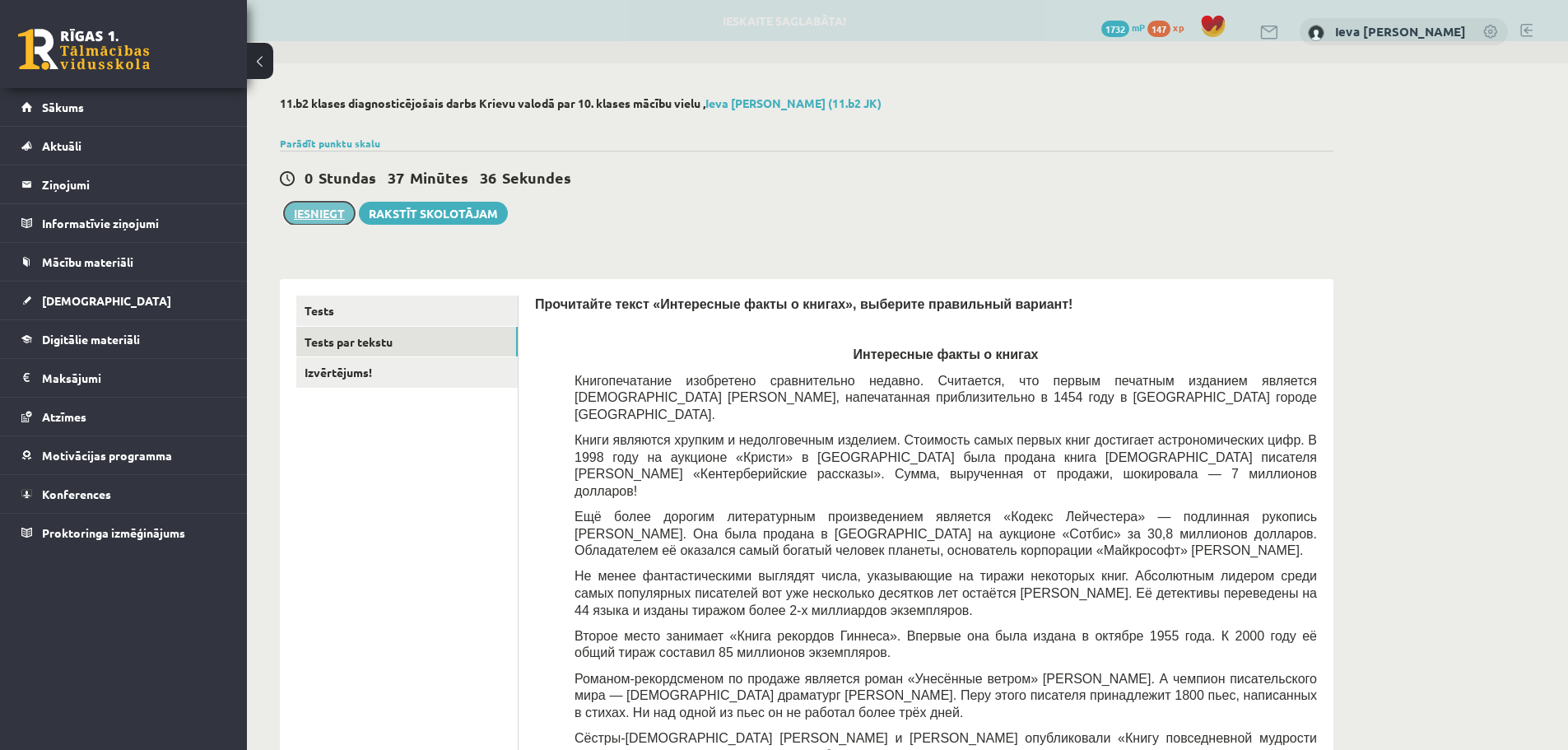
click at [324, 211] on button "Iesniegt" at bounding box center [320, 212] width 71 height 23
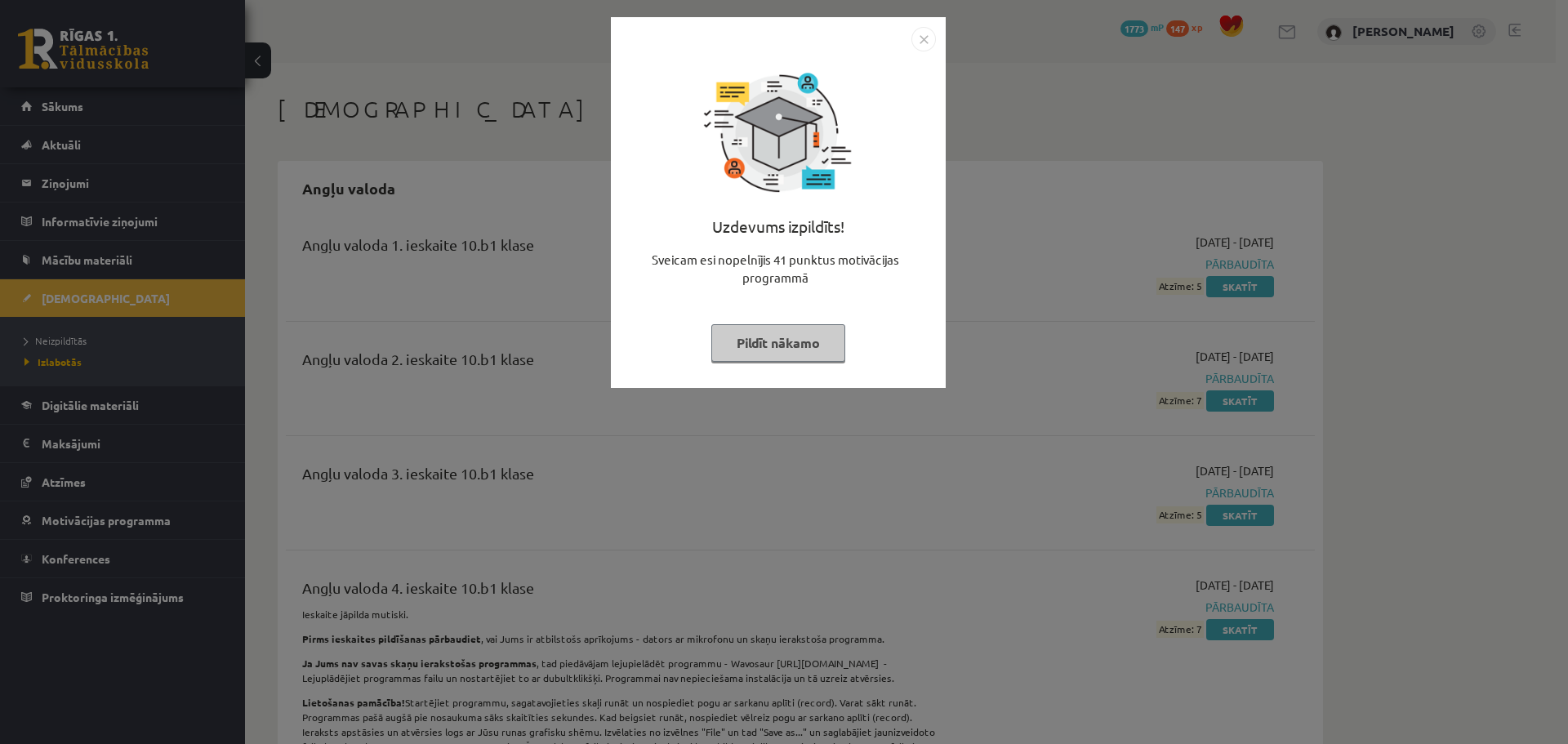
click at [794, 352] on button "Pildīt nākamo" at bounding box center [779, 344] width 134 height 38
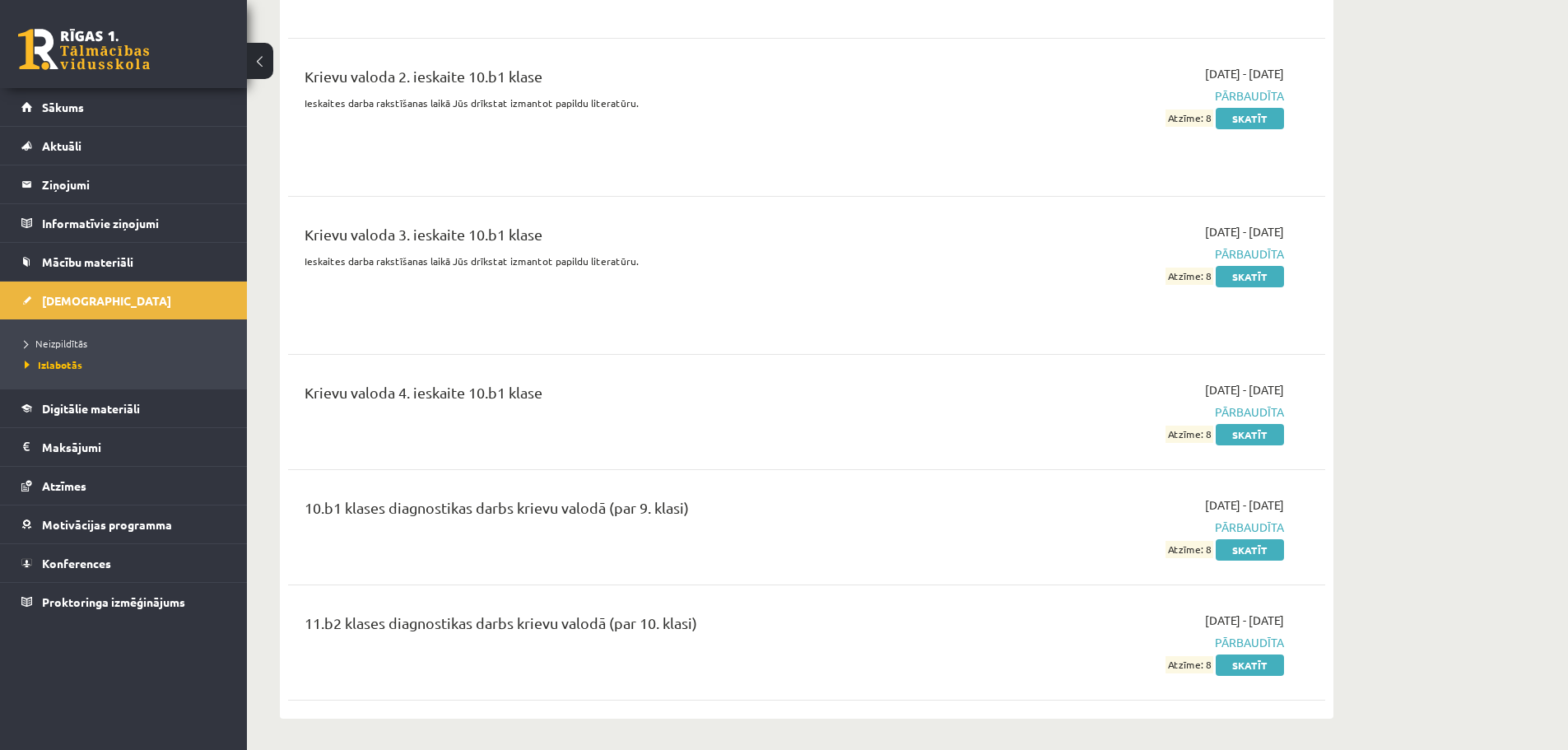
scroll to position [3375, 0]
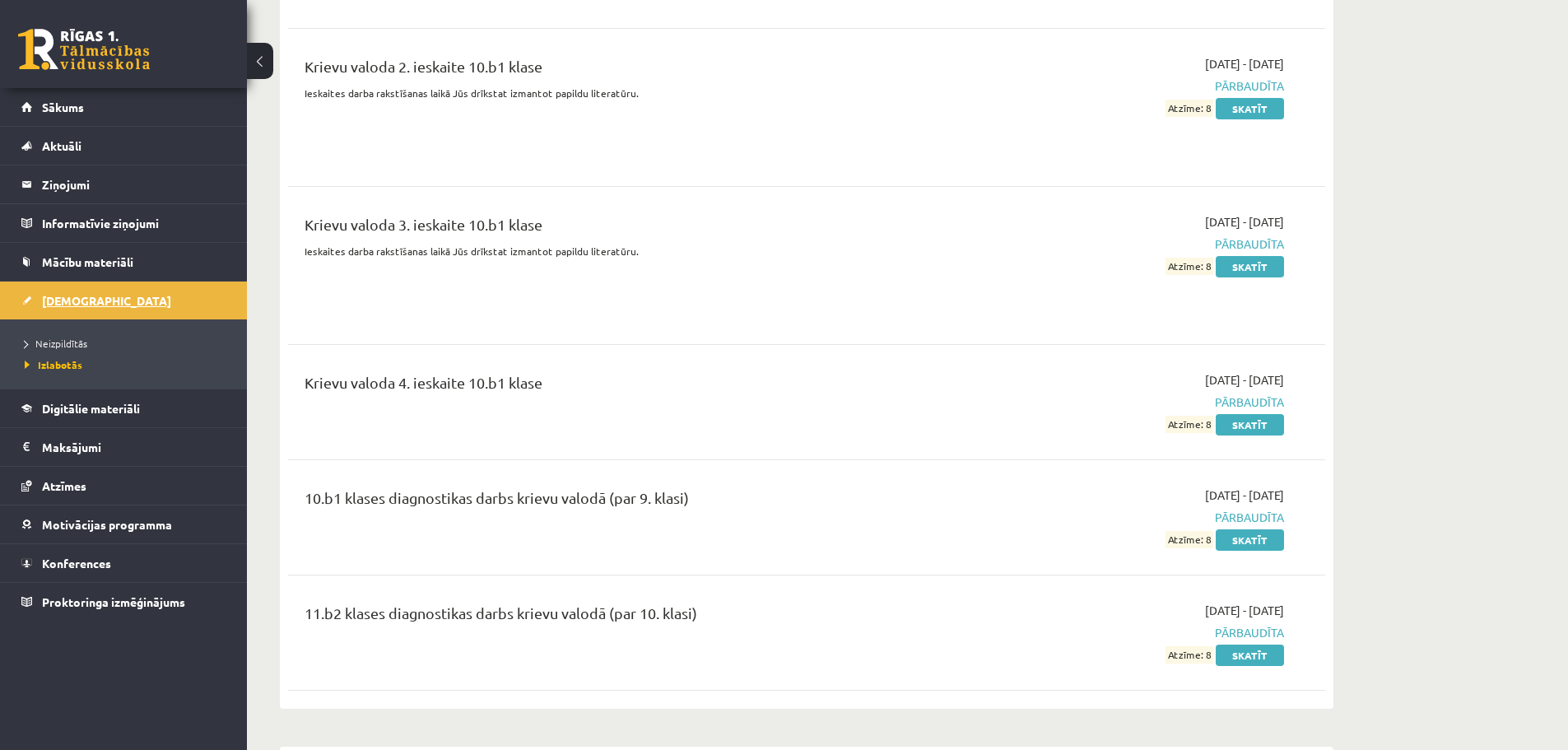
click at [64, 302] on span "[DEMOGRAPHIC_DATA]" at bounding box center [107, 301] width 129 height 15
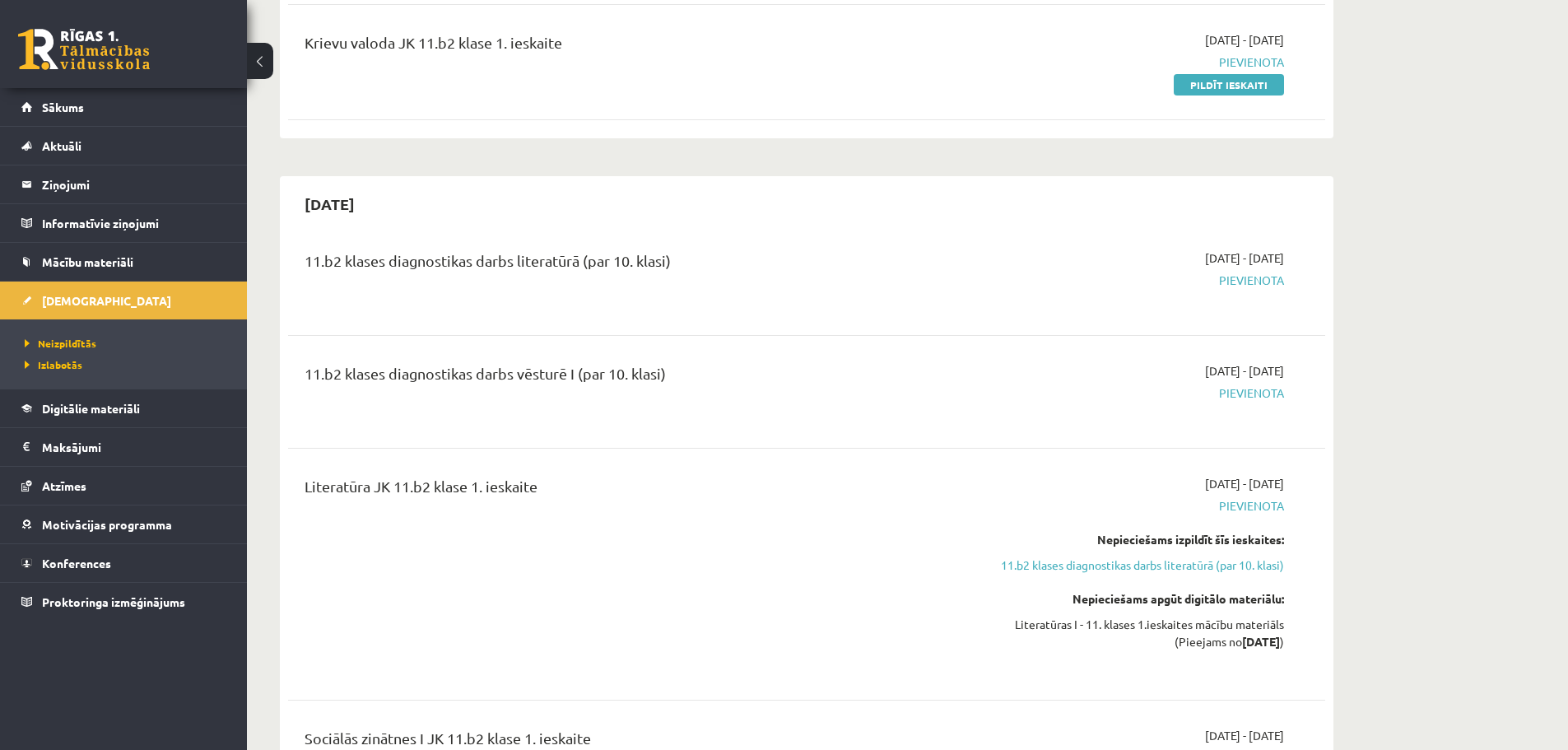
scroll to position [412, 0]
